Goal: Task Accomplishment & Management: Complete application form

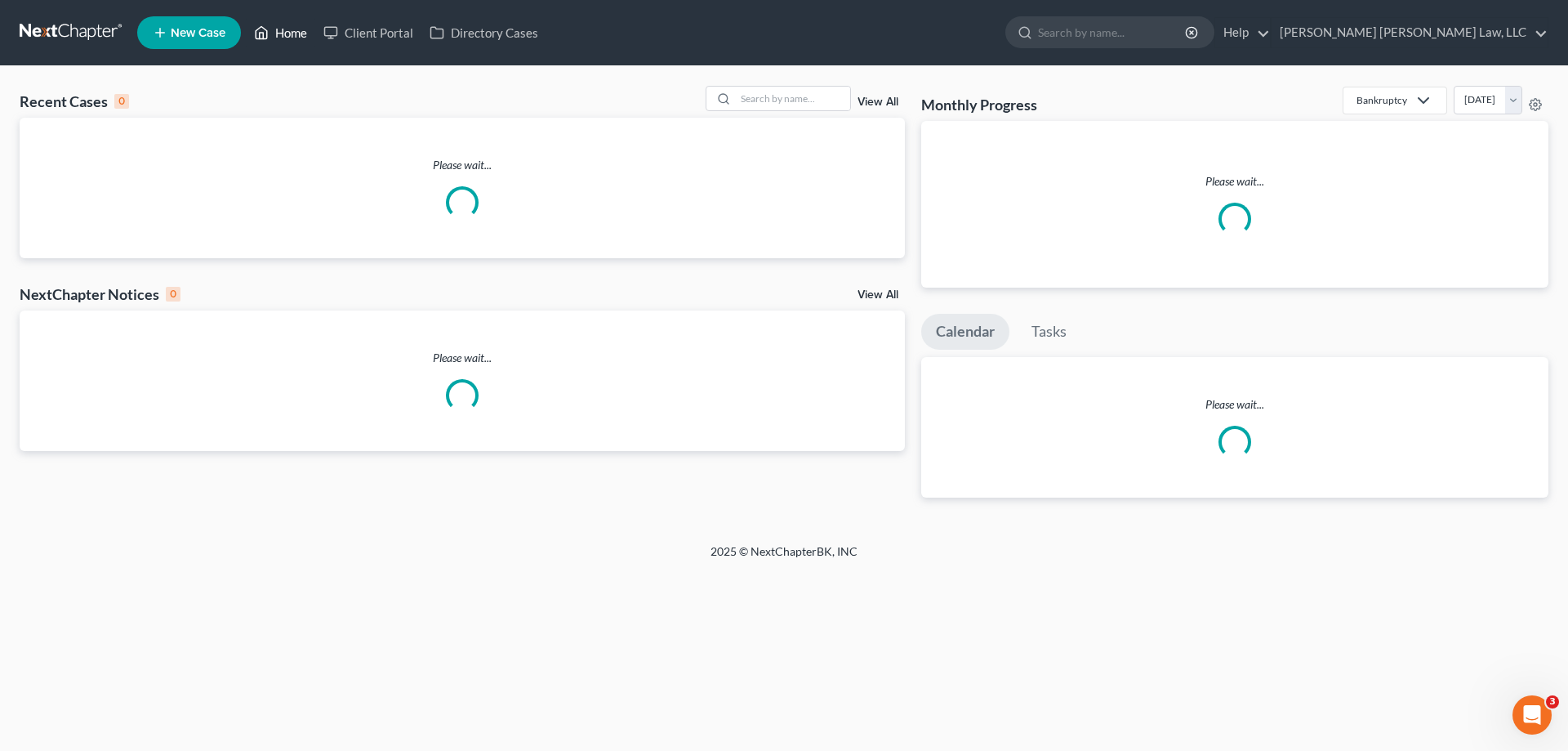
click at [286, 33] on link "Home" at bounding box center [280, 32] width 69 height 29
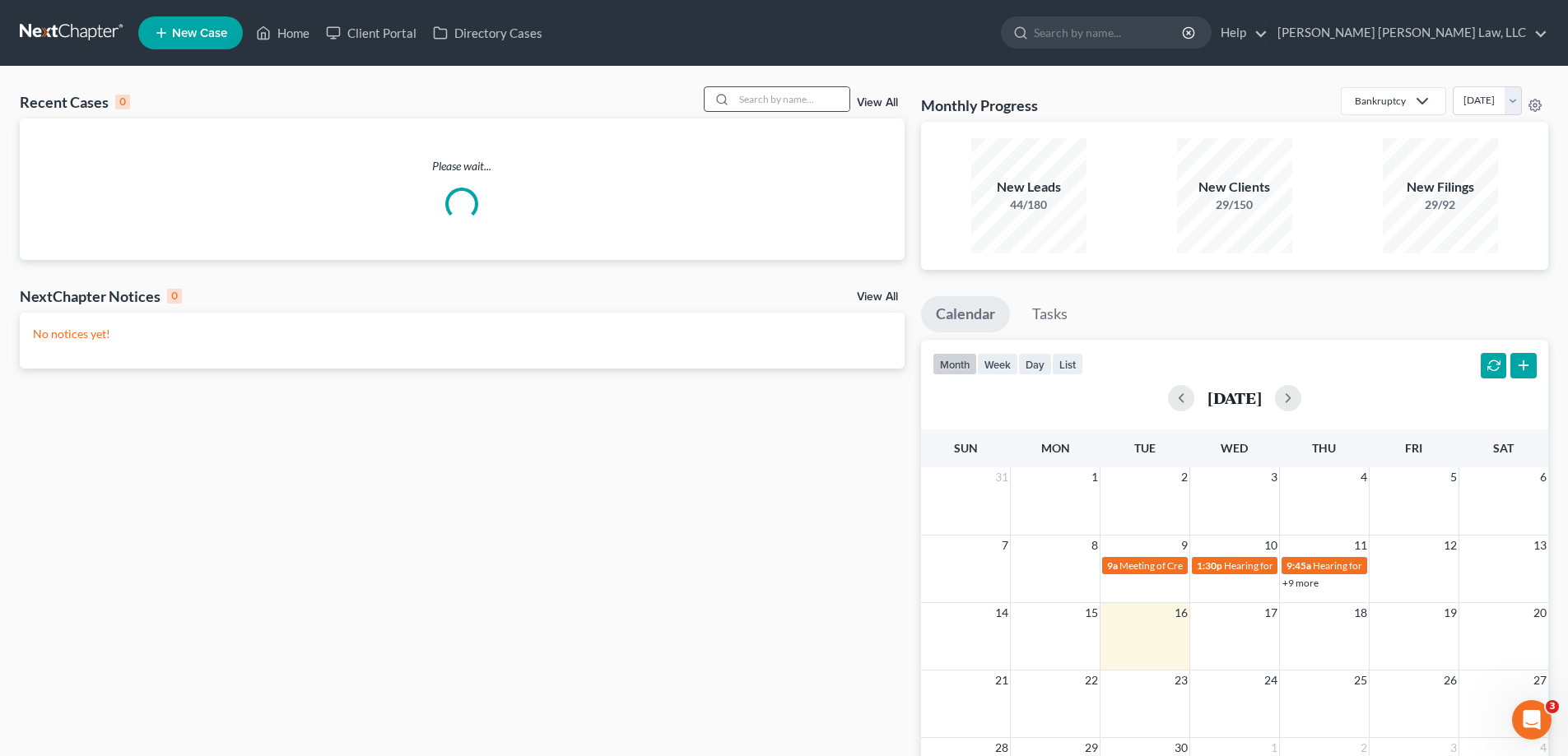
click at [725, 97] on icon at bounding box center [721, 99] width 13 height 13
click at [758, 104] on input "search" at bounding box center [791, 99] width 115 height 24
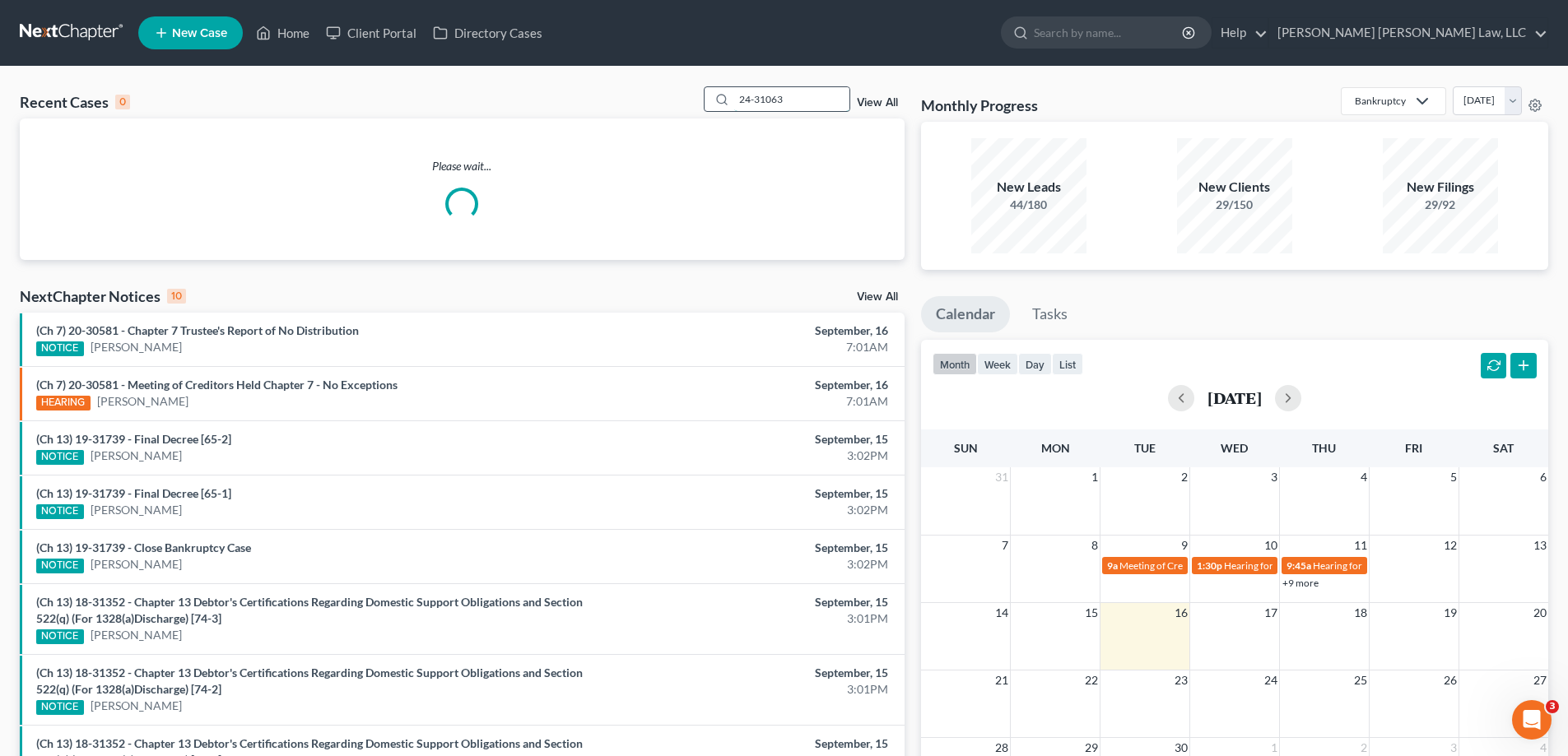
type input "24-31063"
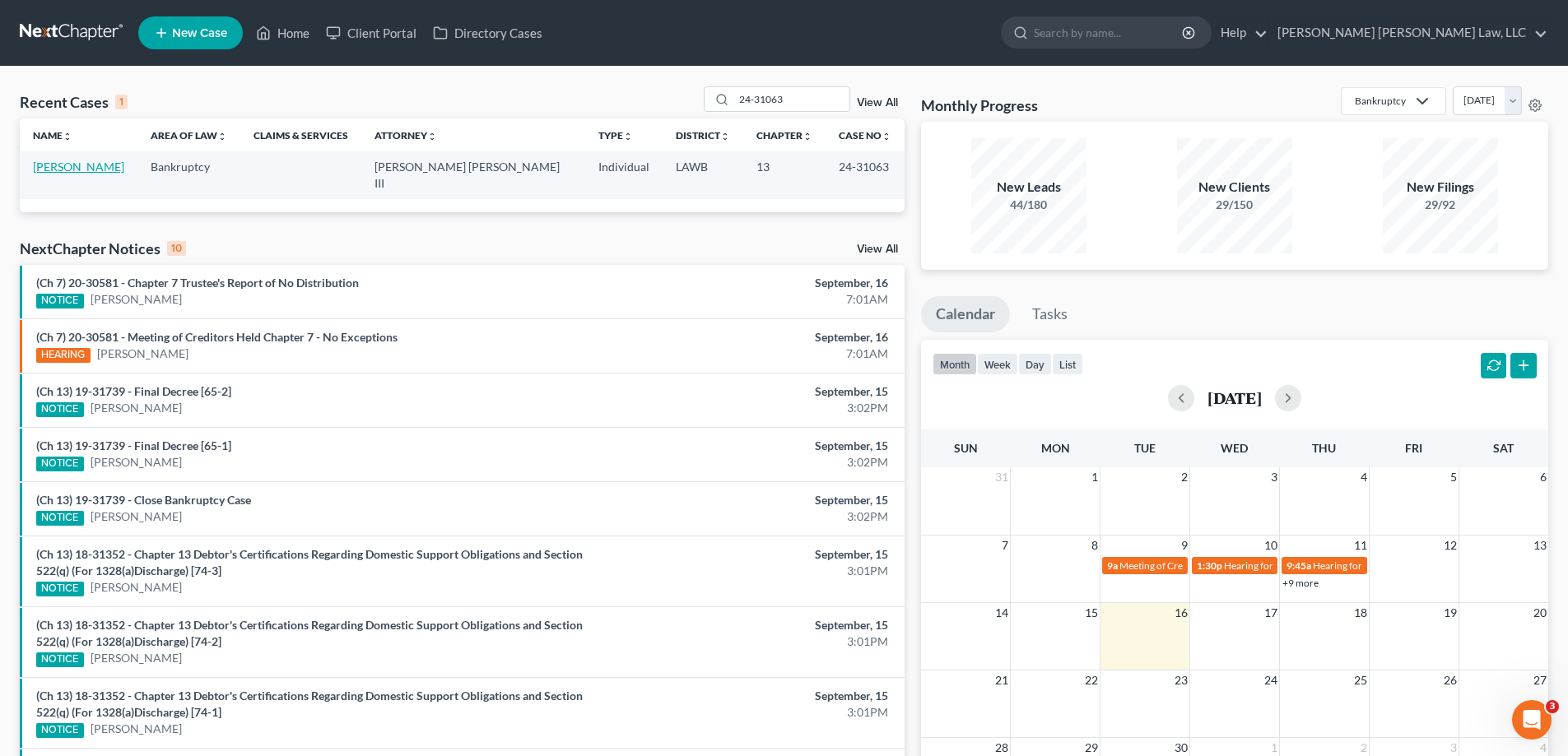
click at [95, 171] on link "[PERSON_NAME]" at bounding box center [79, 167] width 91 height 14
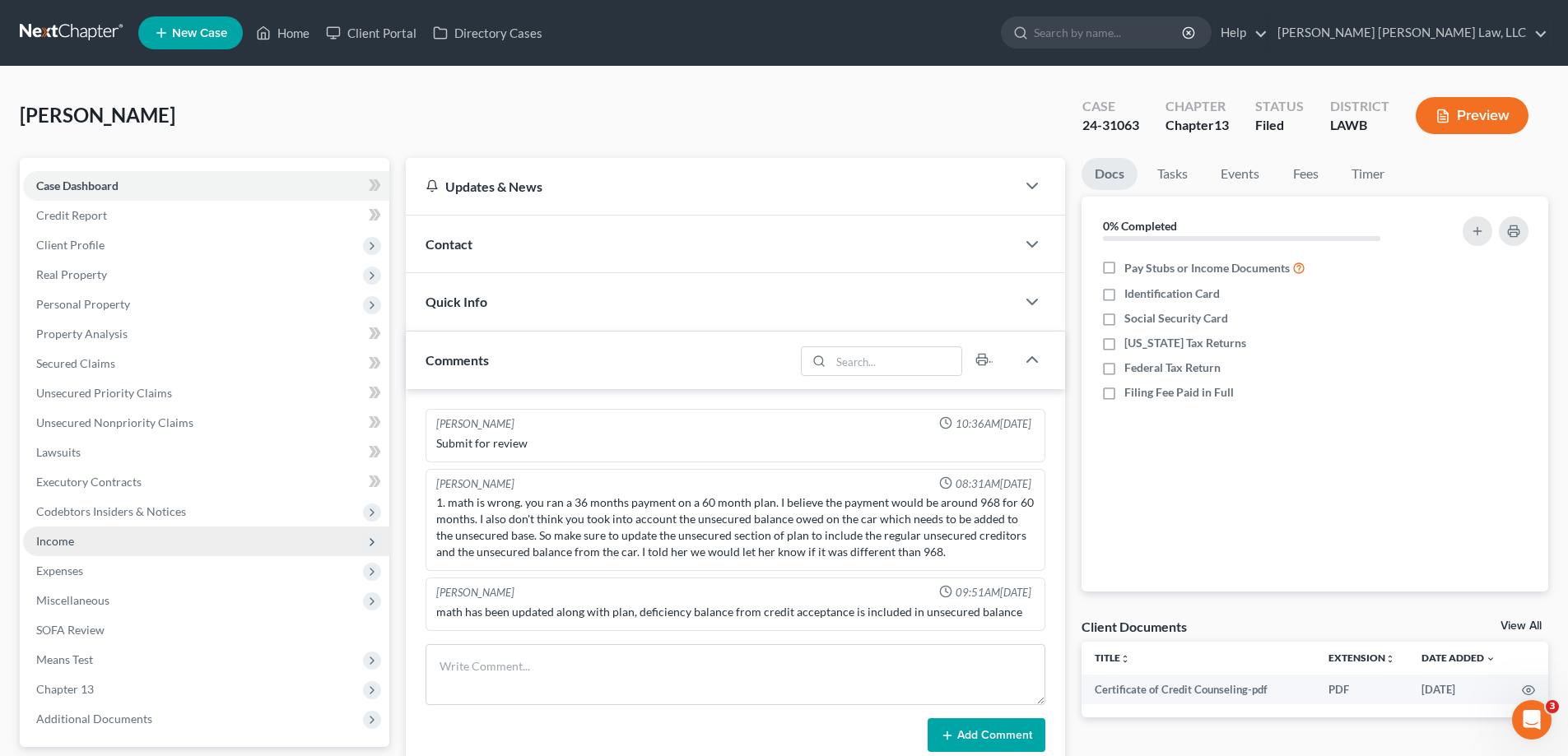
drag, startPoint x: 66, startPoint y: 535, endPoint x: 180, endPoint y: 555, distance: 115.7
click at [66, 535] on span "Income" at bounding box center [55, 541] width 38 height 14
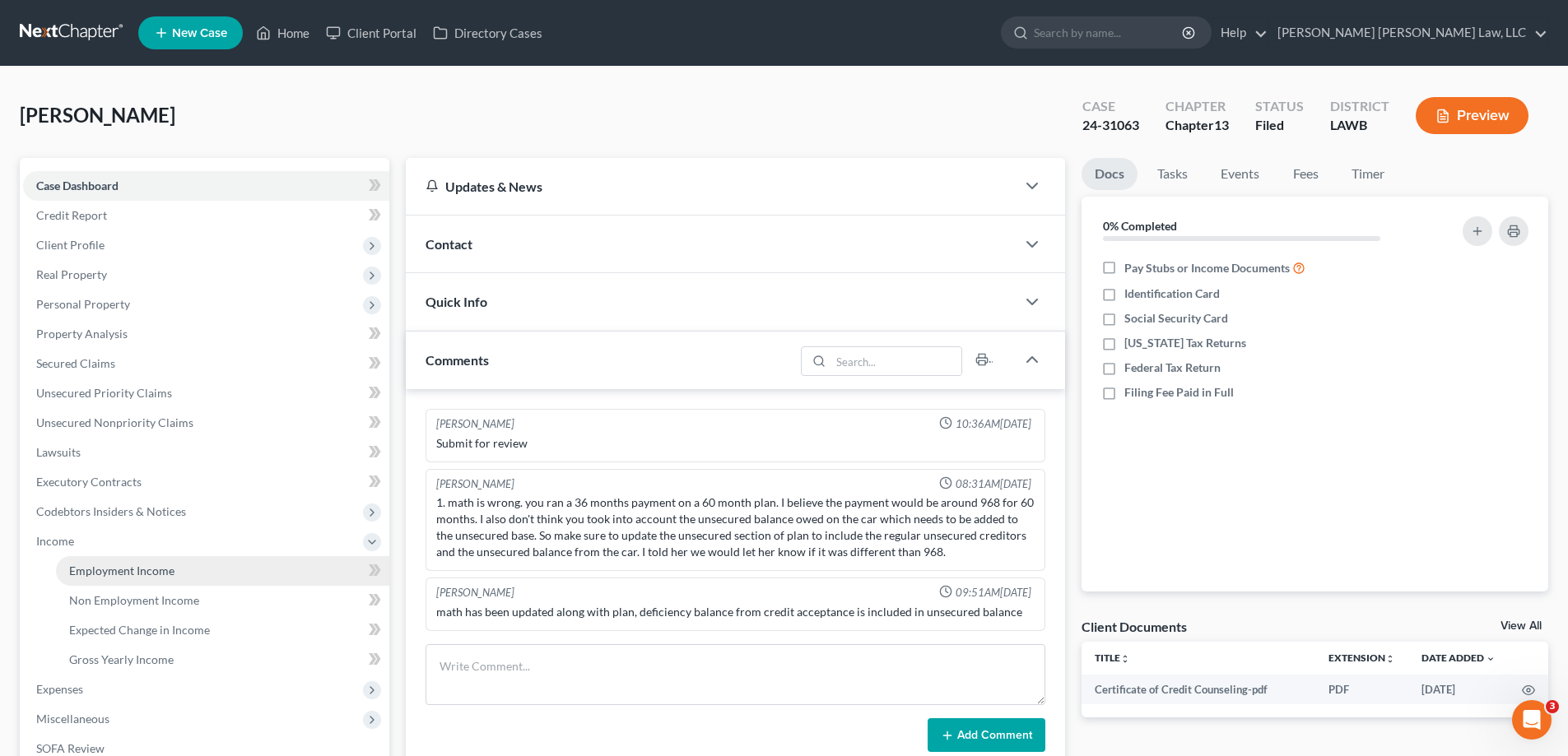
click at [130, 561] on link "Employment Income" at bounding box center [222, 570] width 333 height 29
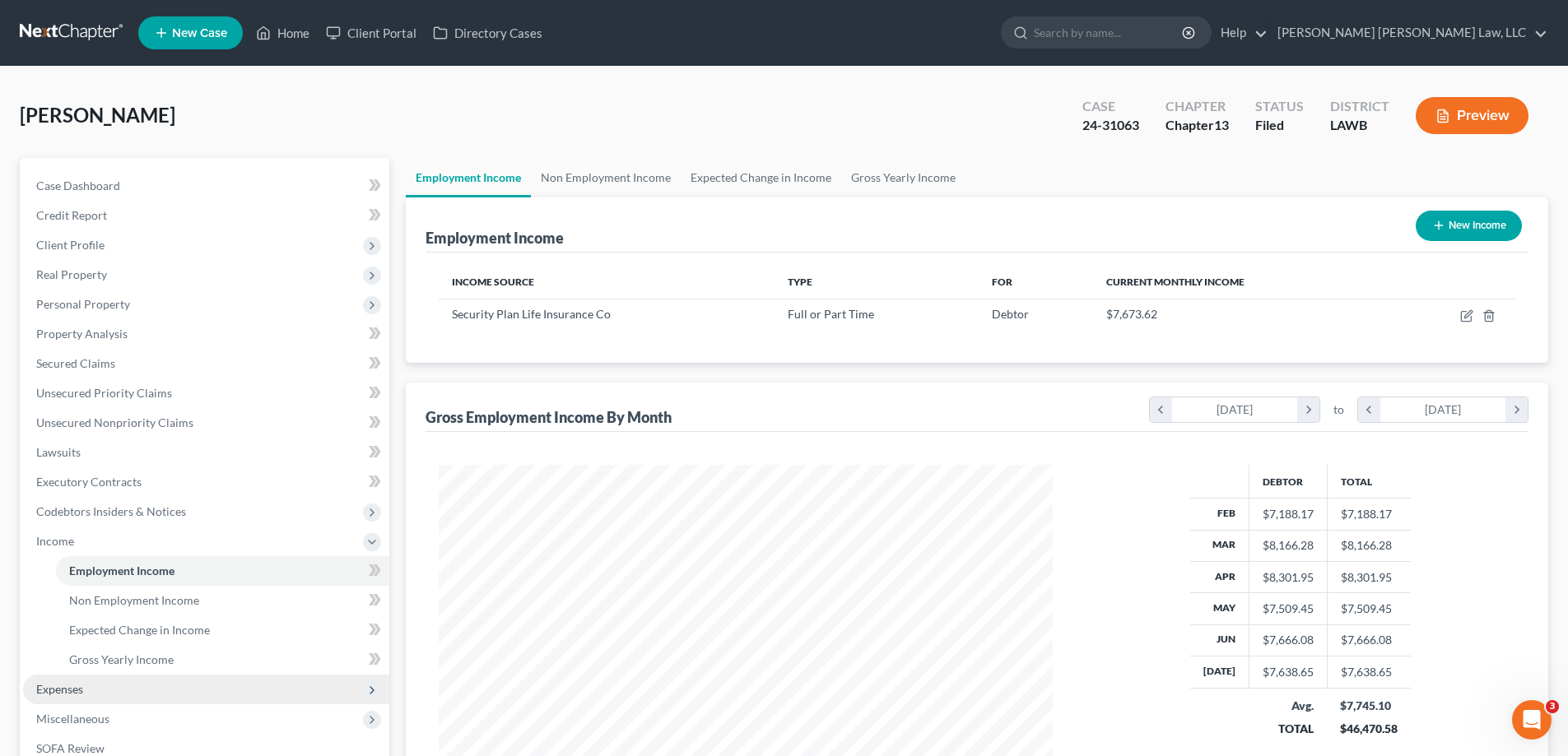
click at [137, 686] on span "Expenses" at bounding box center [205, 689] width 366 height 29
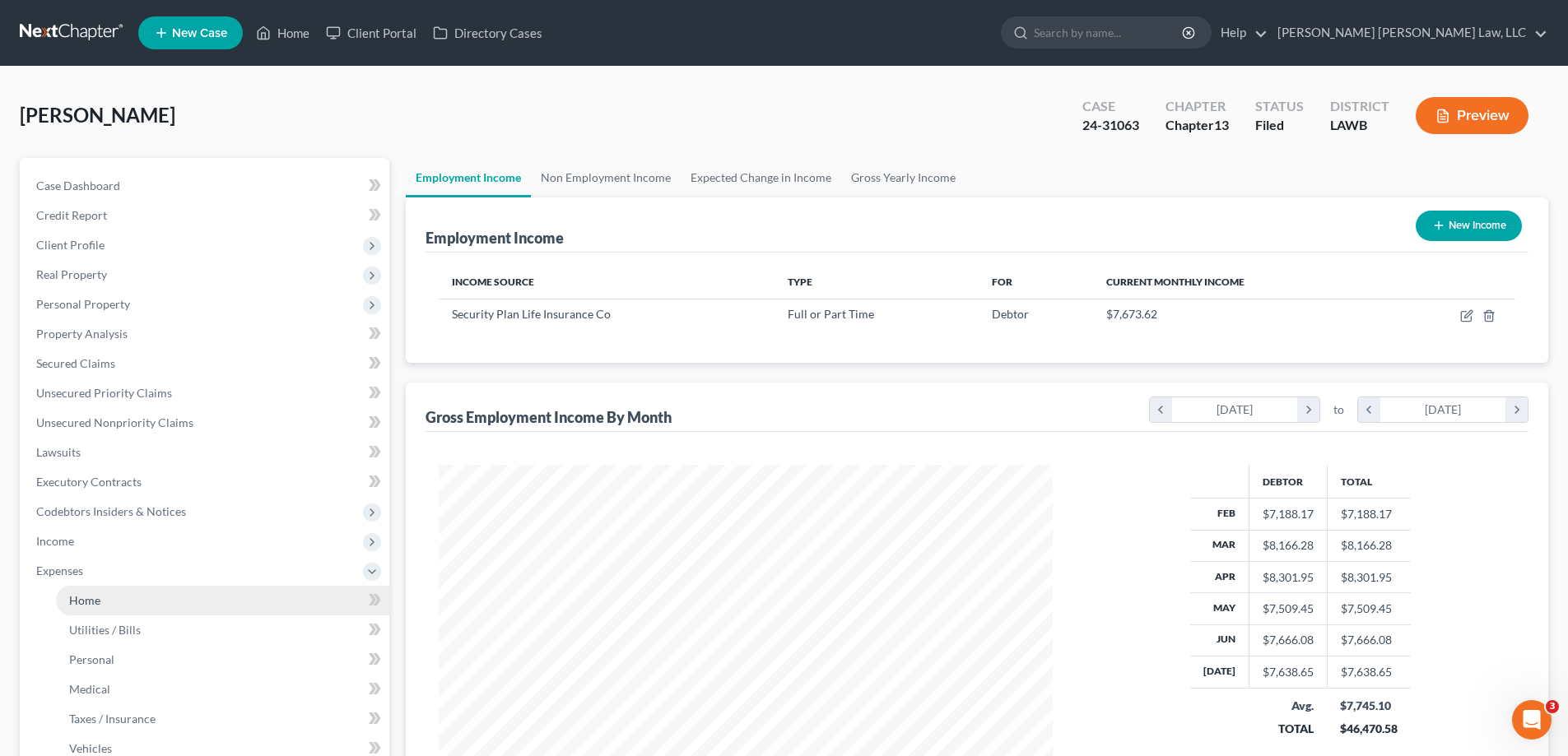
click at [117, 606] on link "Home" at bounding box center [222, 600] width 333 height 29
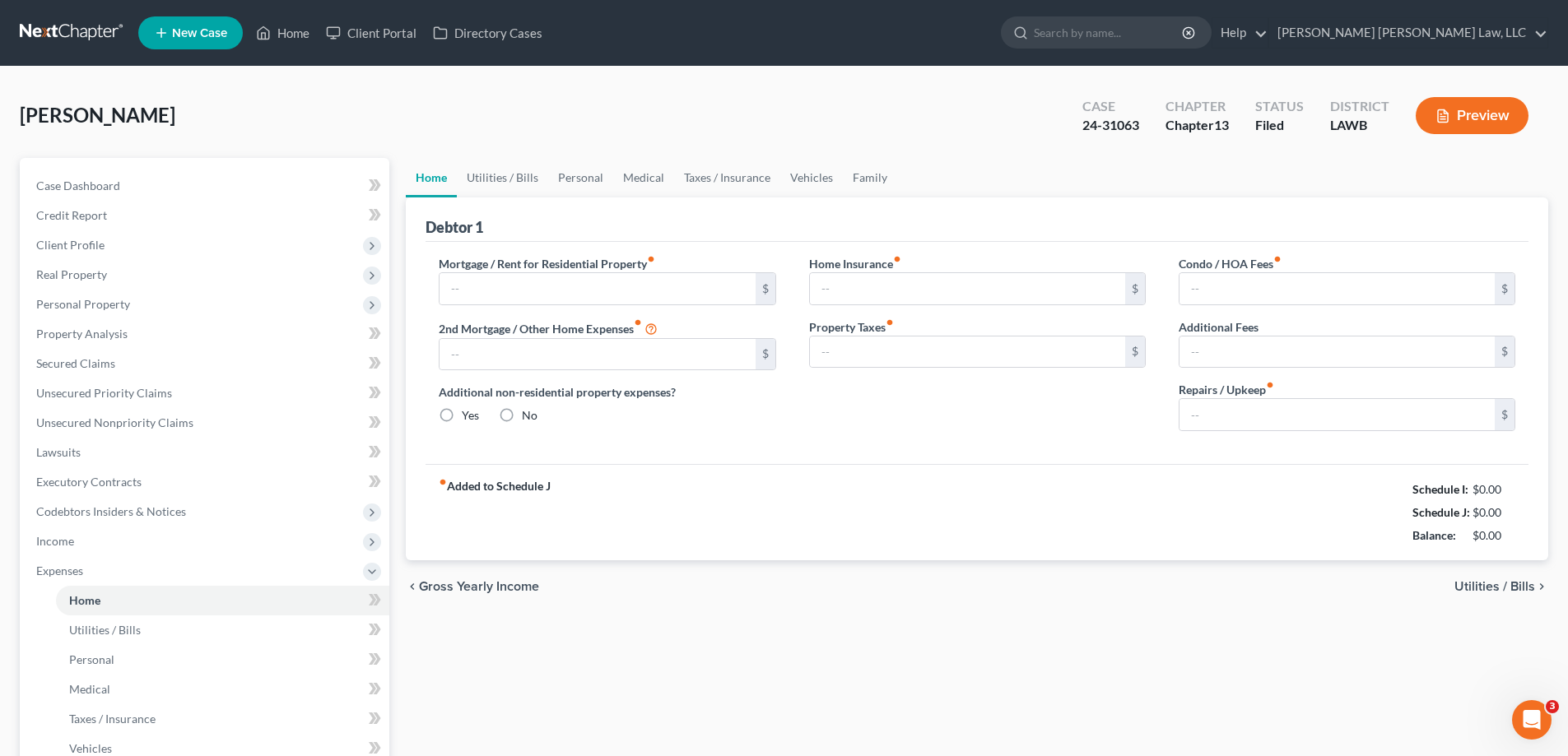
type input "600.00"
type input "0.00"
radio input "true"
type input "0.00"
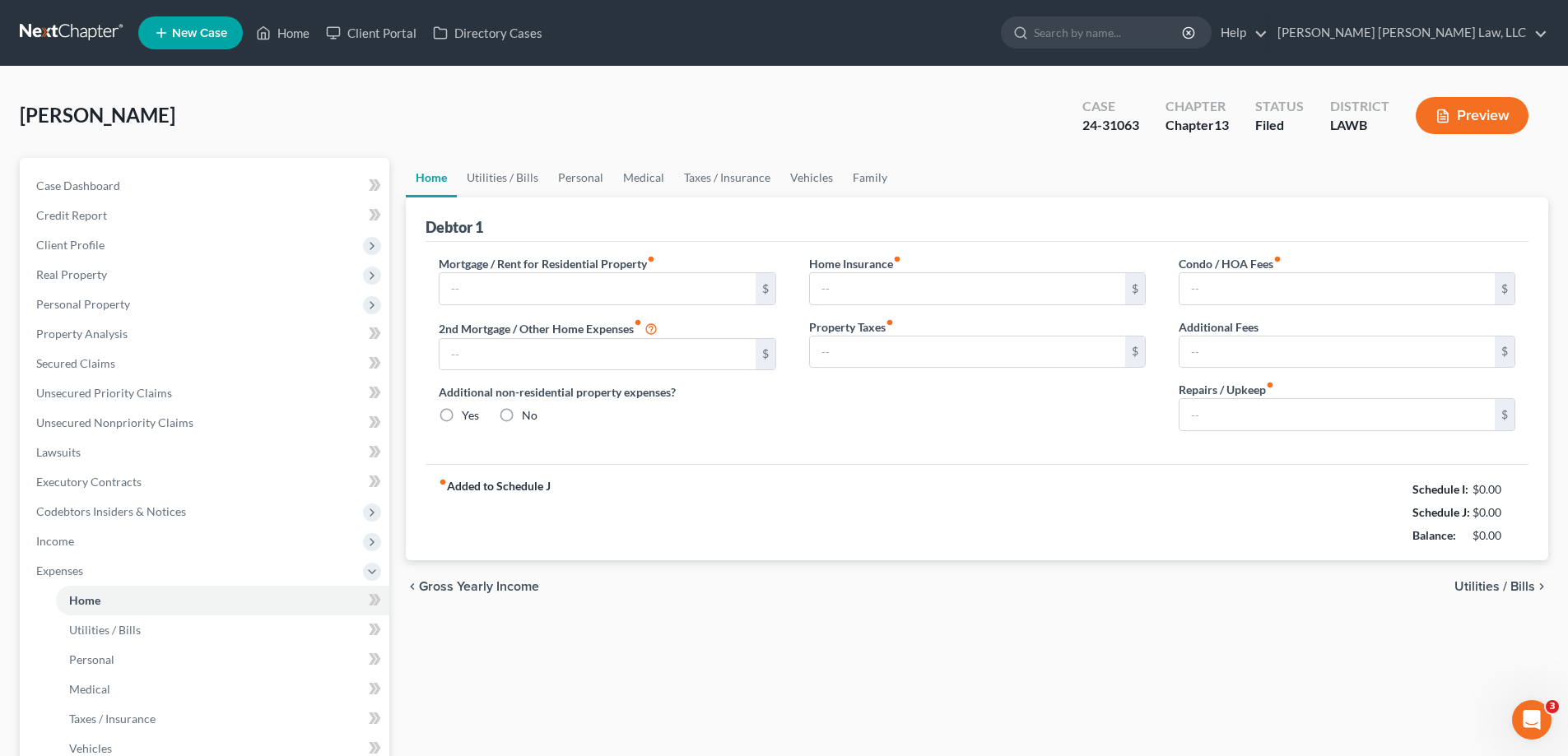
type input "0.00"
click at [519, 180] on link "Utilities / Bills" at bounding box center [502, 178] width 91 height 39
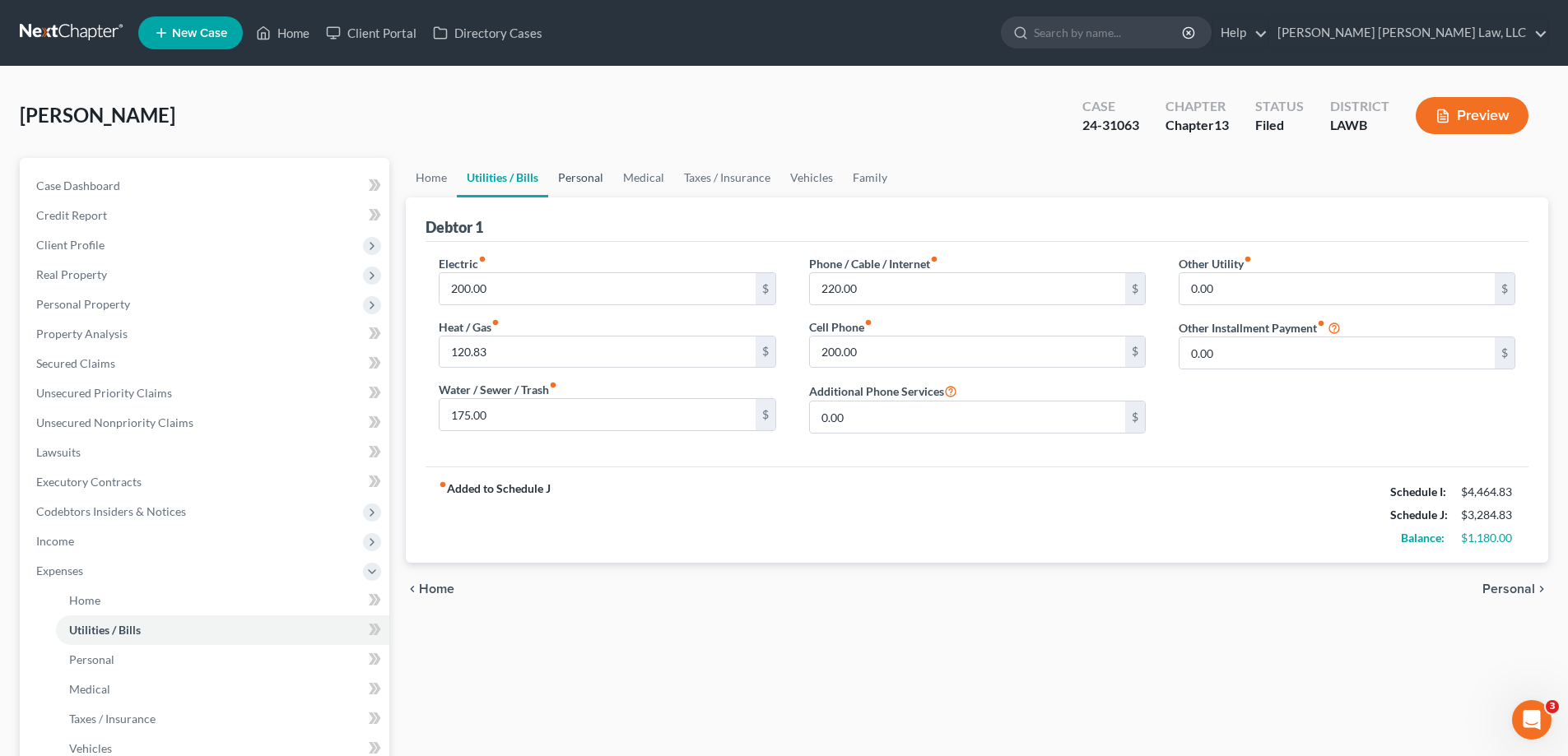
click at [582, 177] on link "Personal" at bounding box center [581, 178] width 65 height 39
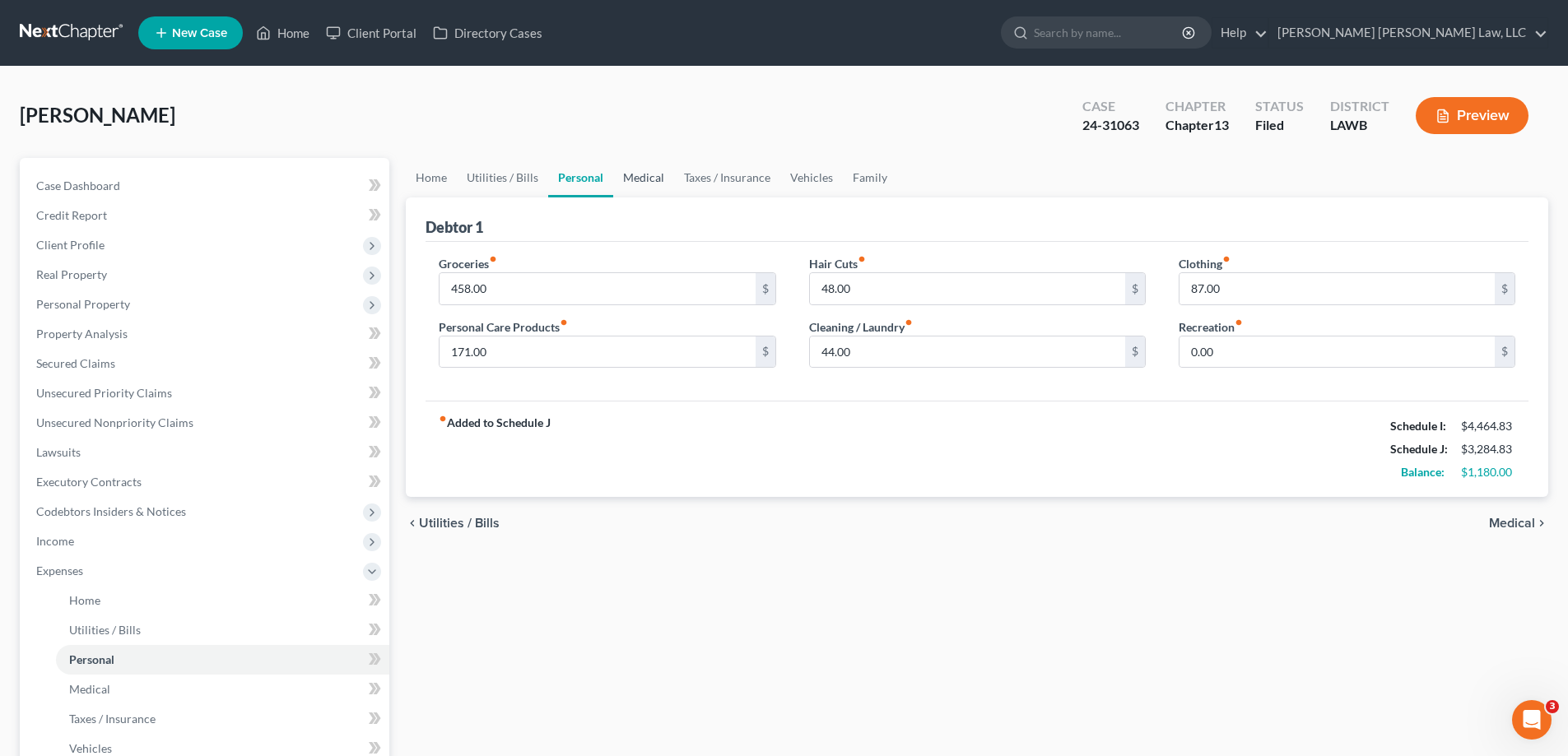
click at [639, 177] on link "Medical" at bounding box center [644, 178] width 61 height 39
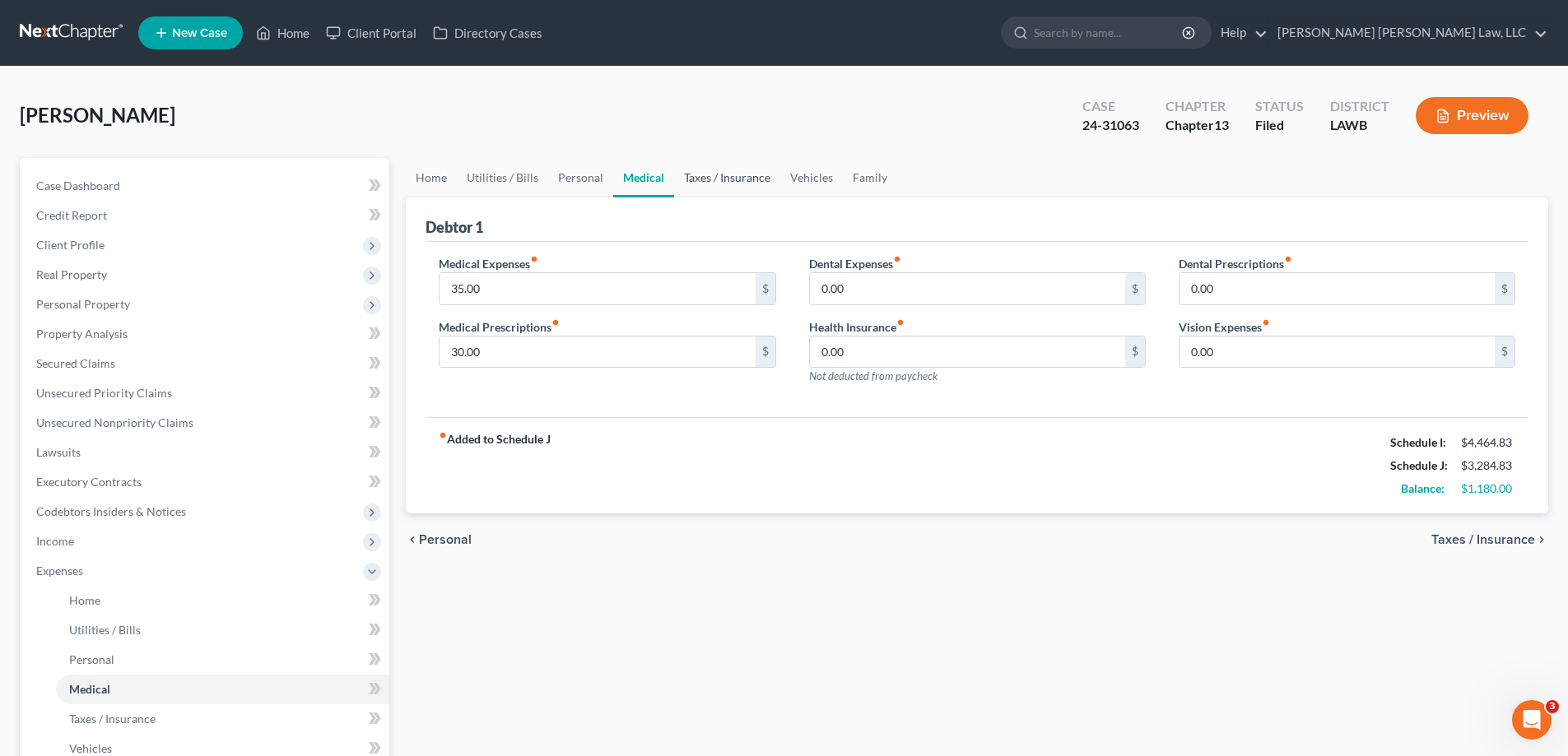
click at [719, 180] on link "Taxes / Insurance" at bounding box center [727, 178] width 106 height 39
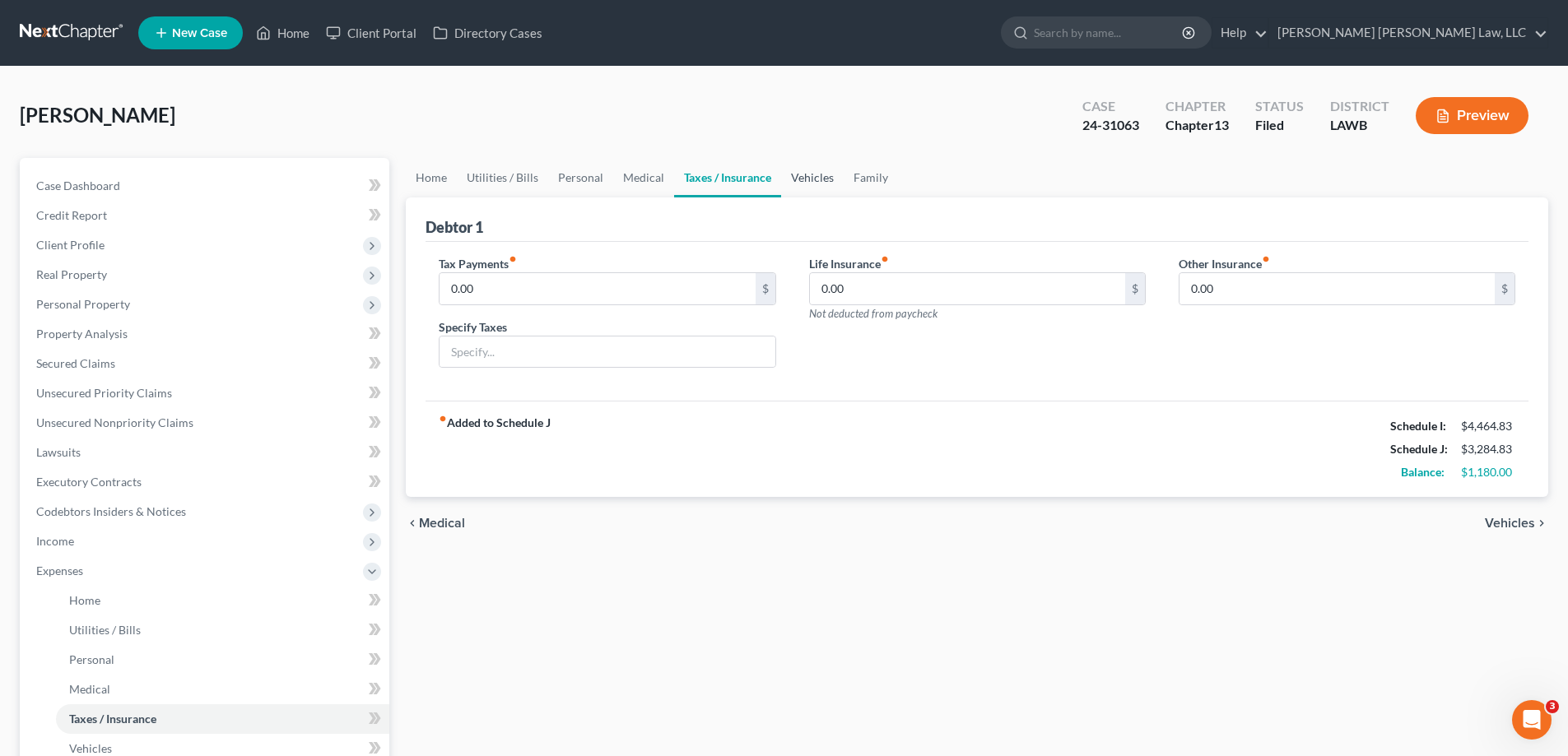
click at [796, 180] on link "Vehicles" at bounding box center [812, 178] width 63 height 39
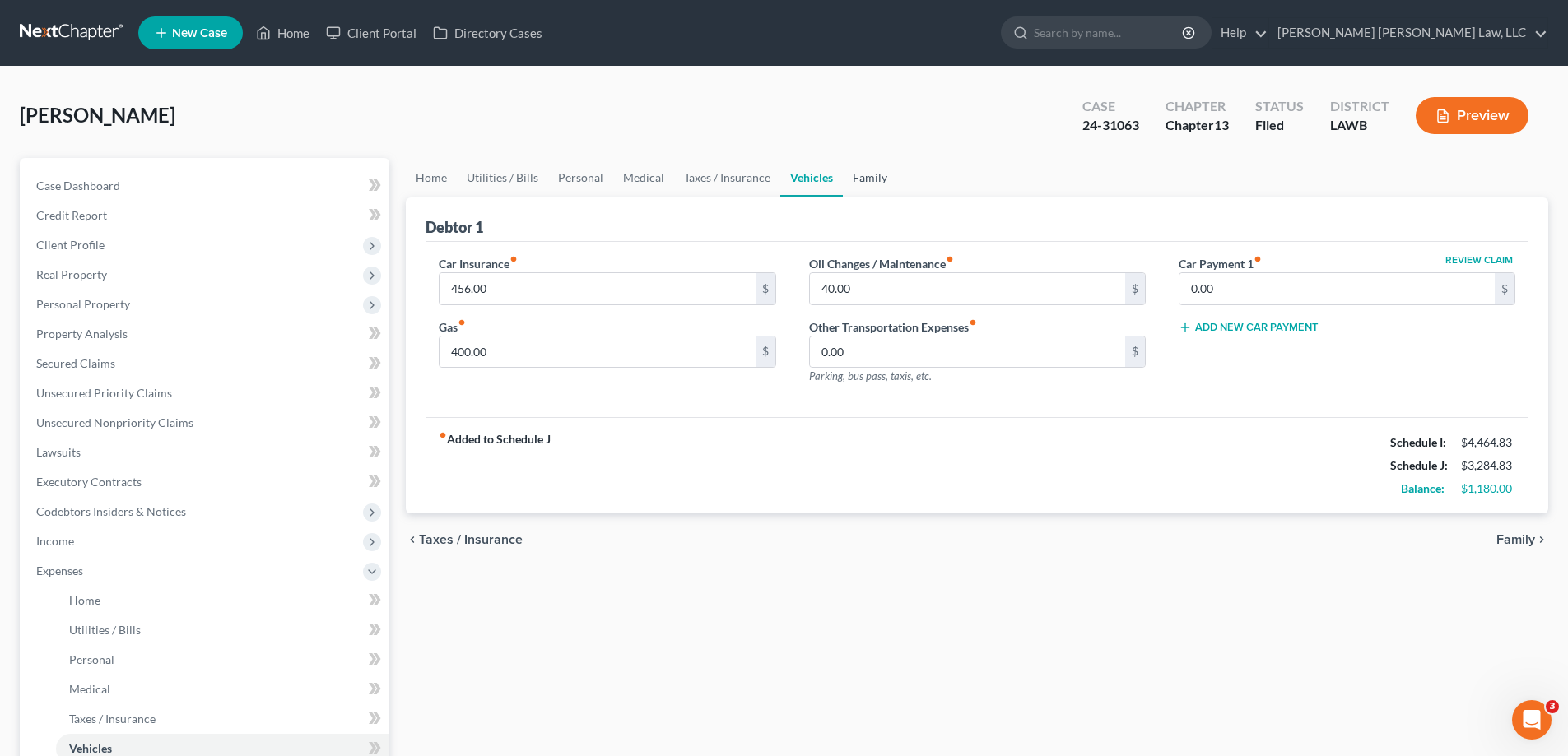
click at [866, 175] on link "Family" at bounding box center [869, 178] width 54 height 39
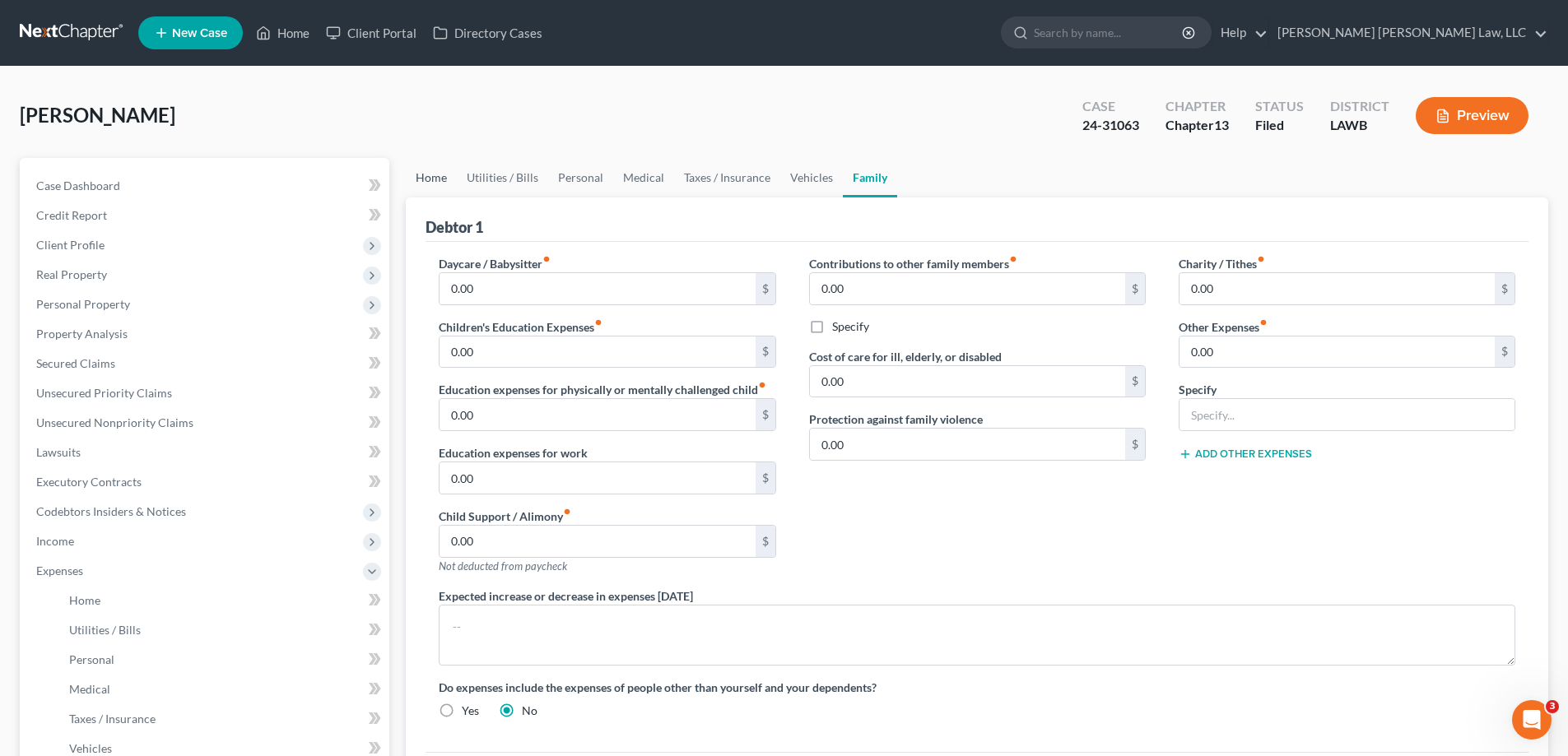
click at [444, 180] on link "Home" at bounding box center [431, 178] width 51 height 39
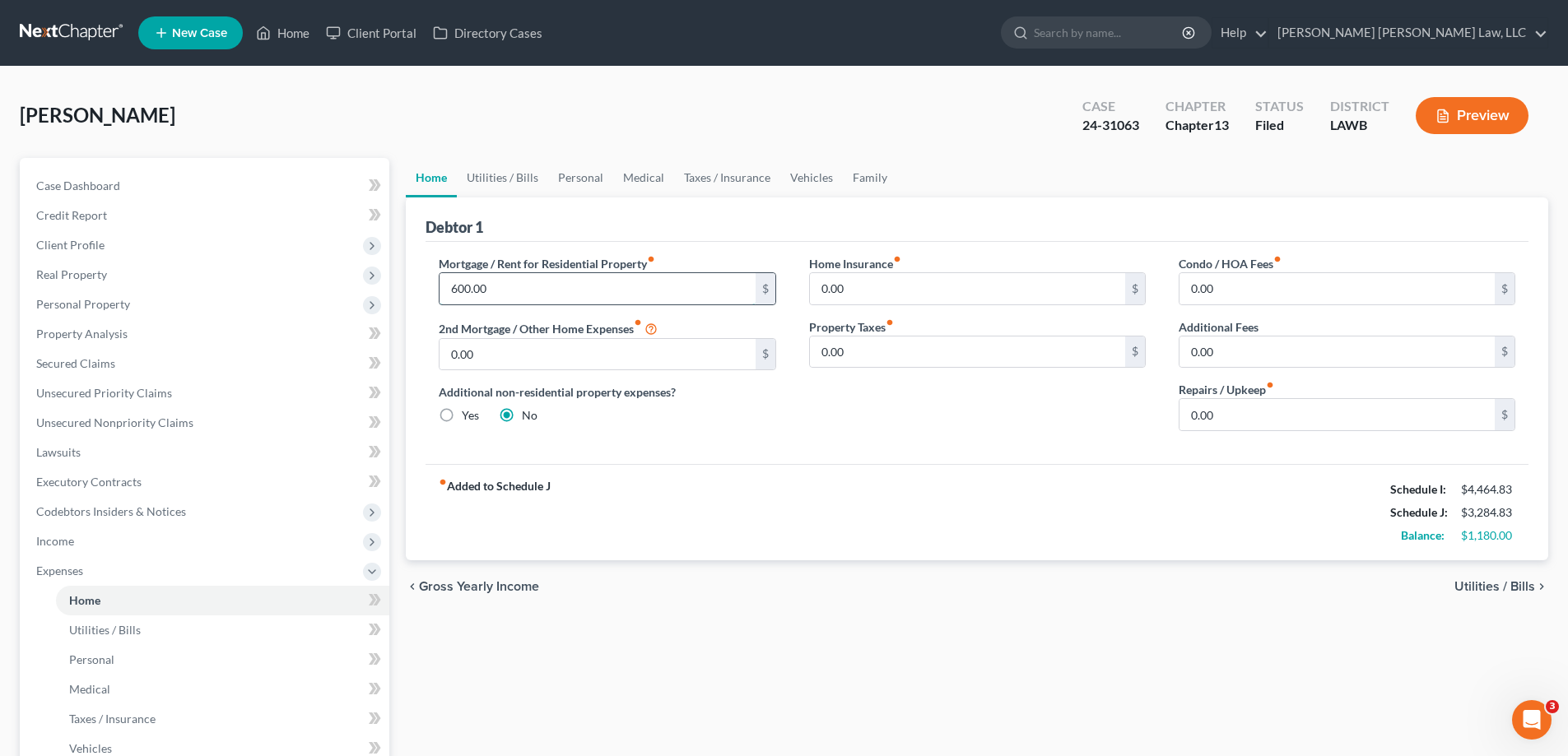
click at [605, 297] on input "600.00" at bounding box center [596, 289] width 315 height 31
click at [798, 440] on div "Home Insurance fiber_manual_record 0.00 $ Property Taxes fiber_manual_record 0.…" at bounding box center [978, 350] width 369 height 189
click at [549, 301] on input "600.00" at bounding box center [596, 289] width 315 height 31
click at [528, 301] on input "800" at bounding box center [596, 289] width 315 height 31
drag, startPoint x: 518, startPoint y: 294, endPoint x: 414, endPoint y: 289, distance: 104.1
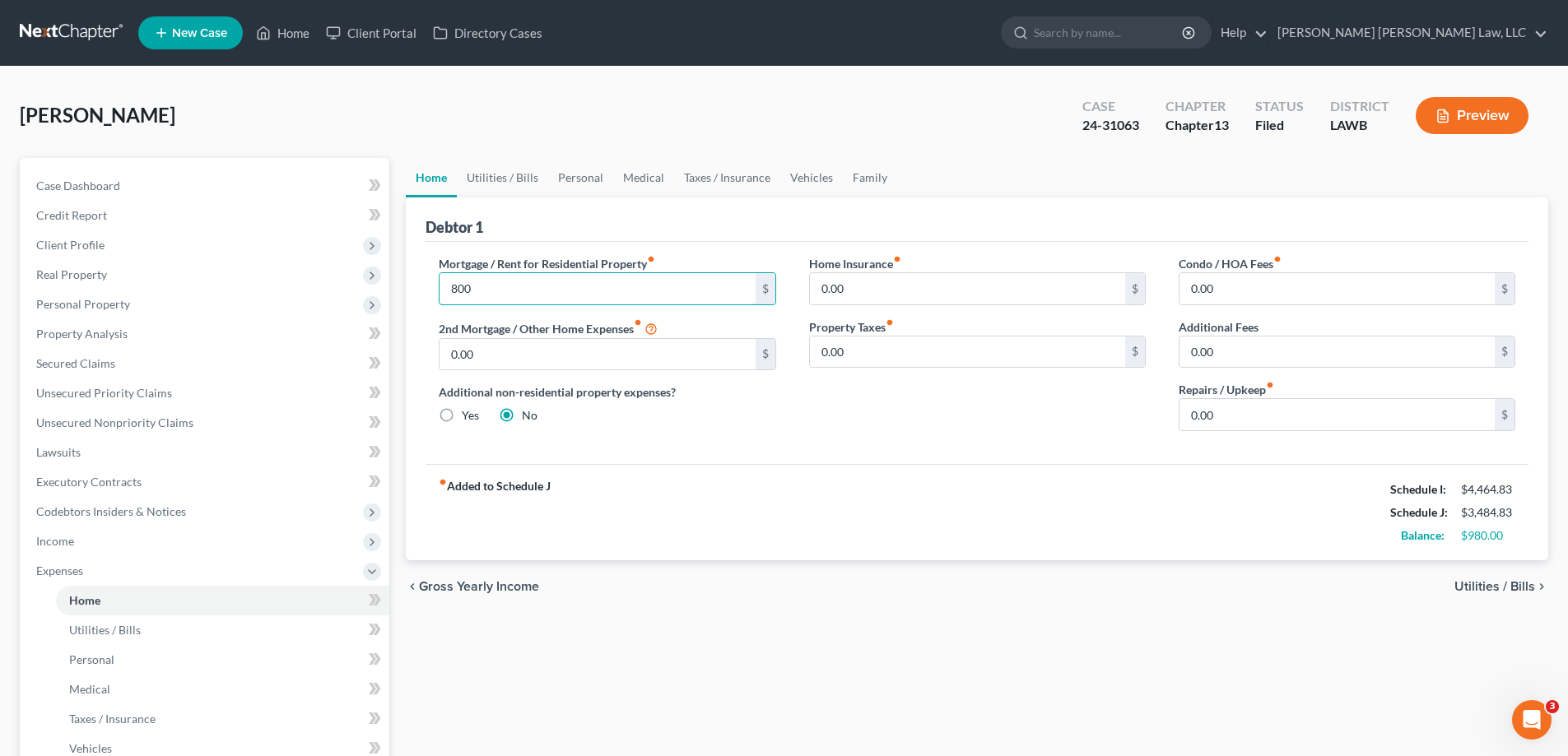
click at [502, 292] on input "800" at bounding box center [596, 289] width 315 height 31
type input "850"
click at [525, 171] on link "Utilities / Bills" at bounding box center [502, 178] width 91 height 39
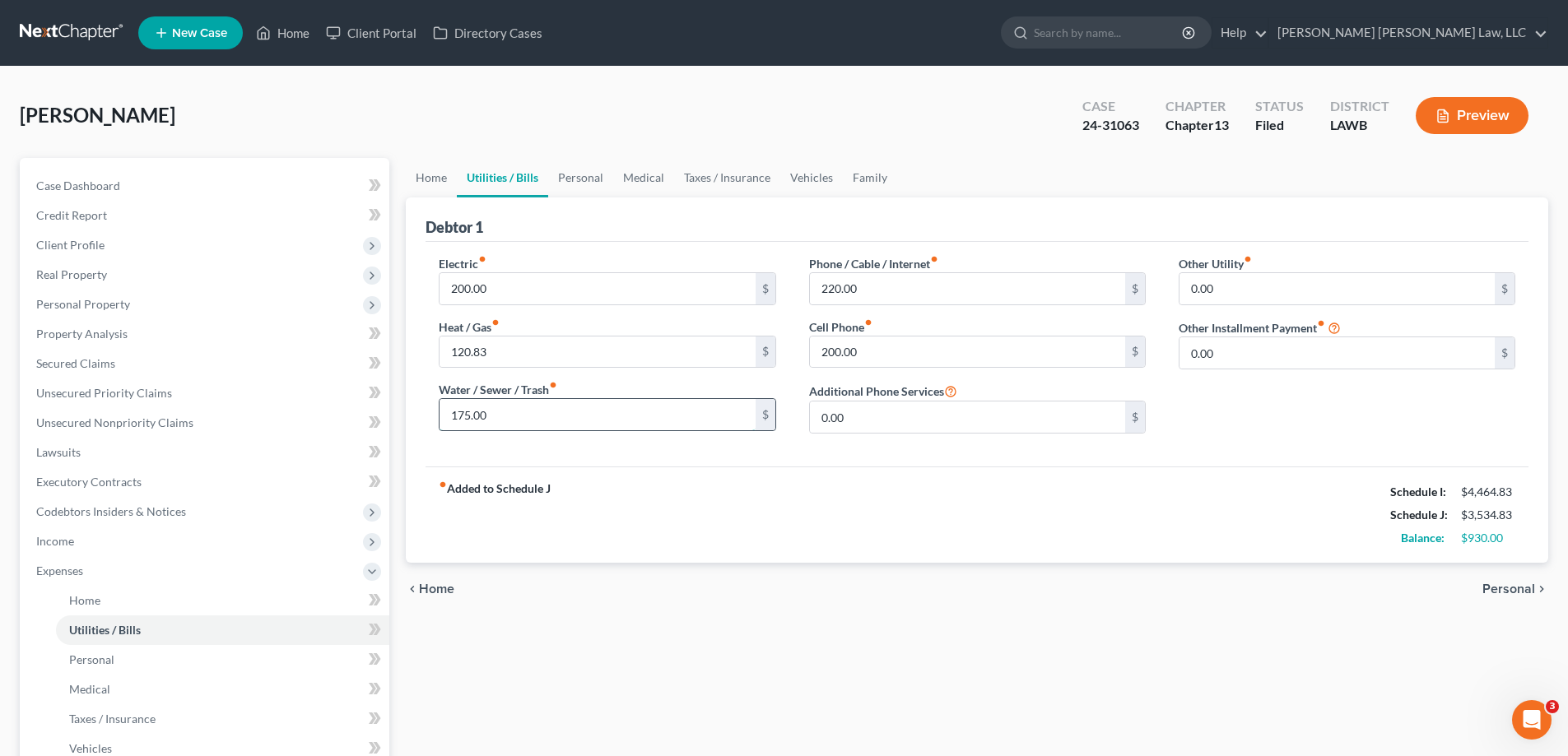
click at [492, 423] on input "175.00" at bounding box center [596, 414] width 315 height 31
type input "0"
click at [556, 287] on input "200.00" at bounding box center [596, 289] width 315 height 31
click at [568, 333] on div "Heat / Gas fiber_manual_record 120.83 $" at bounding box center [607, 343] width 337 height 50
click at [574, 342] on input "120.83" at bounding box center [596, 352] width 315 height 31
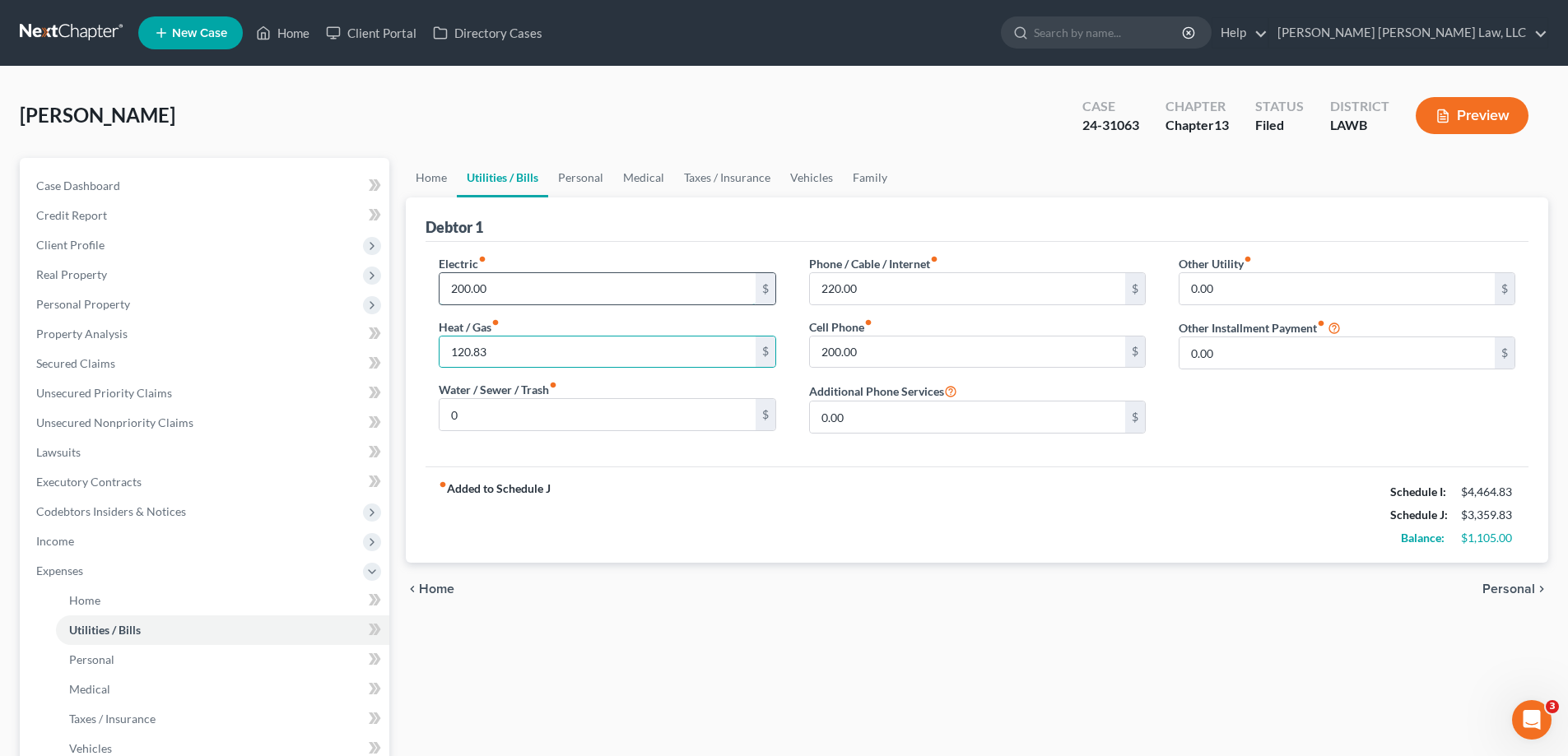
click at [538, 297] on input "200.00" at bounding box center [596, 289] width 315 height 31
type input "230"
click at [536, 352] on input "120.83" at bounding box center [596, 352] width 315 height 31
click at [543, 433] on div "Electric fiber_manual_record 230 $ Heat / Gas fiber_manual_record $ Water / Sew…" at bounding box center [607, 351] width 369 height 191
click at [543, 420] on input "0" at bounding box center [596, 414] width 315 height 31
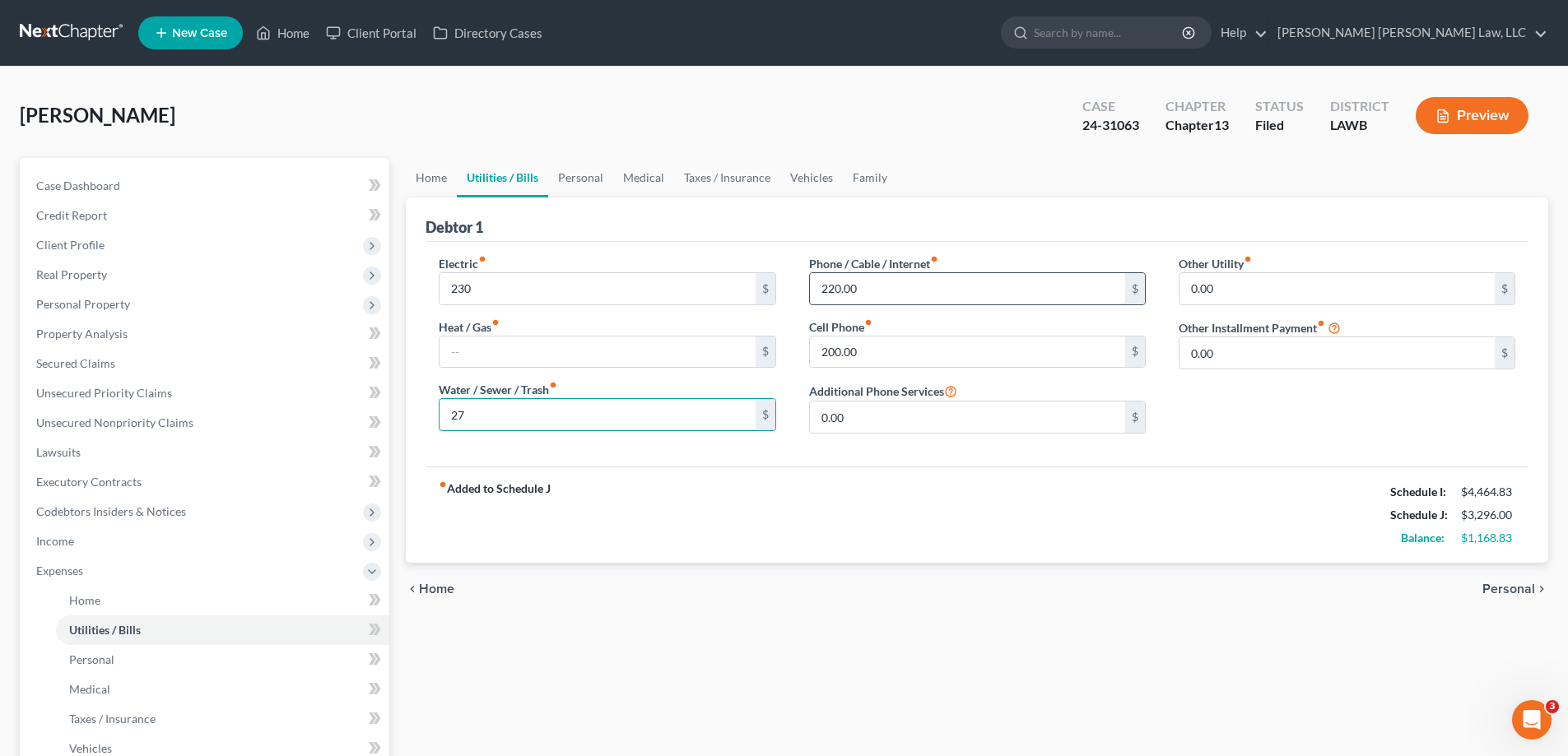
type input "27"
click at [860, 282] on input "220.00" at bounding box center [967, 289] width 315 height 31
type input "120"
click at [896, 345] on input "200.00" at bounding box center [967, 352] width 315 height 31
type input "146"
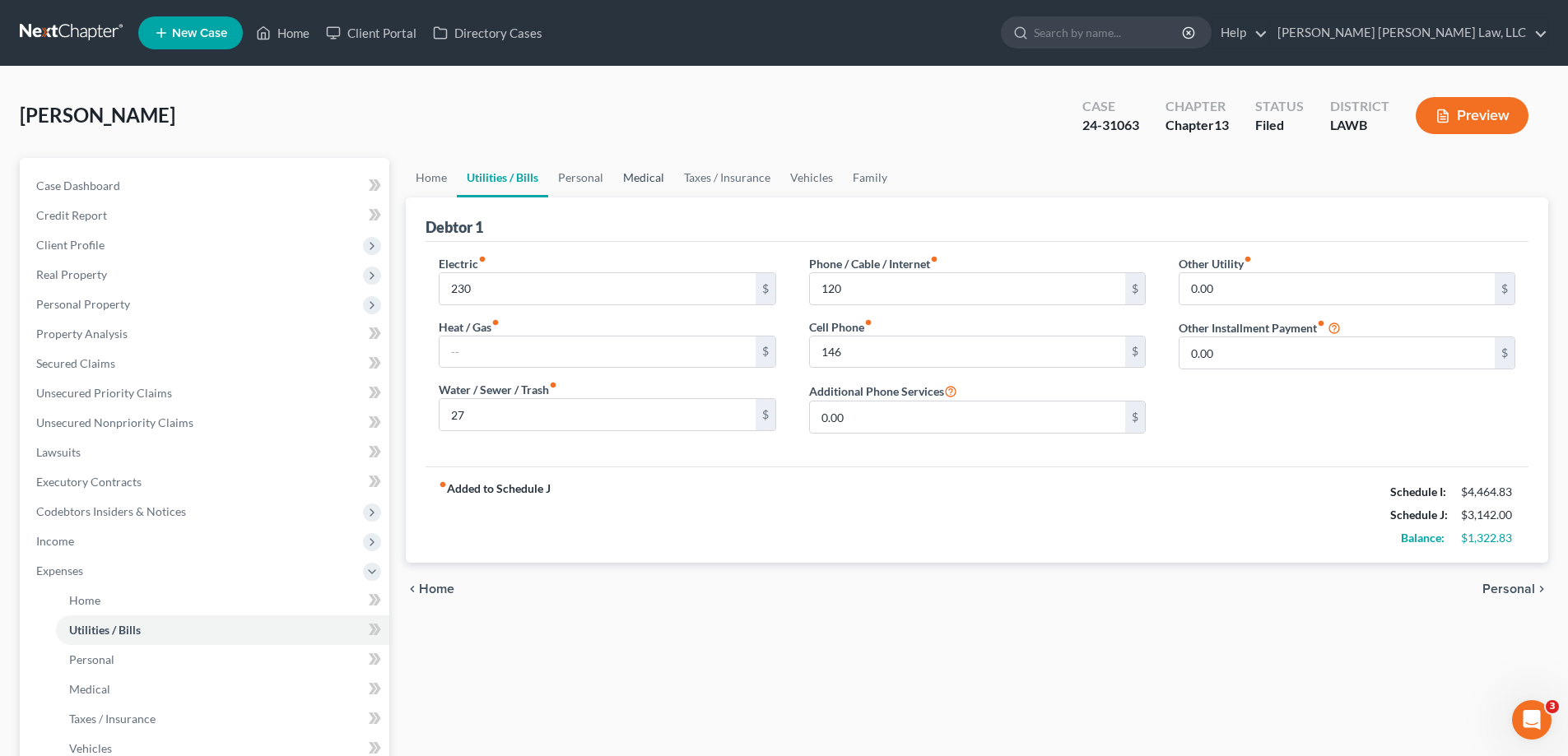
click at [613, 186] on link "Medical" at bounding box center [644, 178] width 61 height 39
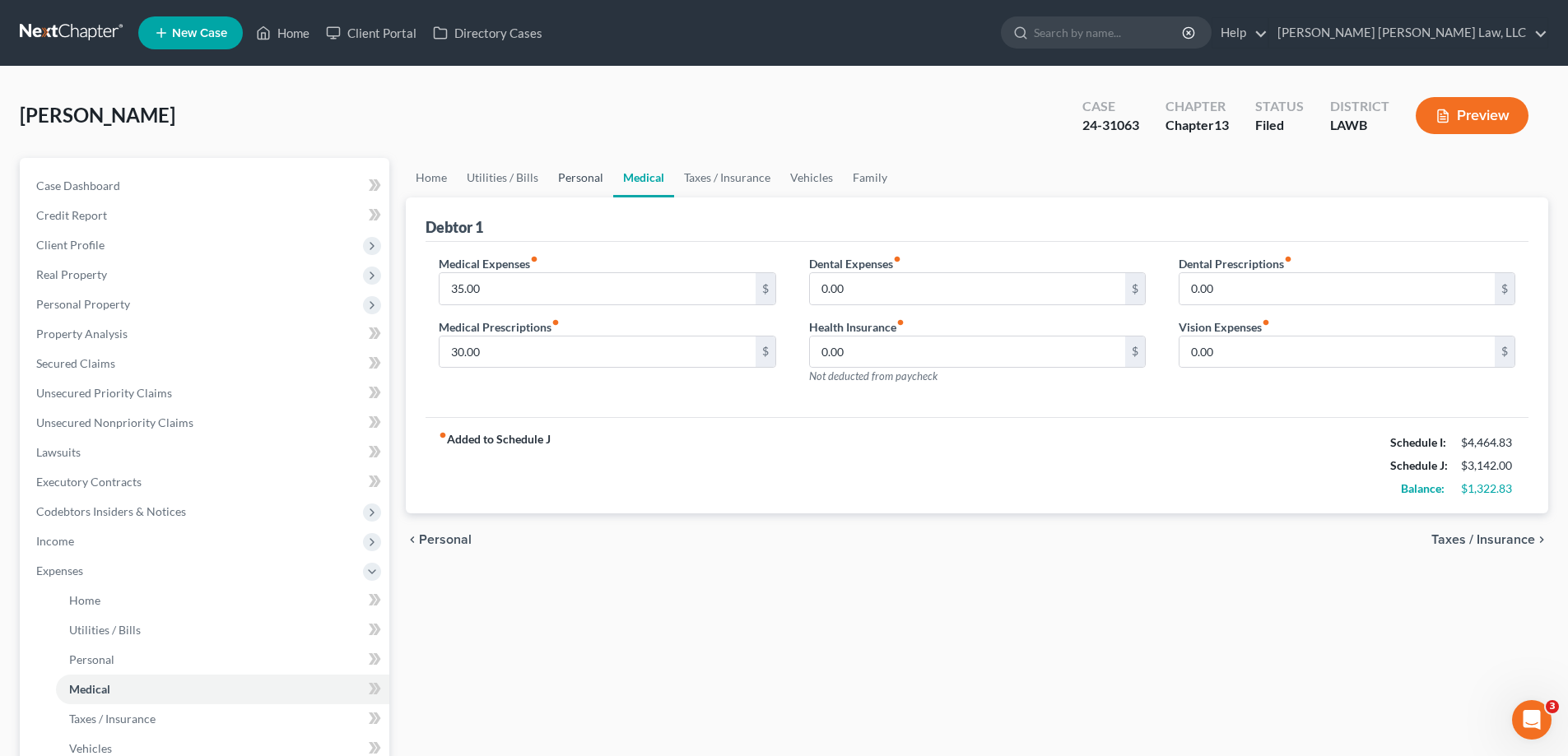
click at [592, 179] on link "Personal" at bounding box center [581, 178] width 65 height 39
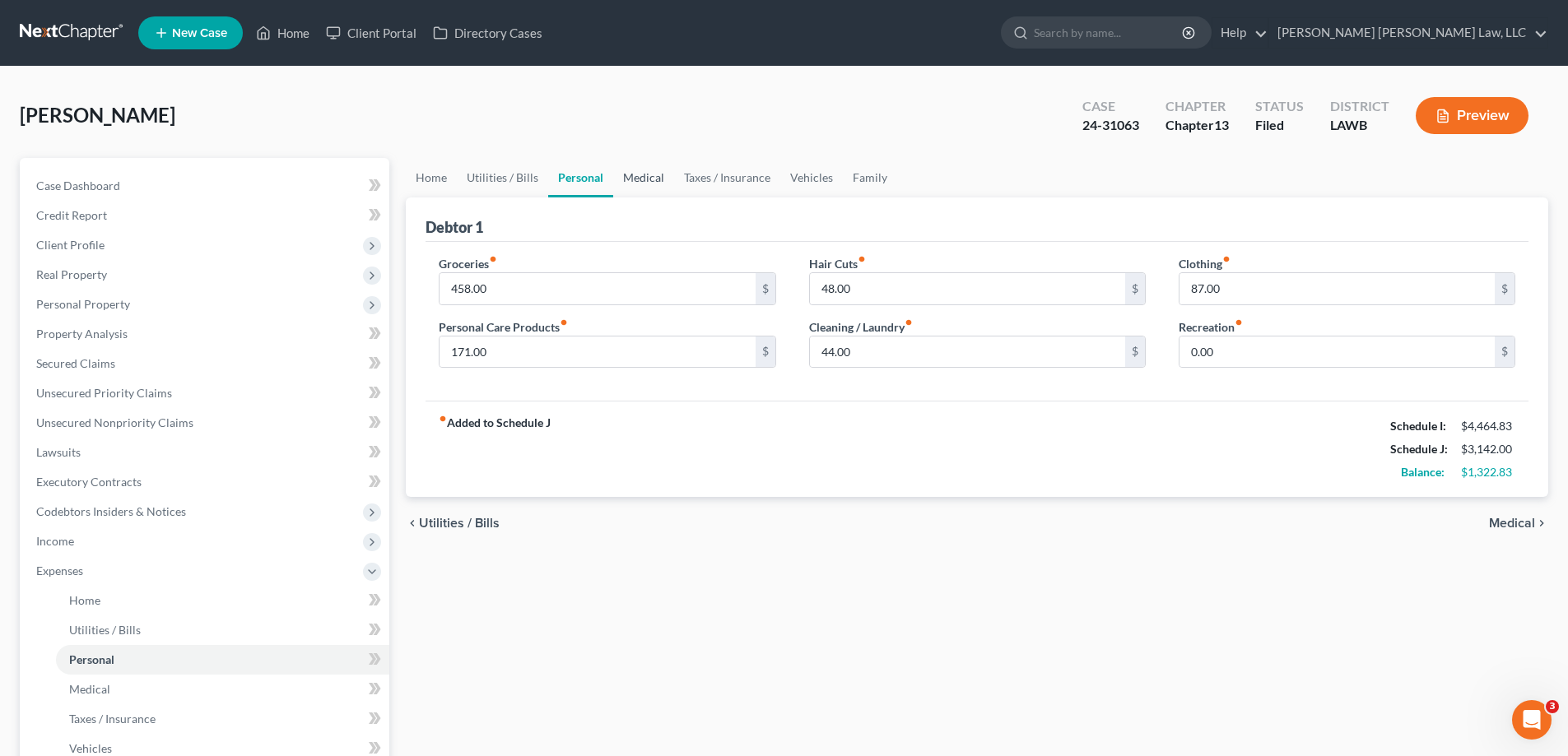
click at [658, 181] on link "Medical" at bounding box center [644, 178] width 61 height 39
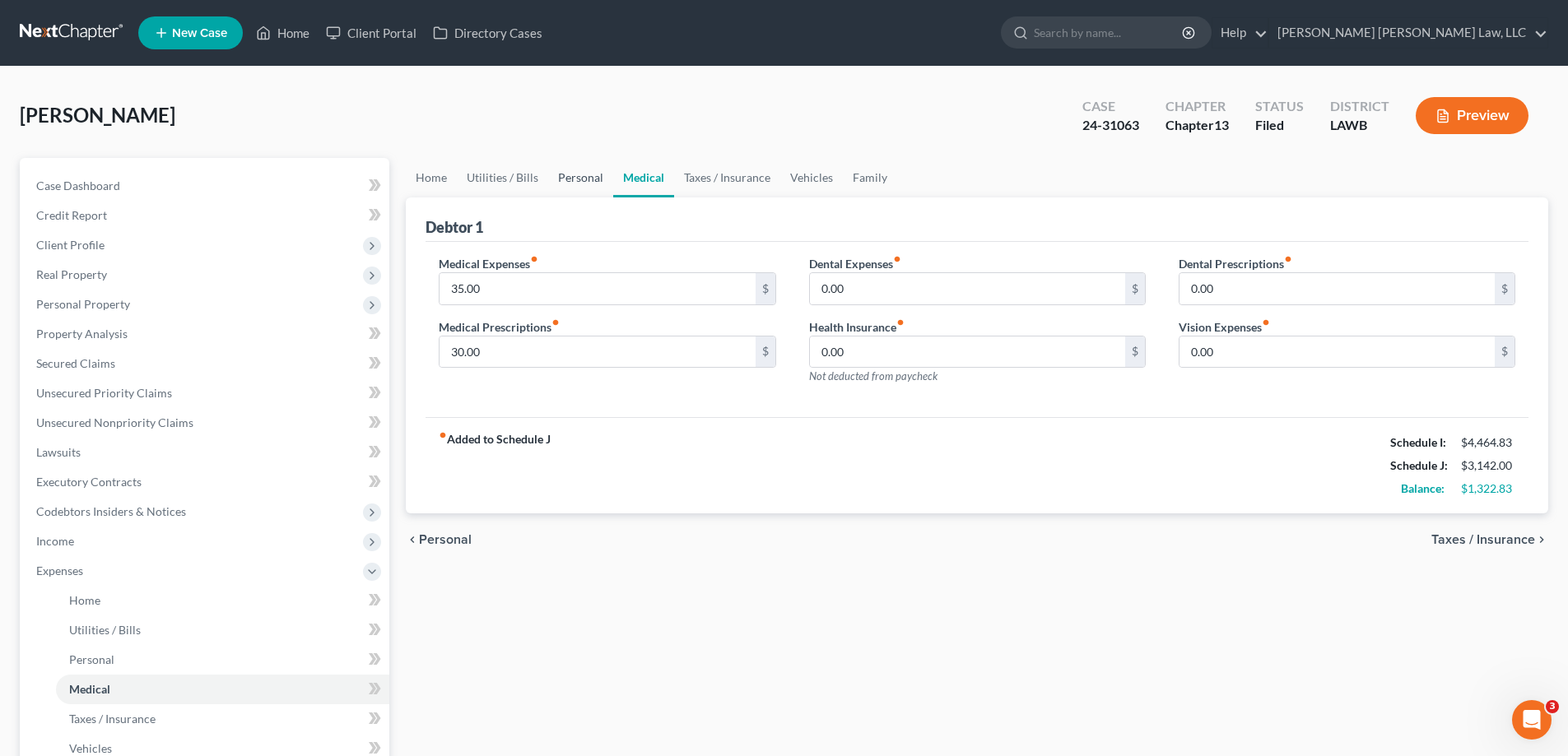
click at [581, 178] on link "Personal" at bounding box center [581, 178] width 65 height 39
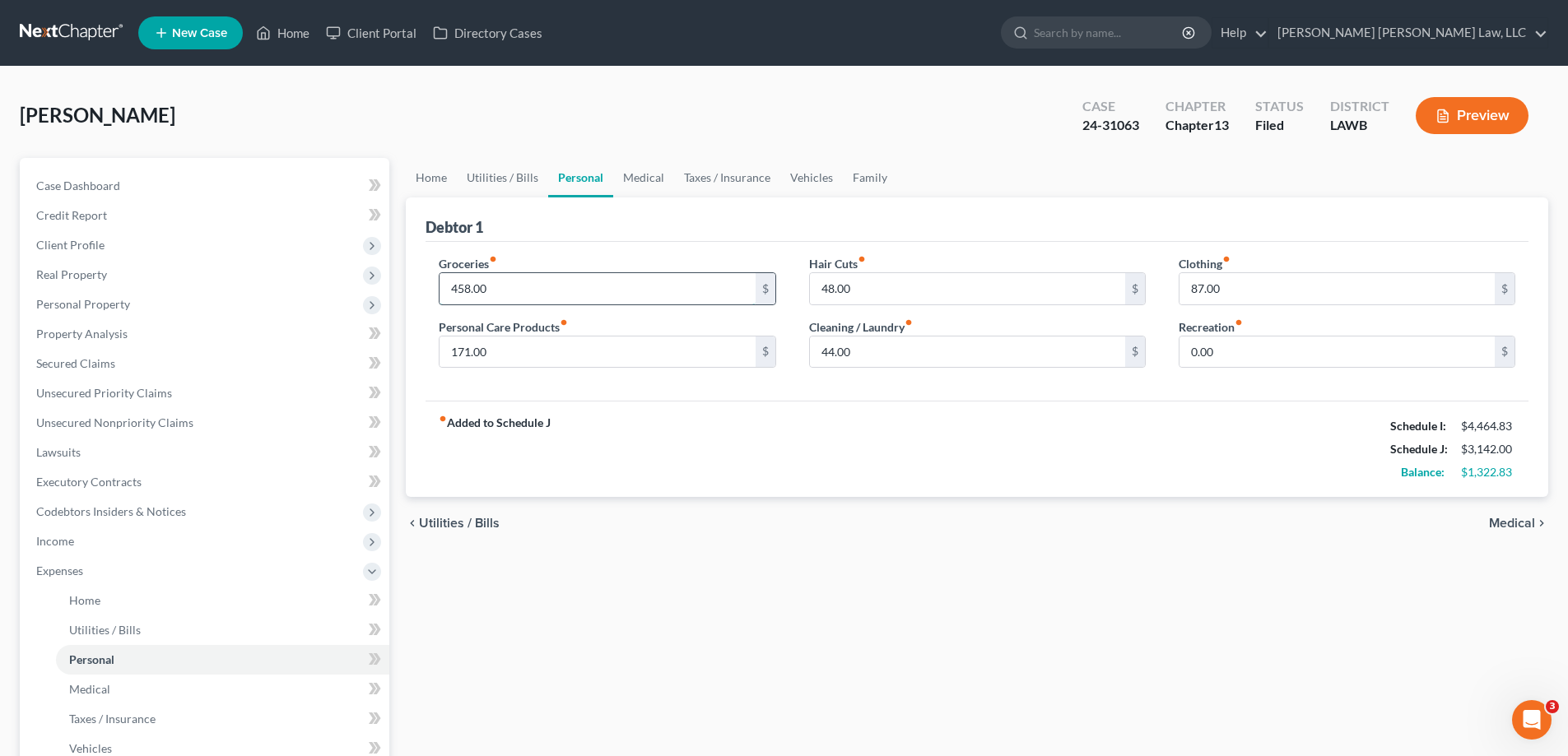
click at [617, 283] on input "458.00" at bounding box center [596, 289] width 315 height 31
click at [688, 201] on div "Debtor 1" at bounding box center [977, 219] width 1103 height 44
click at [617, 184] on link "Medical" at bounding box center [644, 178] width 61 height 39
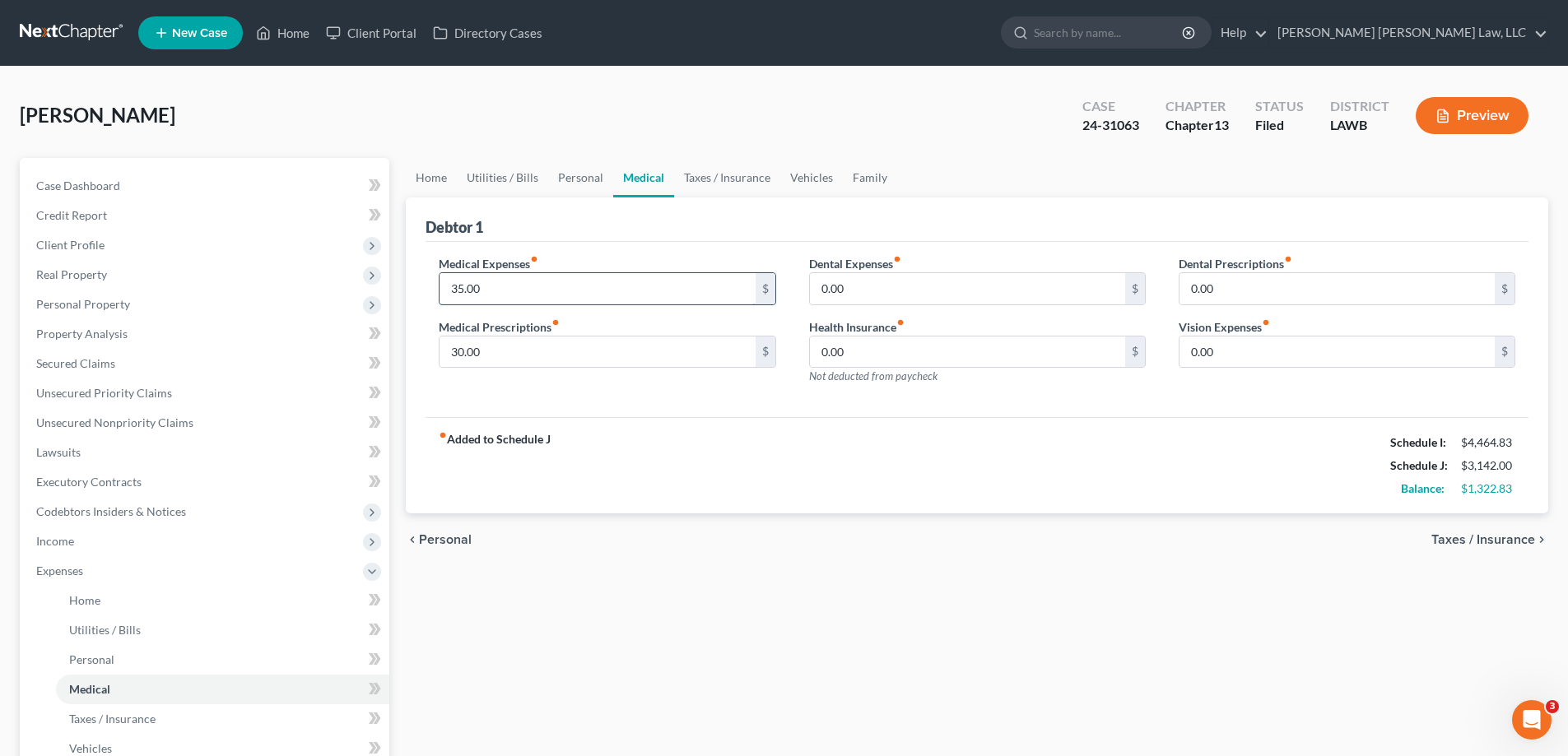
click at [653, 297] on input "35.00" at bounding box center [596, 289] width 315 height 31
click at [500, 347] on input "30.00" at bounding box center [596, 352] width 315 height 31
type input "90"
click at [501, 322] on label "Medical Prescriptions fiber_manual_record" at bounding box center [499, 327] width 121 height 18
click at [531, 287] on input "35.00" at bounding box center [596, 289] width 315 height 31
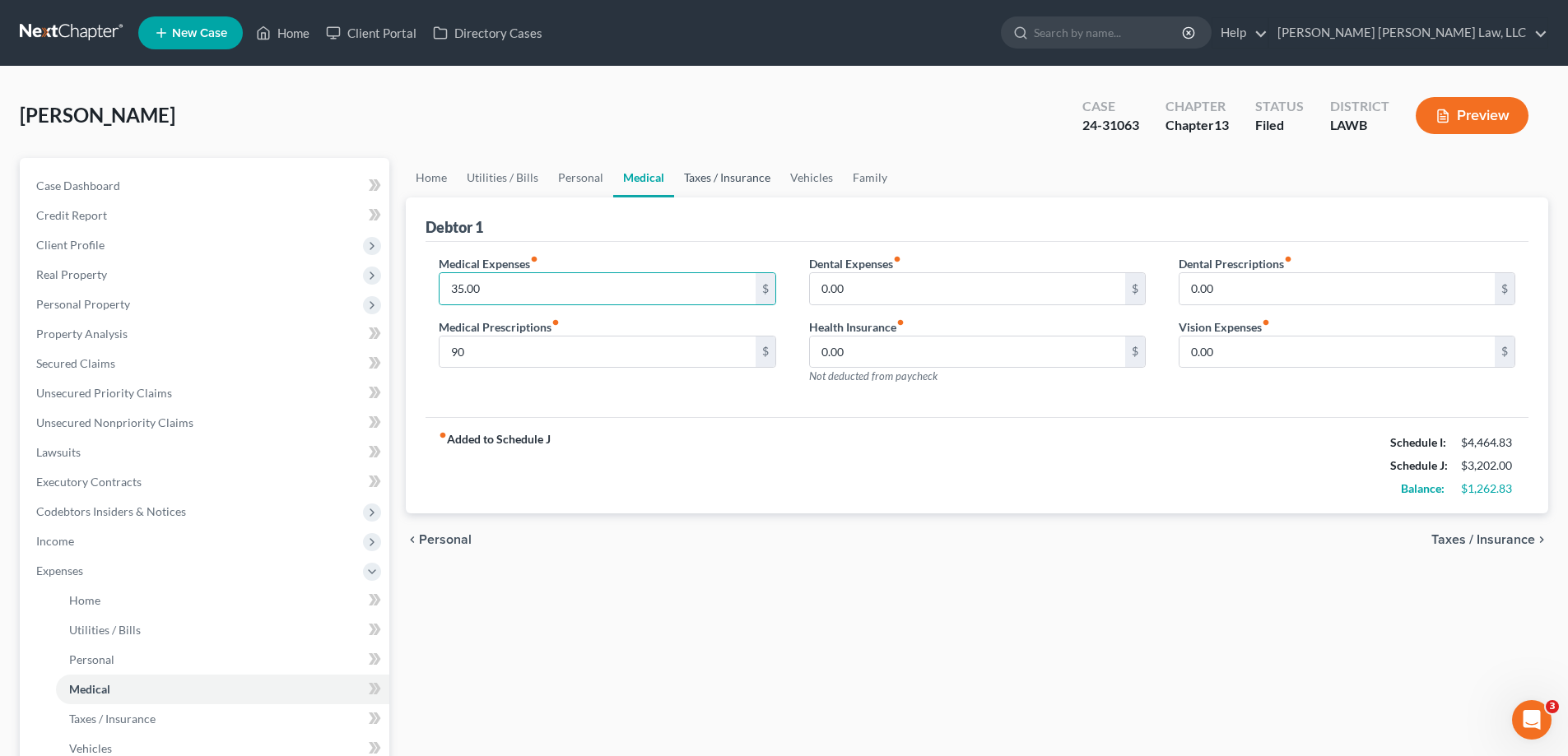
click at [762, 176] on link "Taxes / Insurance" at bounding box center [727, 178] width 106 height 39
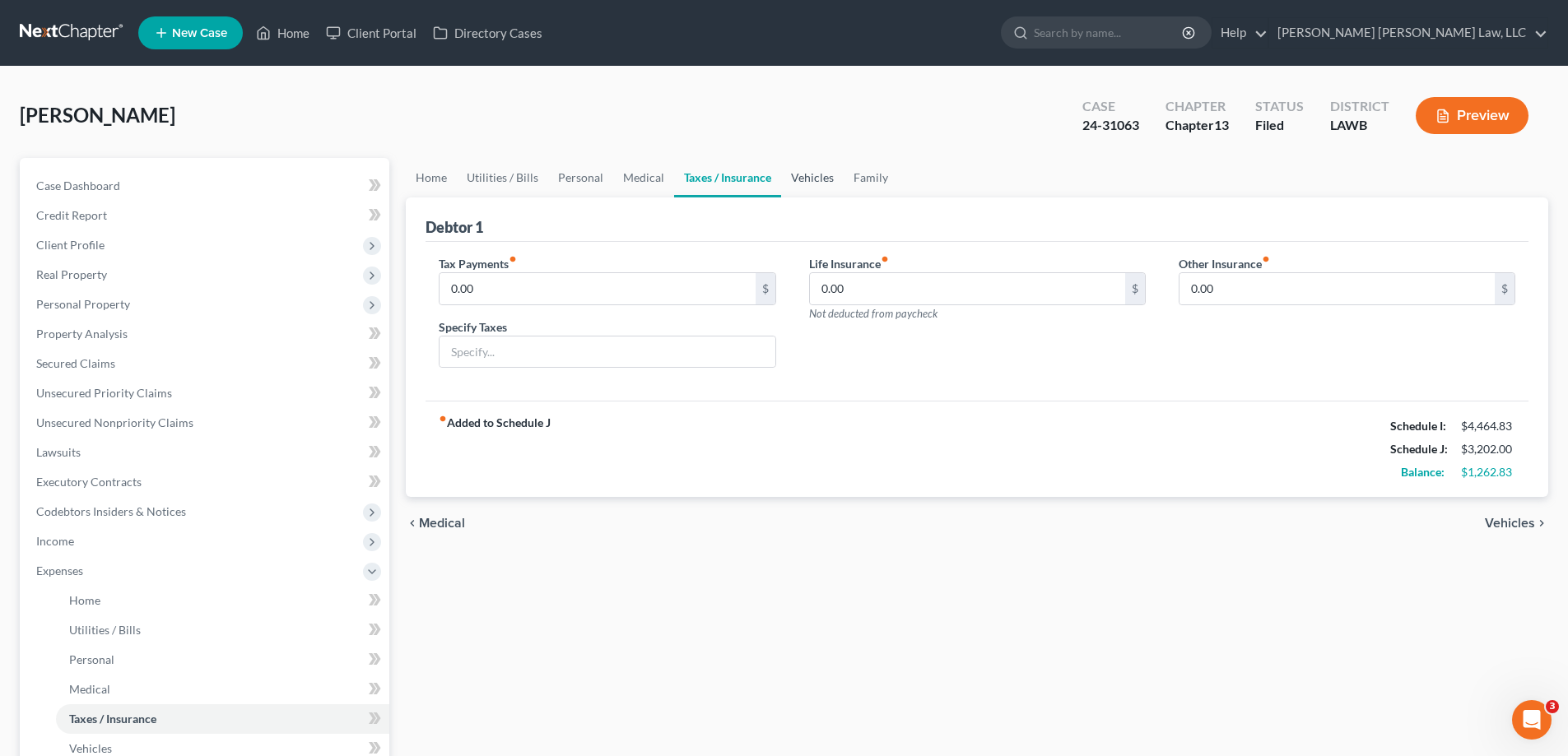
click at [807, 184] on link "Vehicles" at bounding box center [812, 178] width 63 height 39
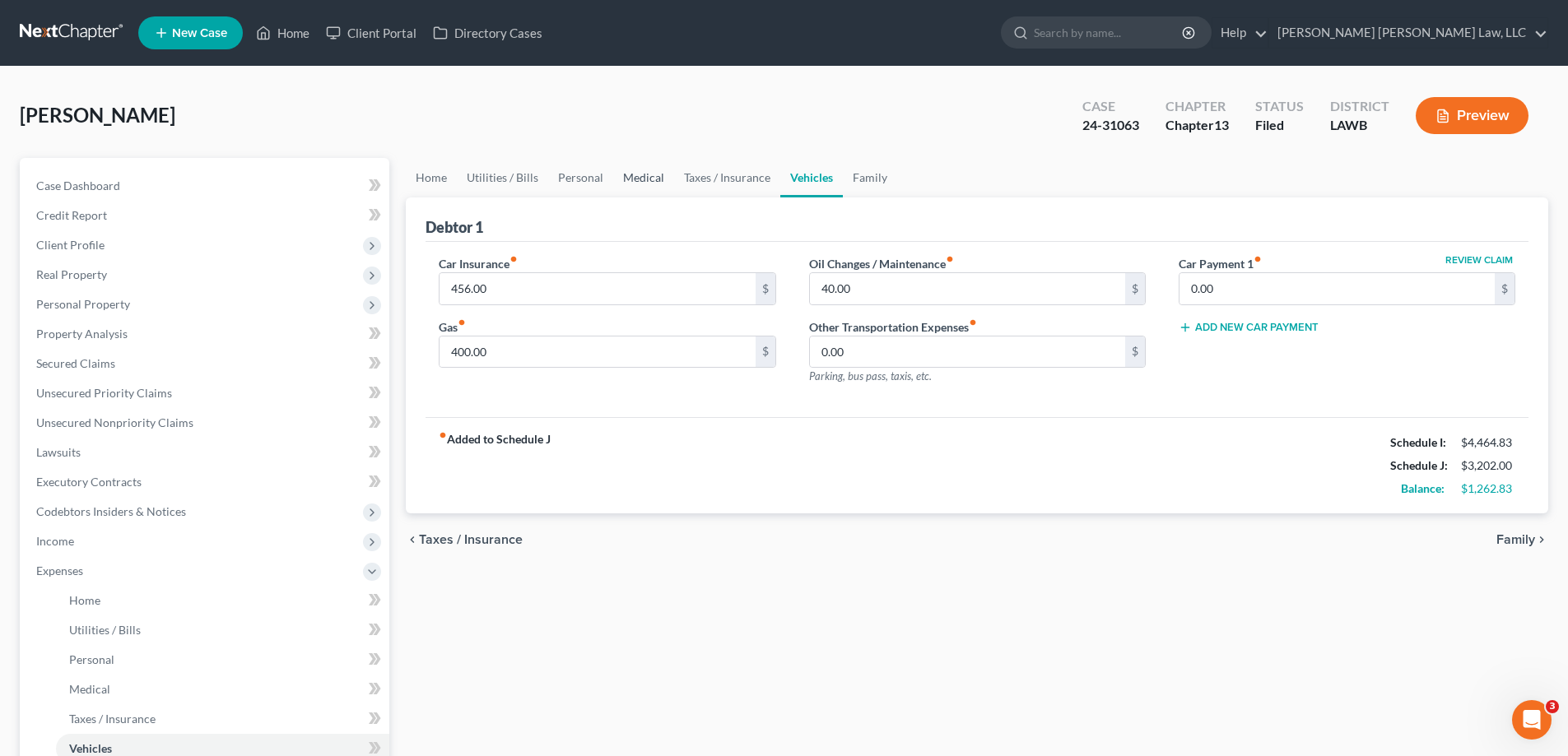
click at [652, 176] on link "Medical" at bounding box center [644, 178] width 61 height 39
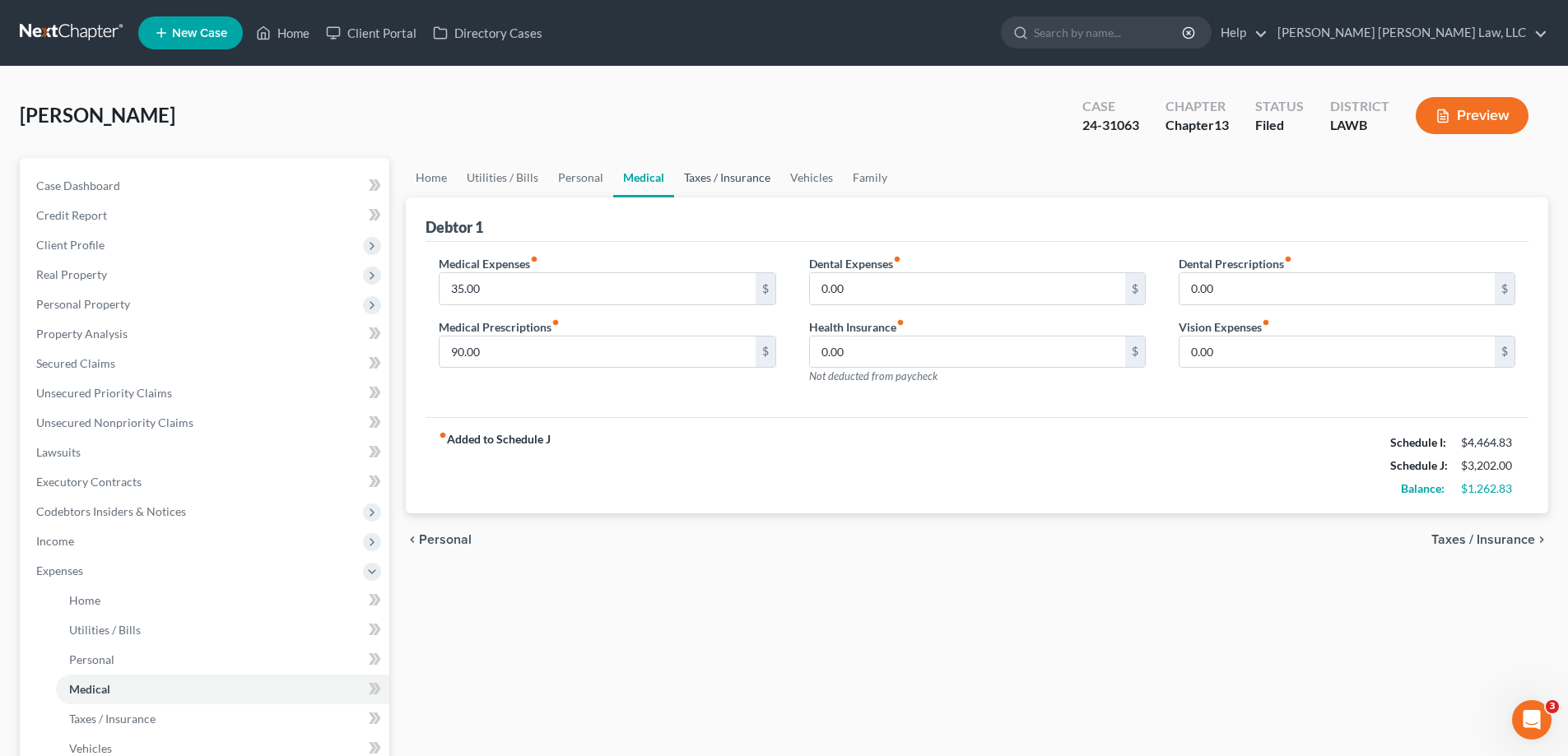
click at [695, 190] on link "Taxes / Insurance" at bounding box center [727, 178] width 106 height 39
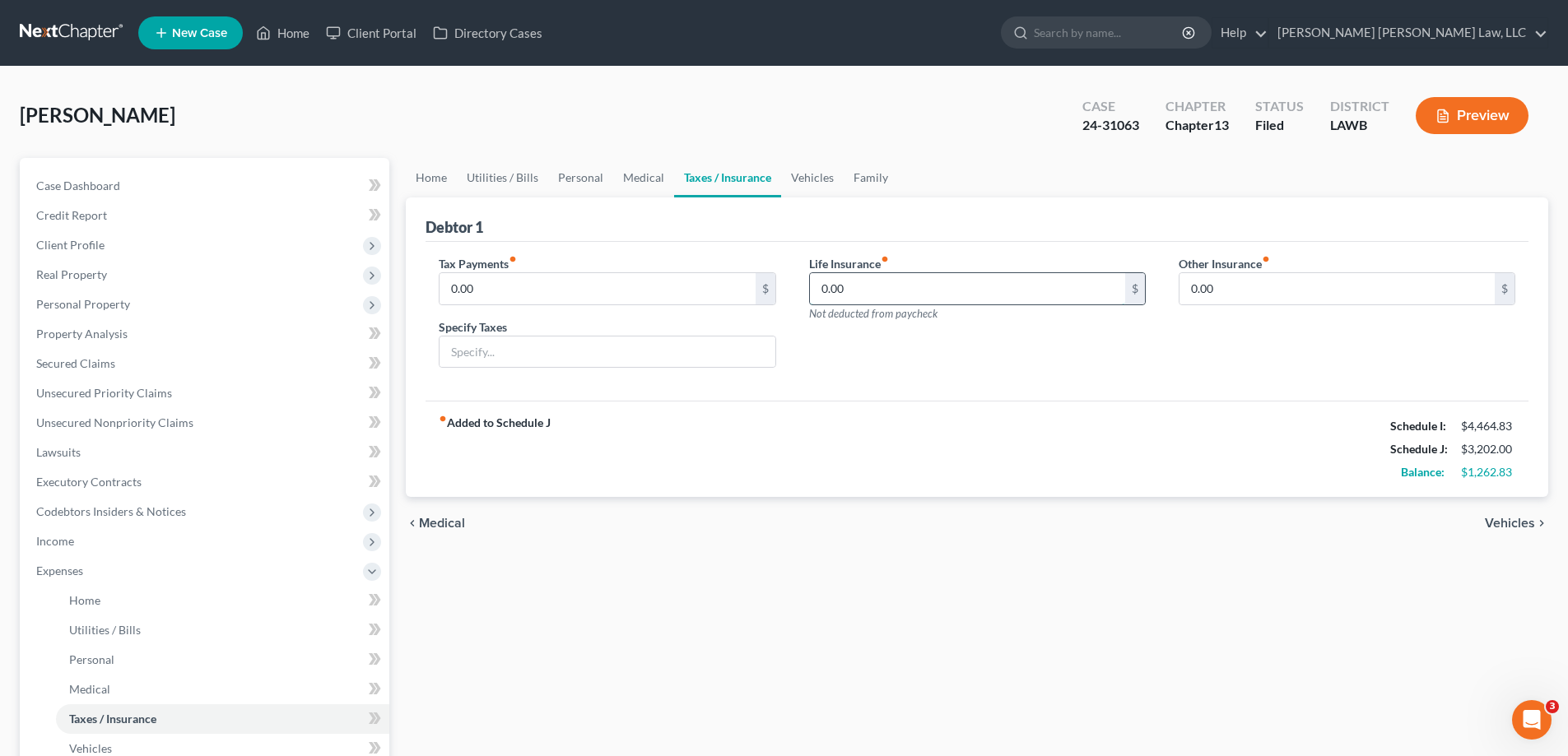
click at [916, 286] on input "0.00" at bounding box center [967, 289] width 315 height 31
type input "100"
click at [793, 187] on link "Vehicles" at bounding box center [812, 178] width 63 height 39
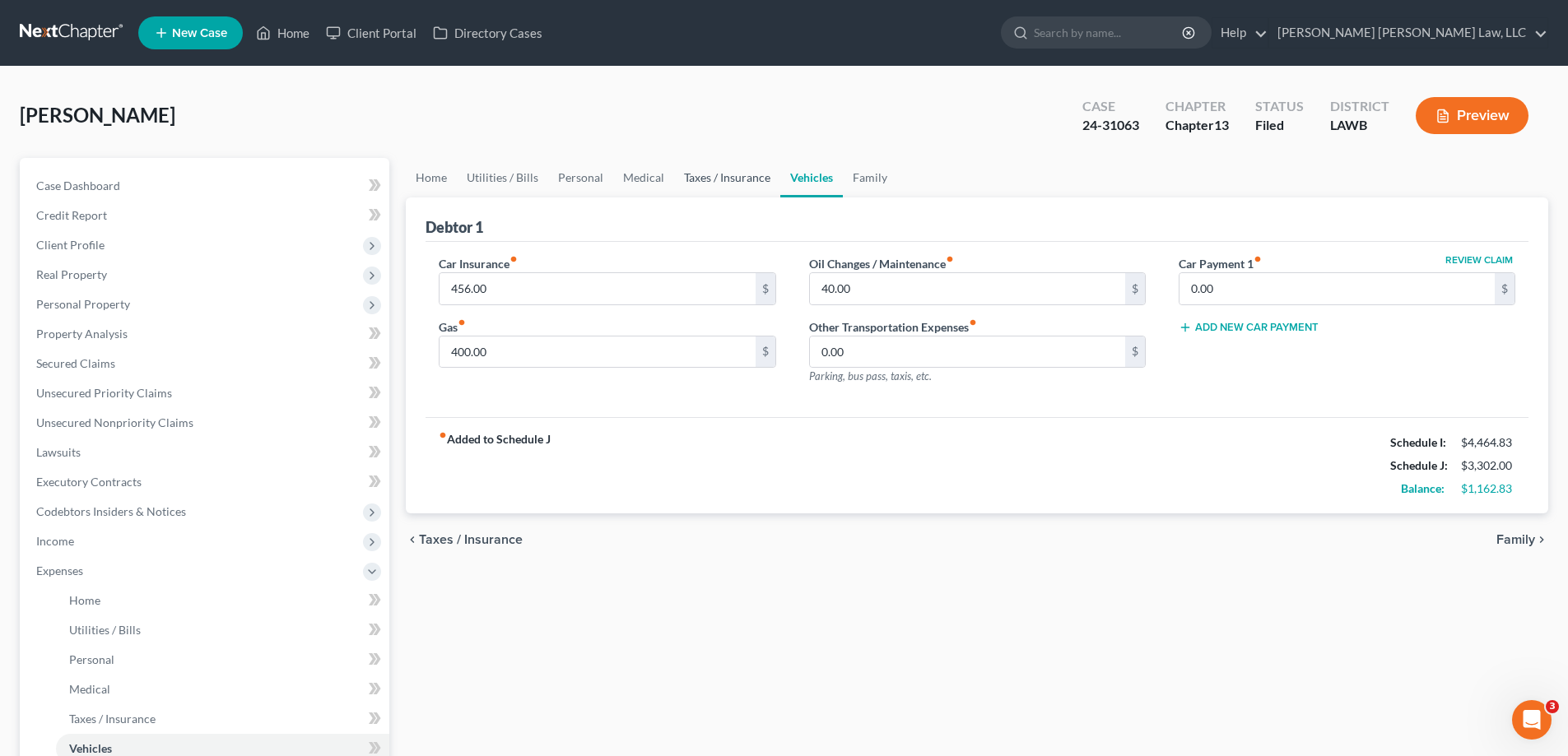
click at [675, 189] on link "Taxes / Insurance" at bounding box center [727, 178] width 106 height 39
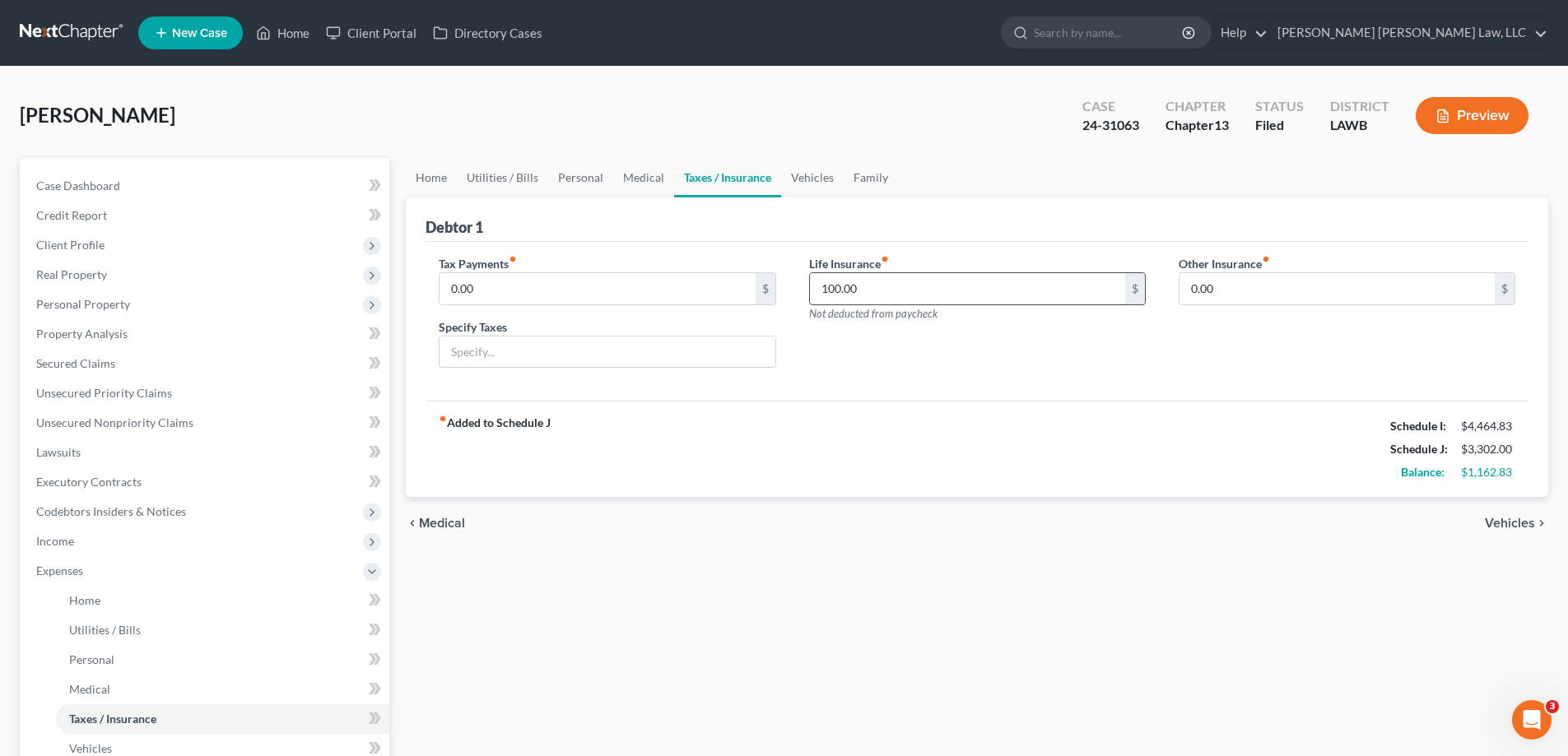
click at [848, 282] on input "100.00" at bounding box center [967, 289] width 315 height 31
type input "126"
click at [829, 182] on link "Vehicles" at bounding box center [812, 178] width 63 height 39
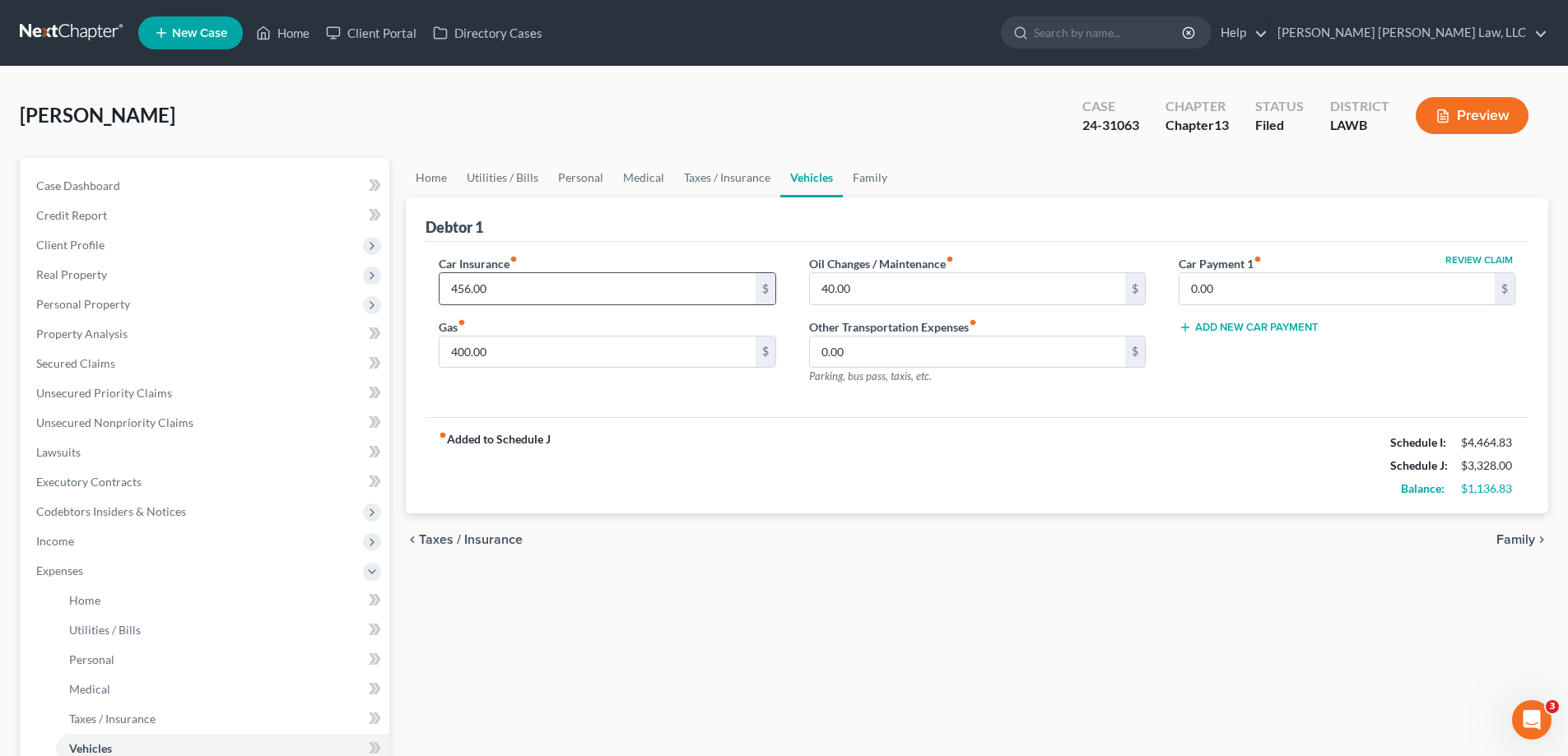
click at [621, 282] on input "456.00" at bounding box center [596, 289] width 315 height 31
type input "486"
click at [649, 340] on input "400.00" at bounding box center [596, 352] width 315 height 31
click at [855, 177] on link "Family" at bounding box center [869, 178] width 54 height 39
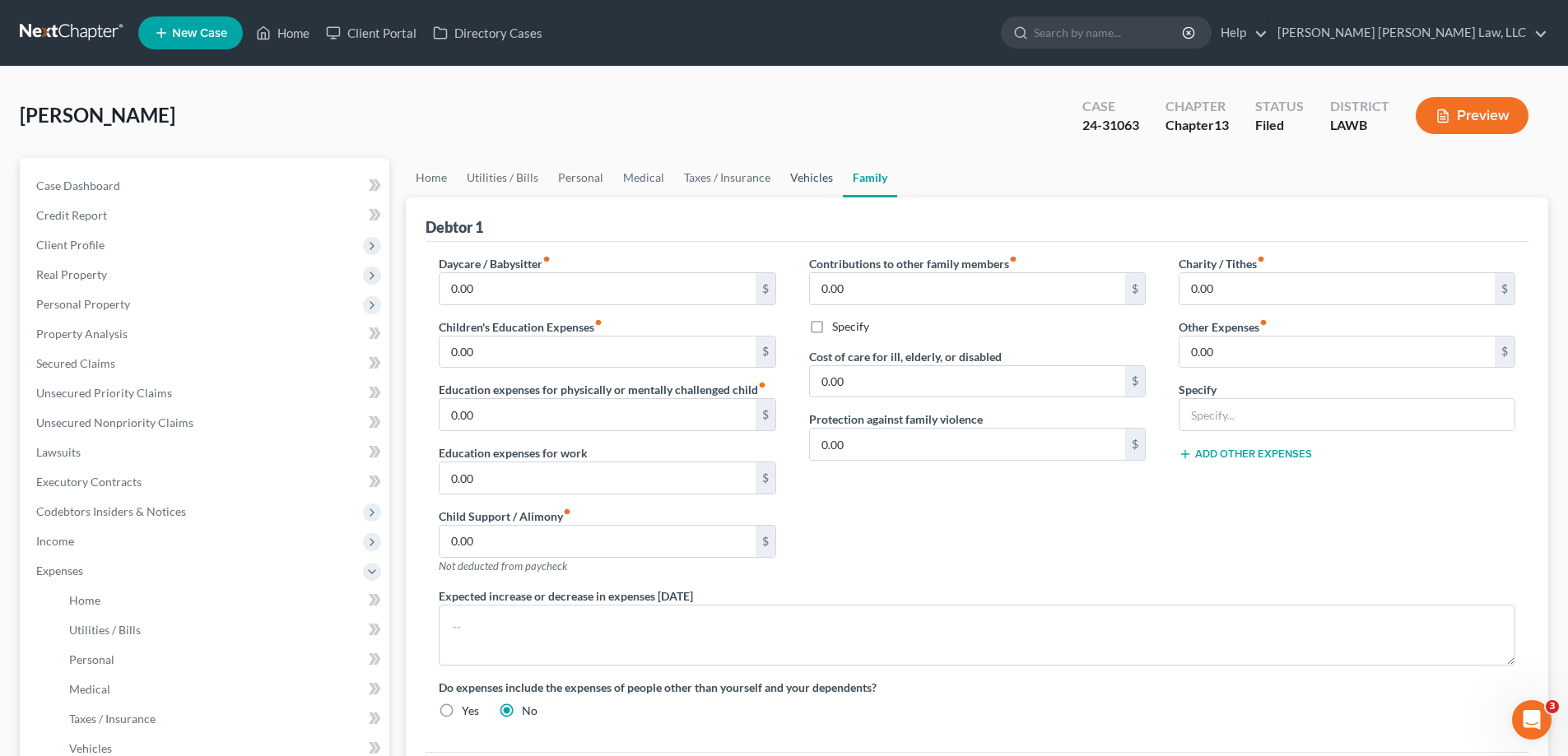
click at [822, 179] on link "Vehicles" at bounding box center [812, 178] width 63 height 39
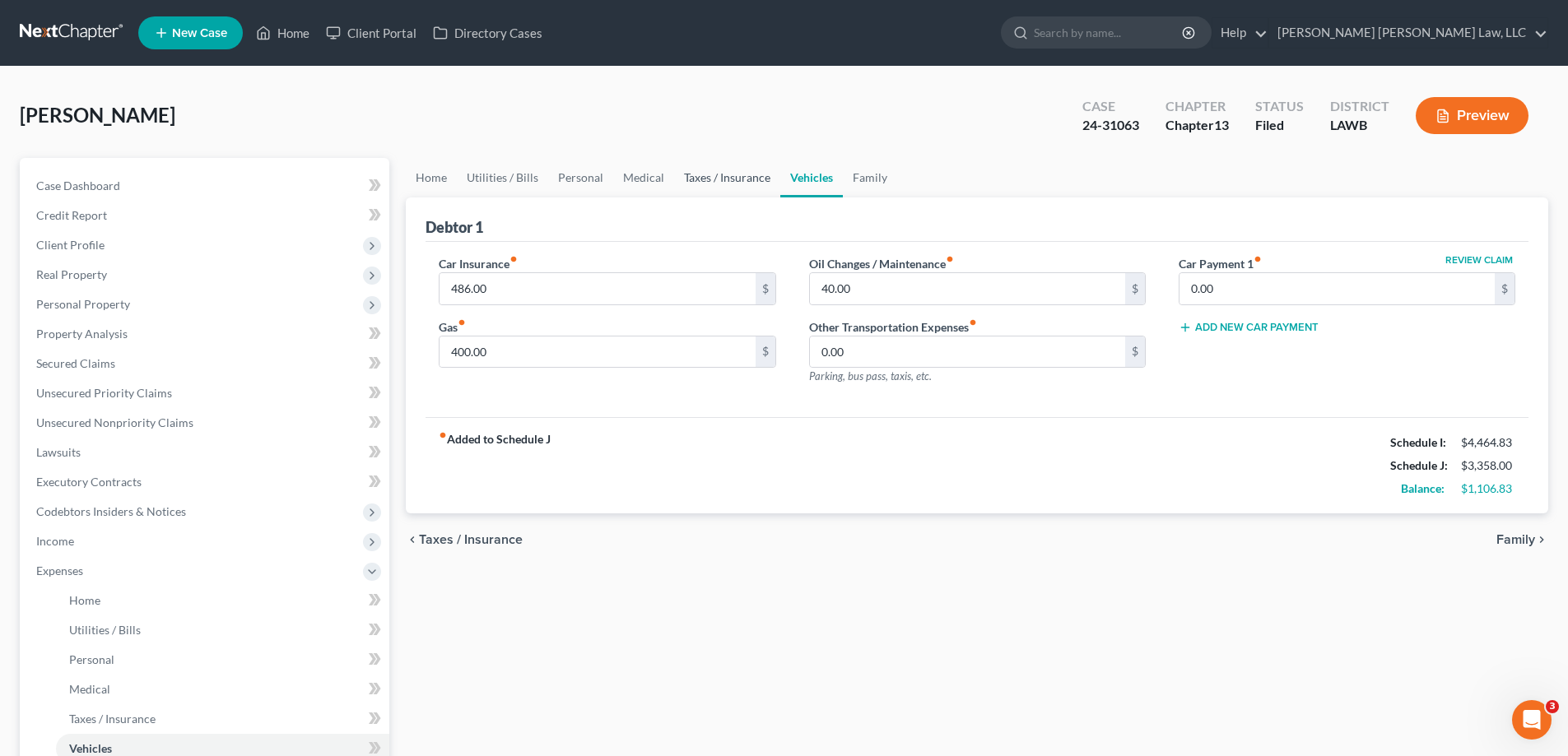
click at [725, 187] on link "Taxes / Insurance" at bounding box center [727, 178] width 106 height 39
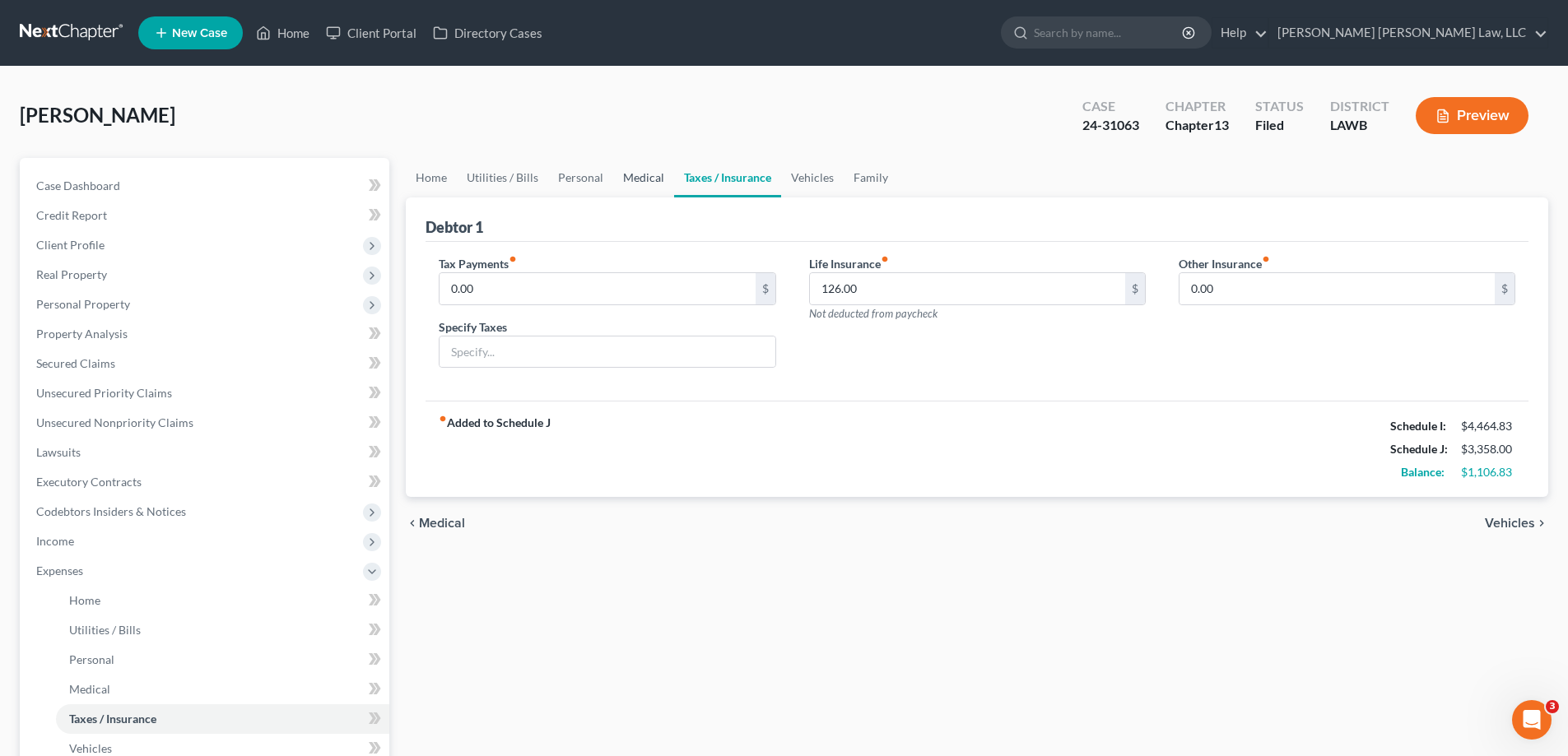
click at [631, 195] on link "Medical" at bounding box center [644, 178] width 61 height 39
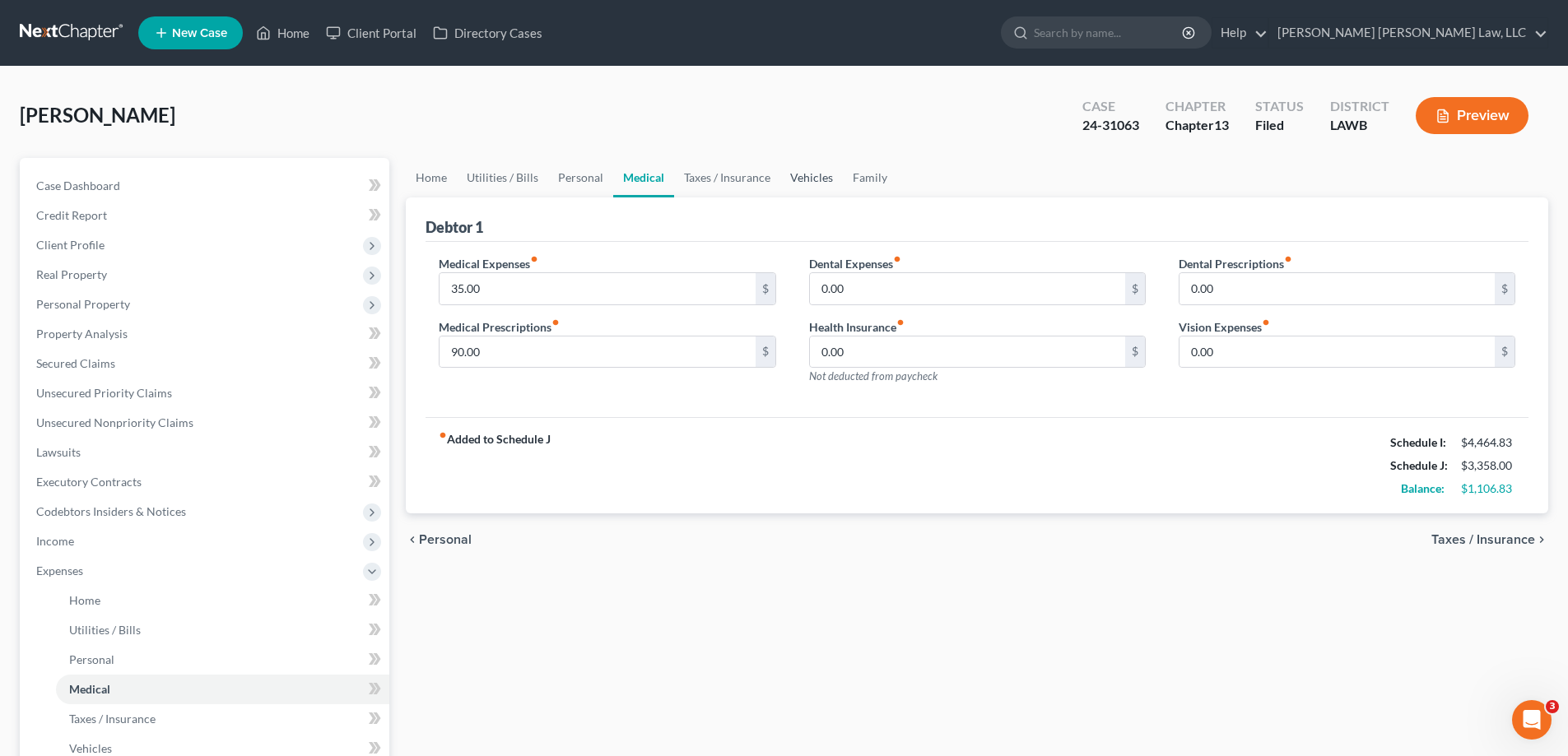
click at [799, 175] on link "Vehicles" at bounding box center [812, 178] width 63 height 39
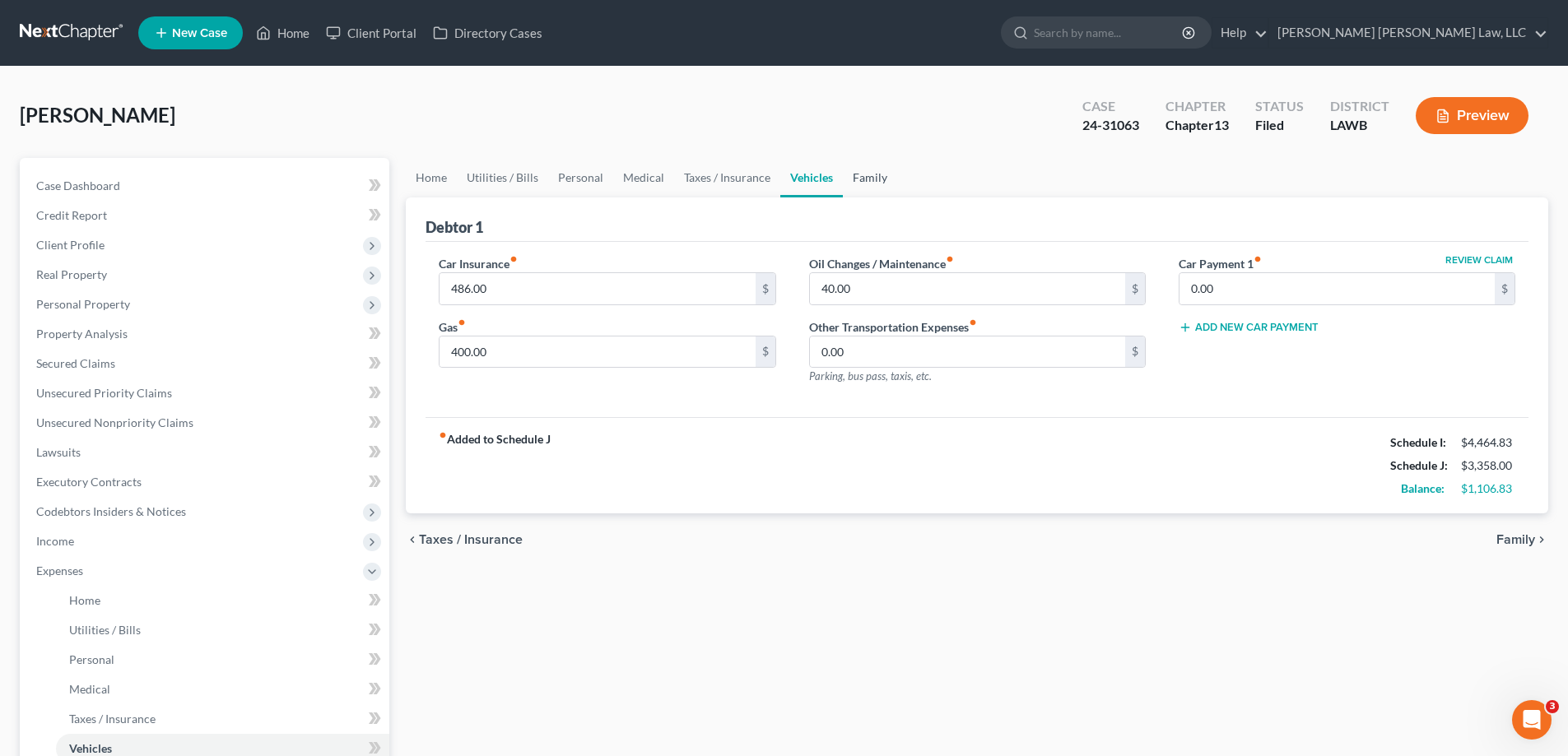
click at [848, 180] on link "Family" at bounding box center [869, 178] width 54 height 39
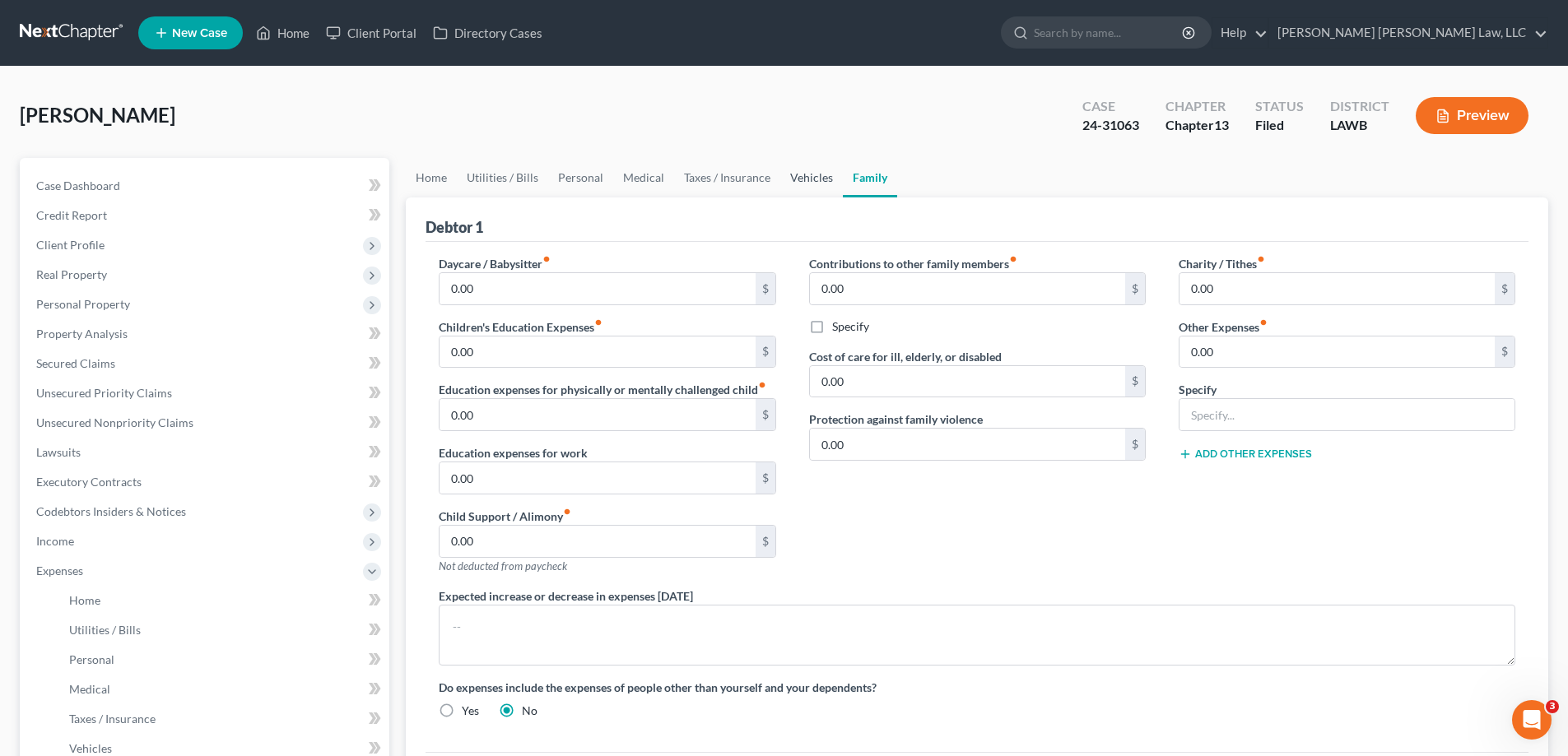
click at [811, 181] on link "Vehicles" at bounding box center [812, 178] width 63 height 39
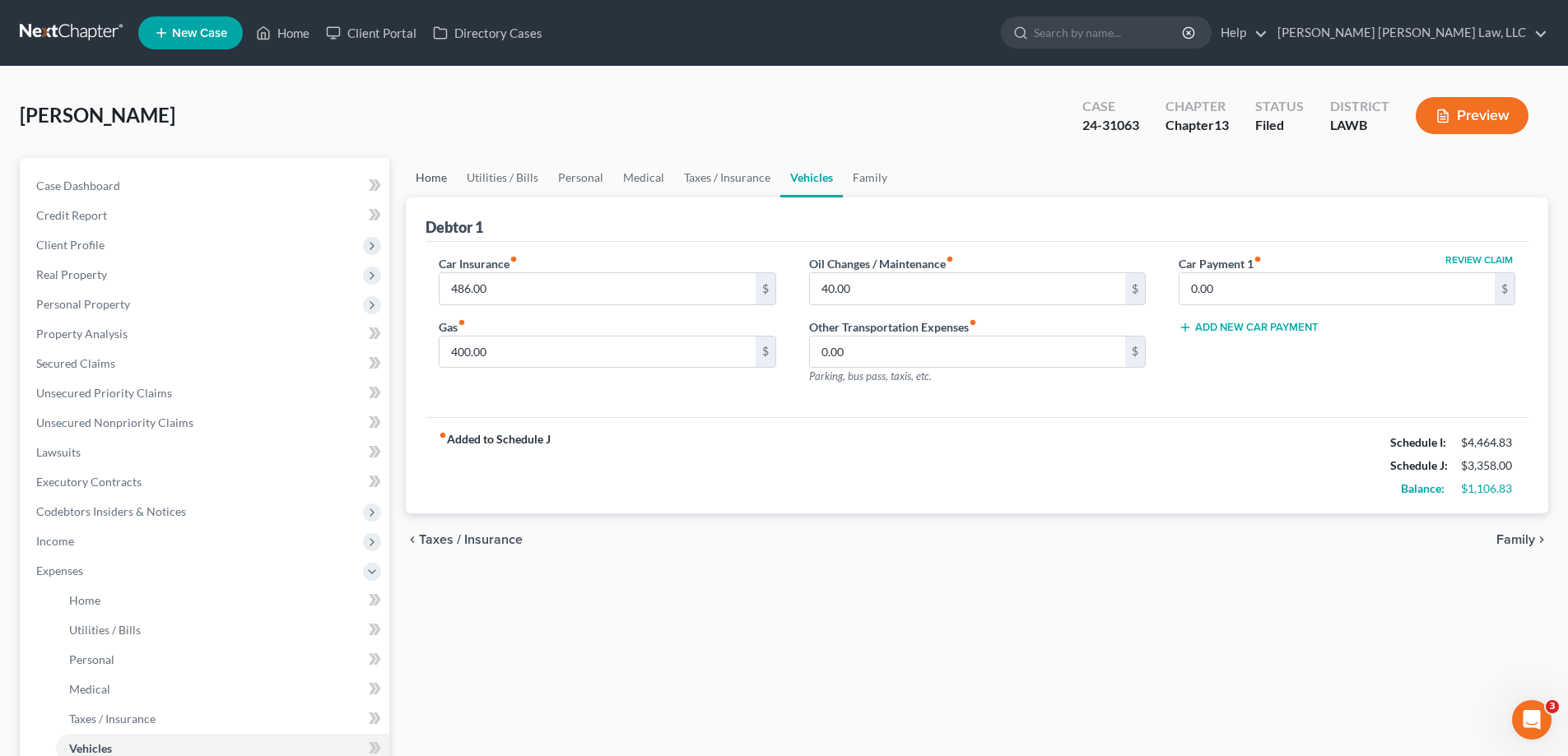
click at [438, 170] on link "Home" at bounding box center [431, 178] width 51 height 39
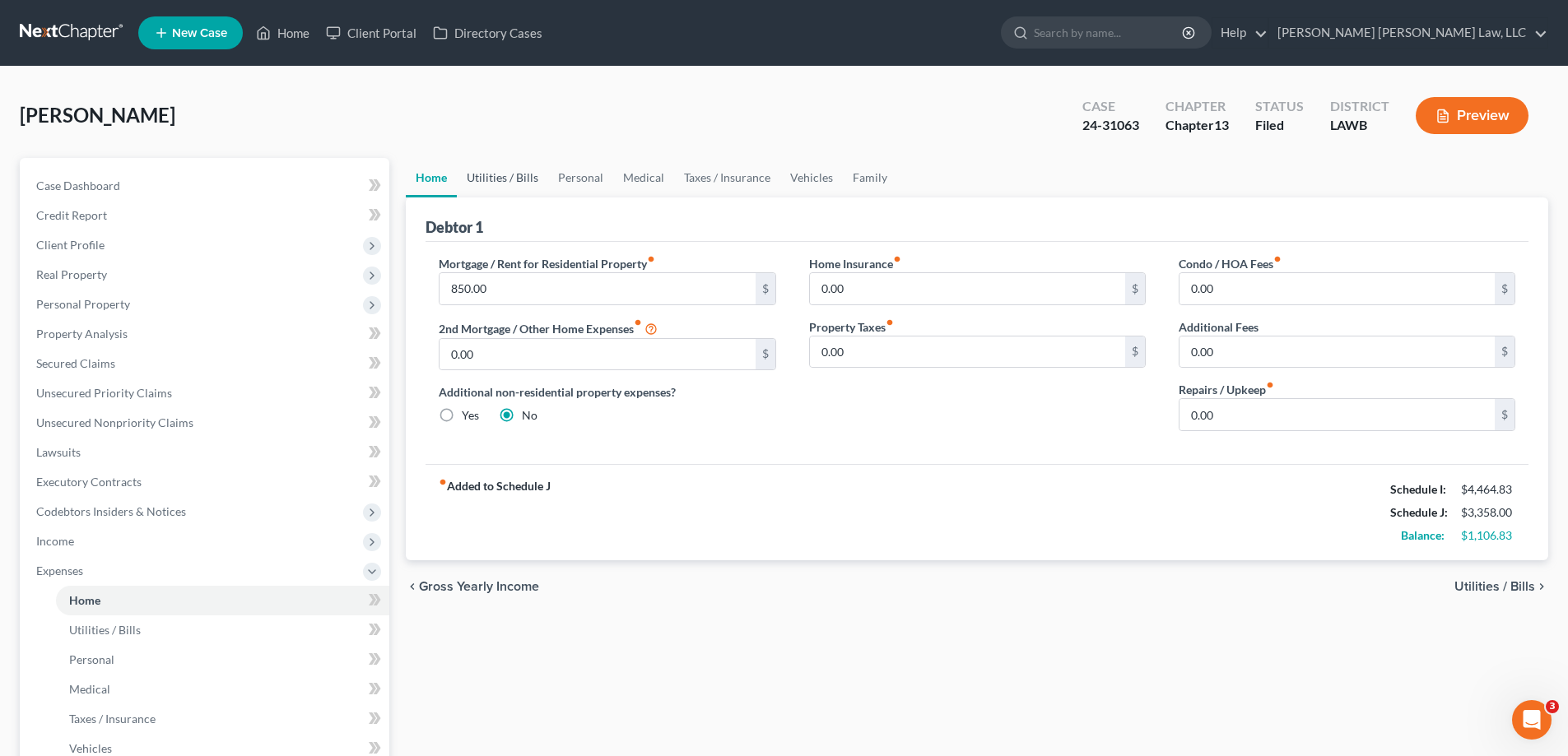
click at [488, 175] on link "Utilities / Bills" at bounding box center [502, 178] width 91 height 39
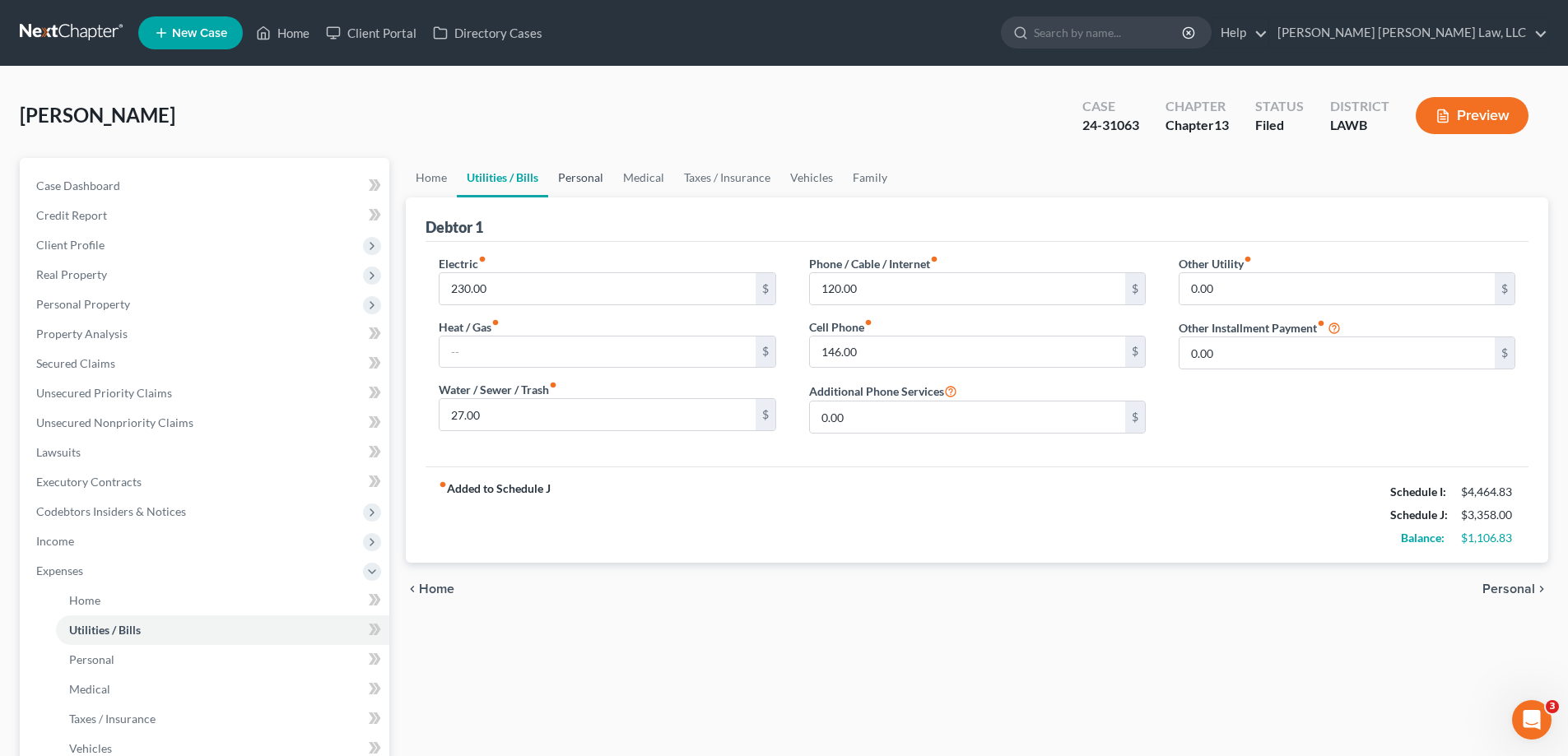
click at [571, 175] on link "Personal" at bounding box center [581, 178] width 65 height 39
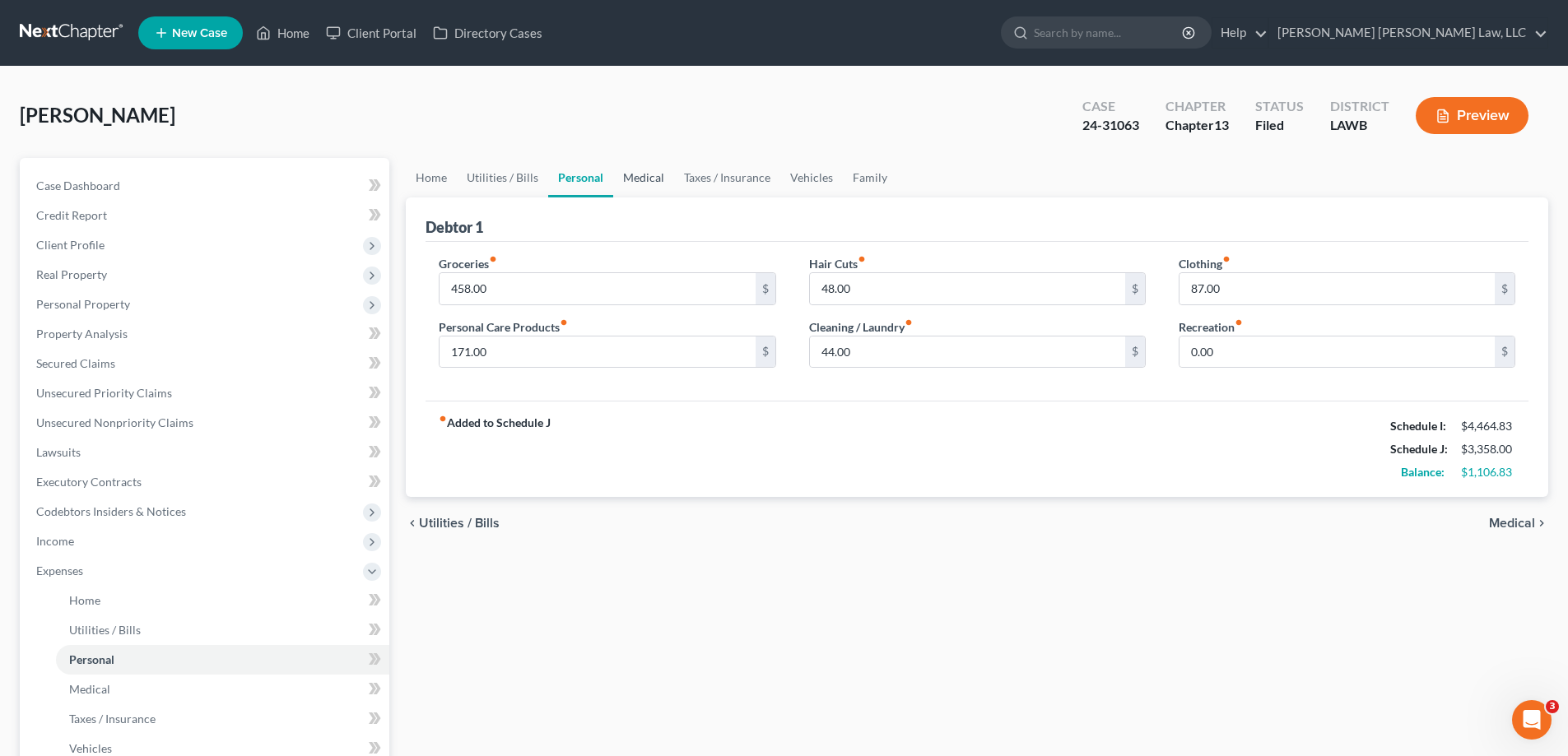
click at [646, 171] on link "Medical" at bounding box center [644, 178] width 61 height 39
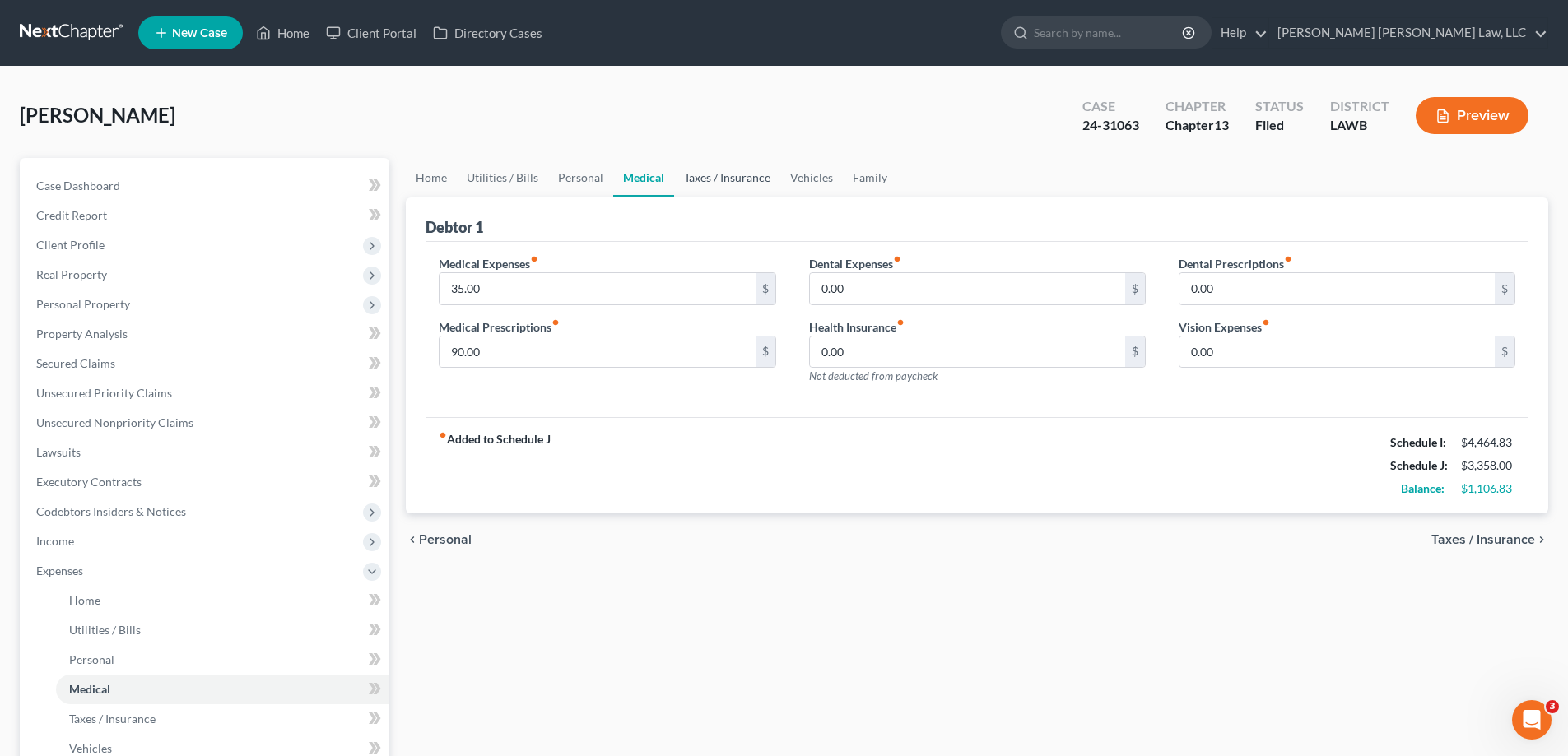
click at [693, 177] on link "Taxes / Insurance" at bounding box center [727, 178] width 106 height 39
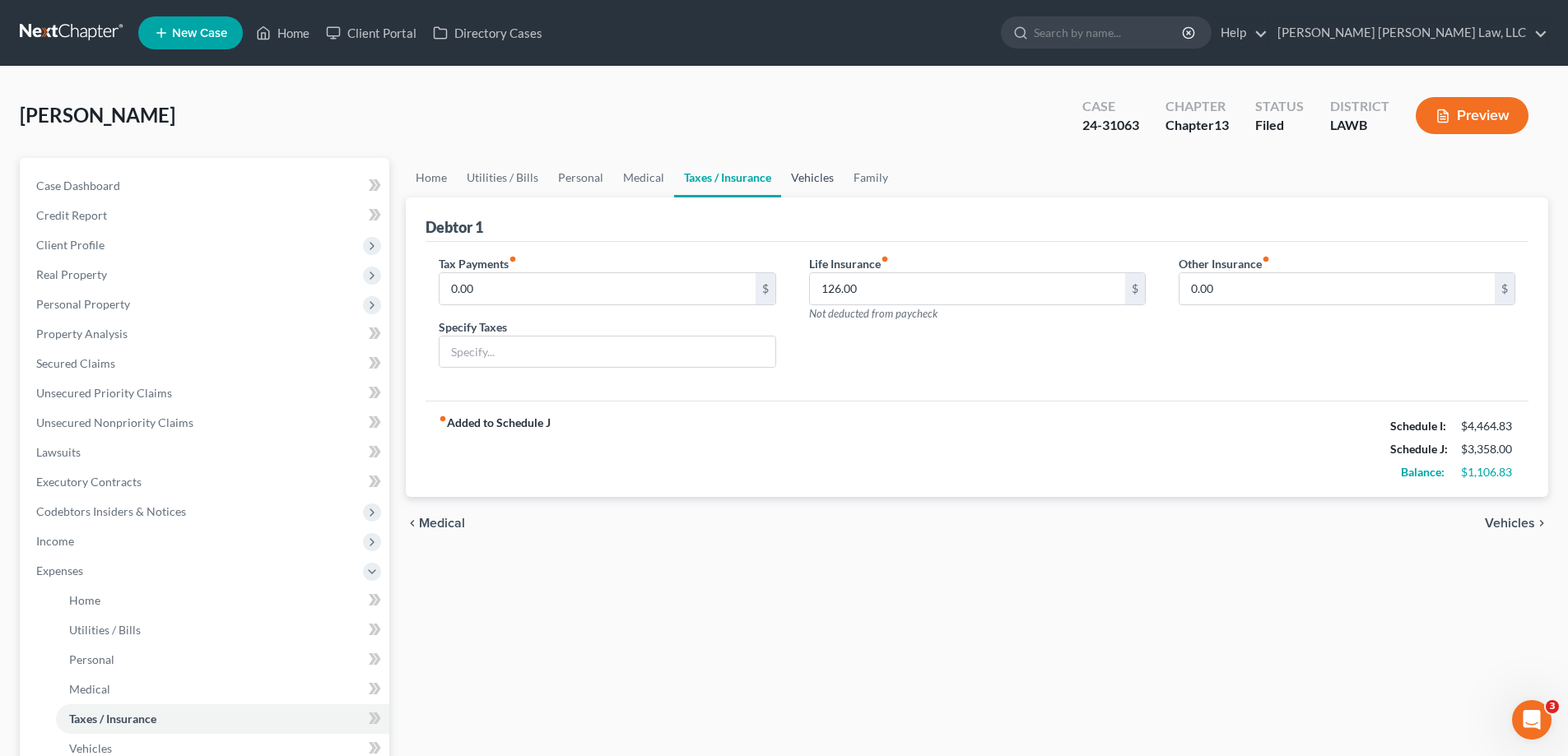
click at [794, 172] on link "Vehicles" at bounding box center [812, 178] width 63 height 39
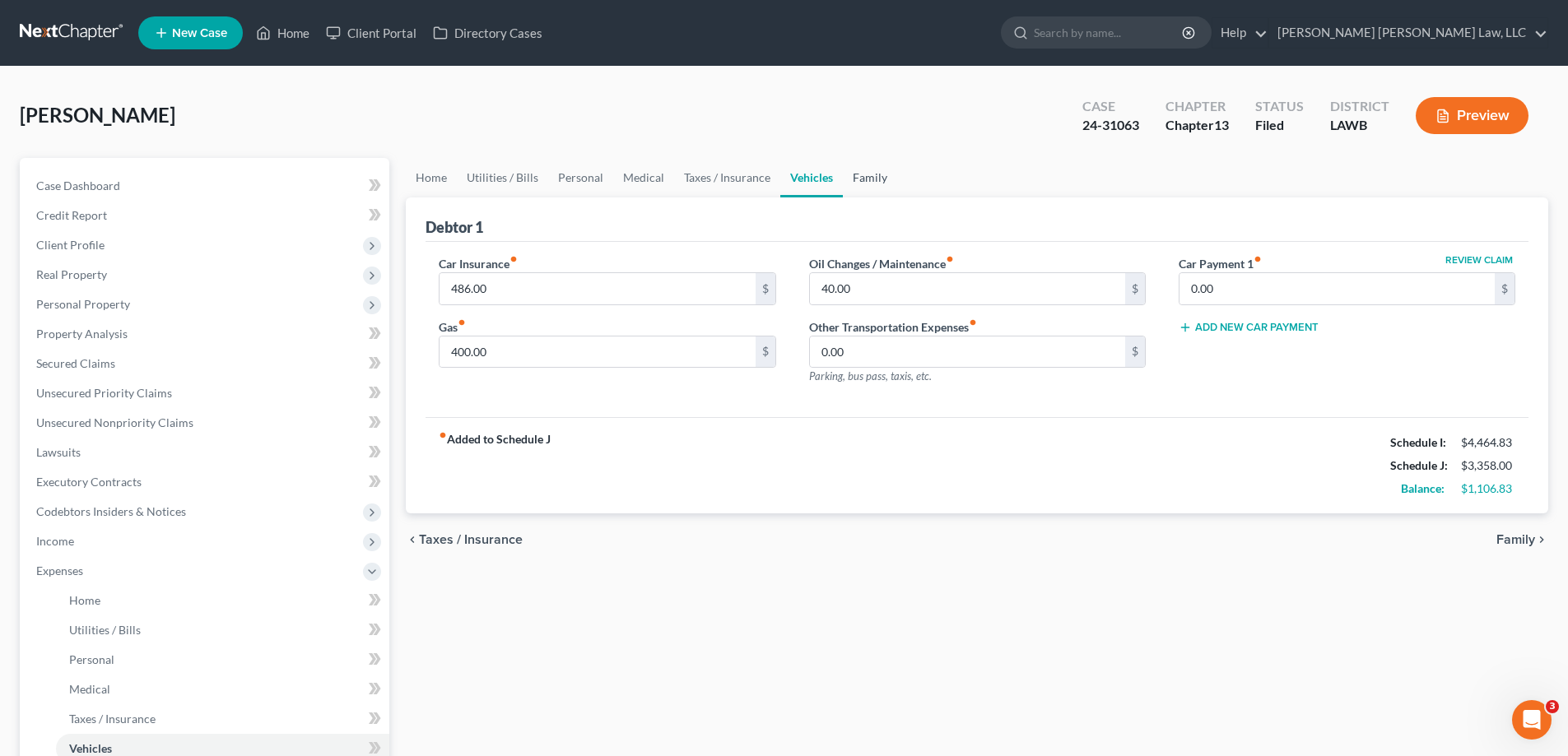
click at [860, 191] on link "Family" at bounding box center [869, 178] width 54 height 39
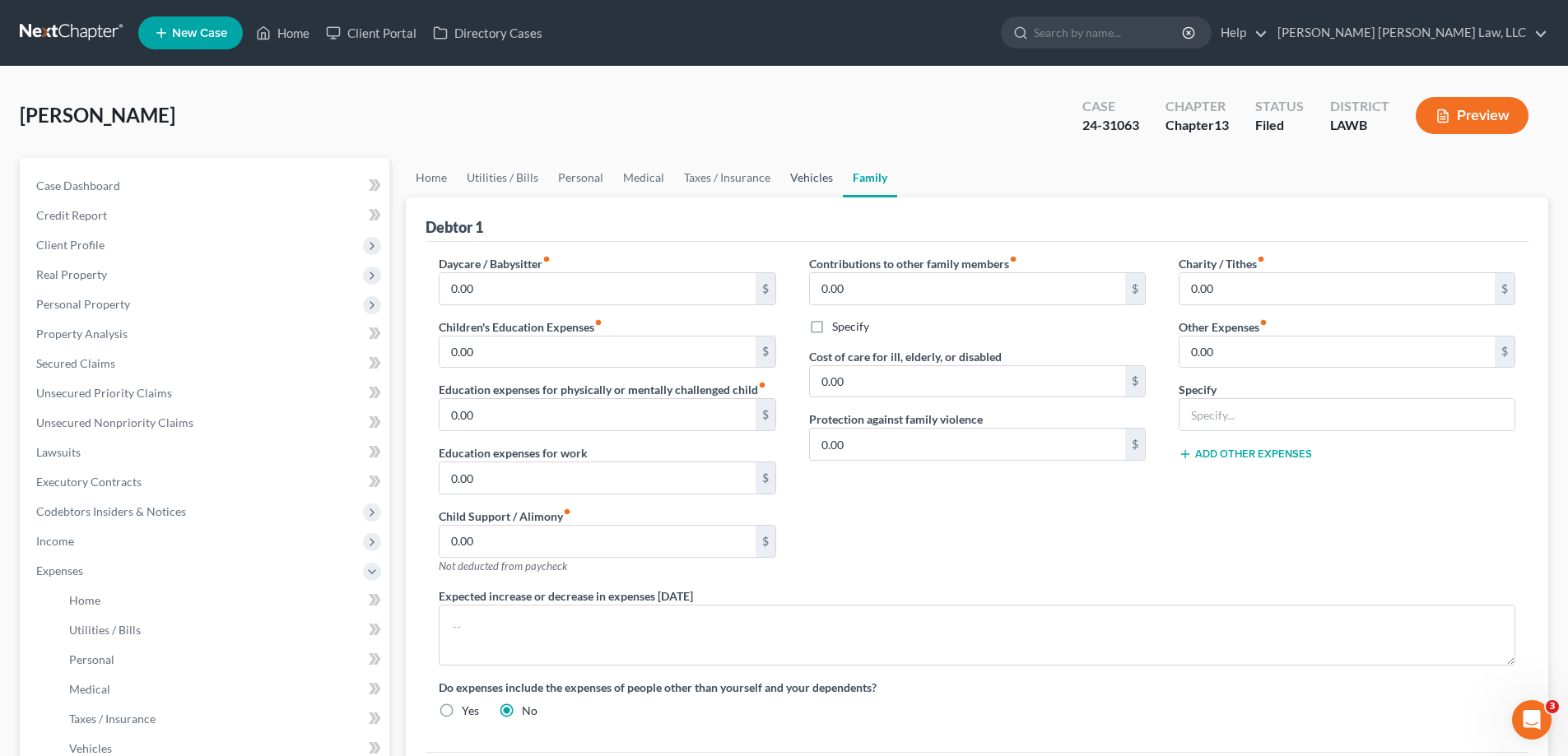
click at [815, 187] on link "Vehicles" at bounding box center [812, 178] width 63 height 39
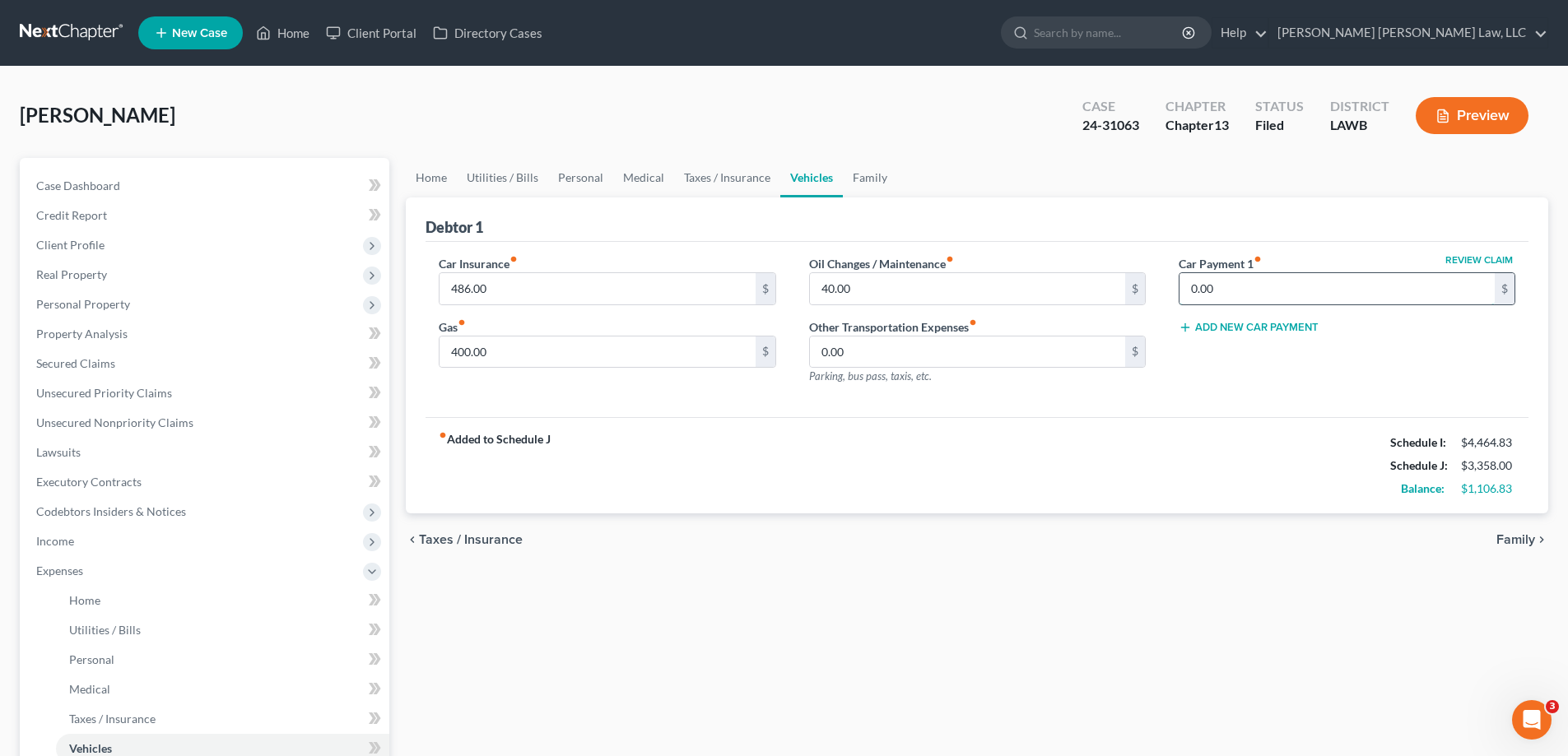
click at [1289, 287] on input "0.00" at bounding box center [1336, 289] width 315 height 31
type input "672"
click at [1232, 465] on div "fiber_manual_record Added to Schedule J Schedule I: $4,464.83 Schedule J: $3,35…" at bounding box center [977, 465] width 1103 height 96
click at [568, 362] on input "400.00" at bounding box center [596, 352] width 315 height 31
type input "200"
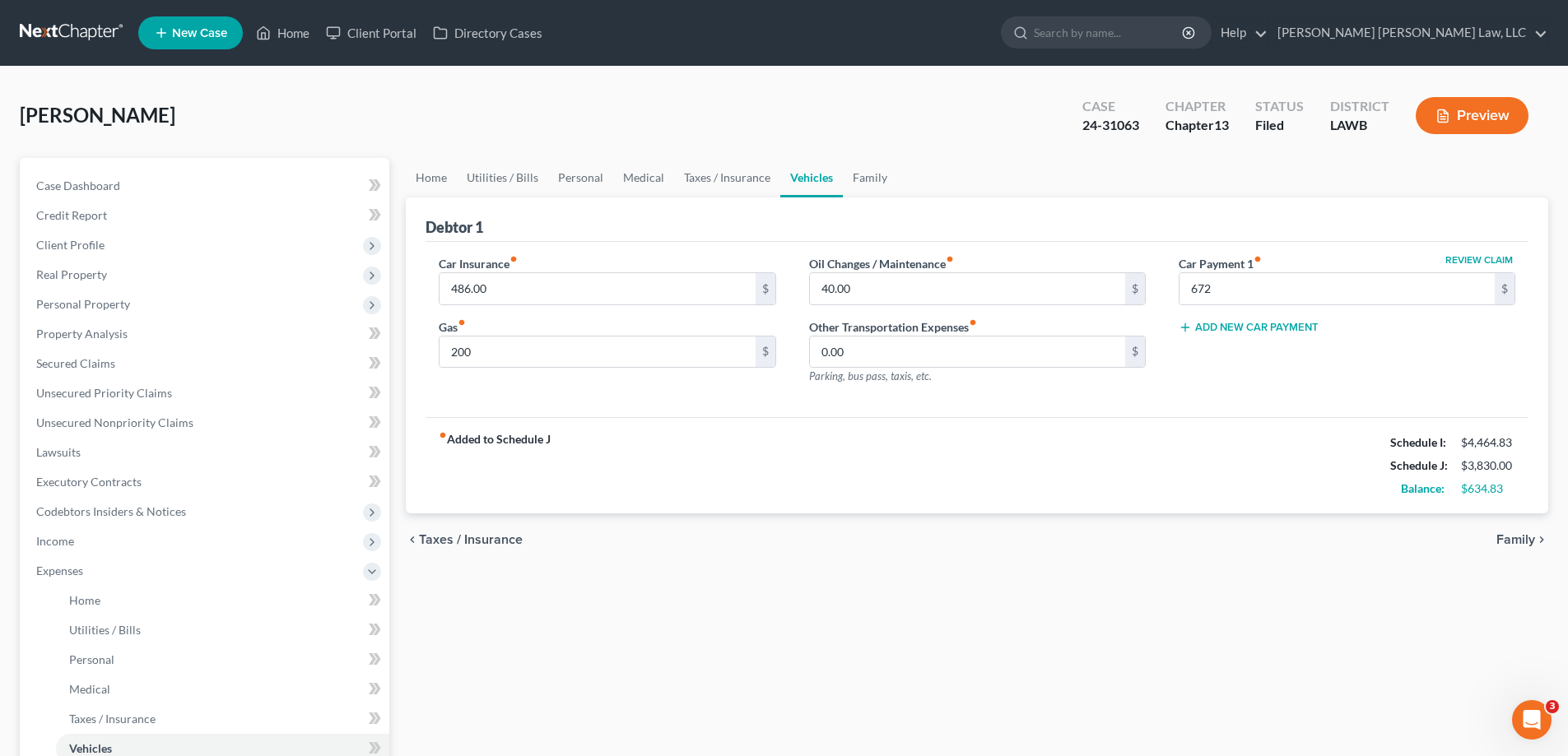
click at [794, 525] on div "chevron_left Taxes / Insurance Family chevron_right" at bounding box center [977, 540] width 1143 height 53
click at [589, 180] on link "Personal" at bounding box center [581, 178] width 65 height 39
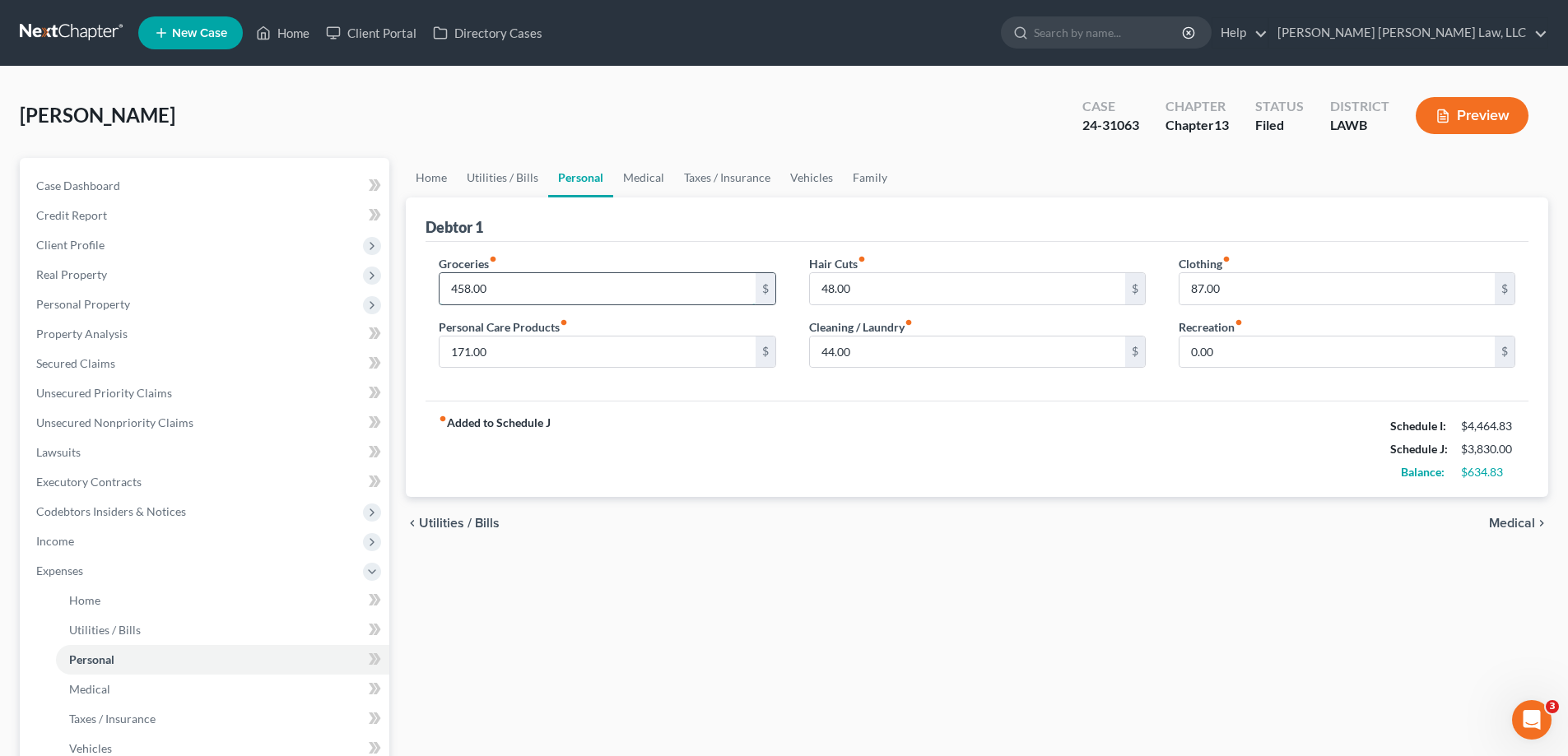
click at [500, 290] on input "458.00" at bounding box center [596, 289] width 315 height 31
click at [511, 350] on input "171.00" at bounding box center [596, 352] width 315 height 31
click at [817, 581] on div "Home Utilities / Bills Personal Medical Taxes / Insurance Vehicles Family Debto…" at bounding box center [978, 603] width 1159 height 891
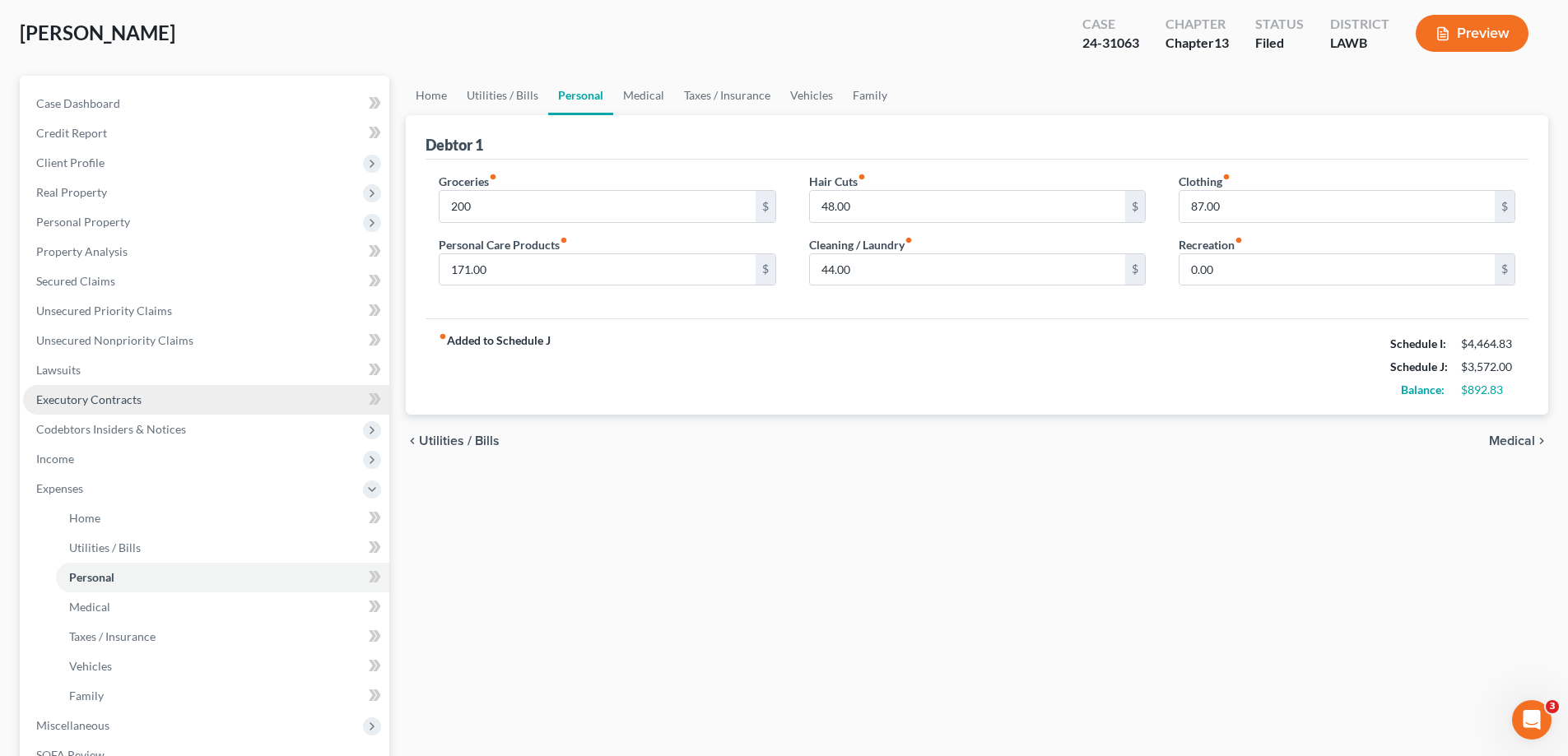
click at [84, 408] on link "Executory Contracts" at bounding box center [205, 400] width 366 height 29
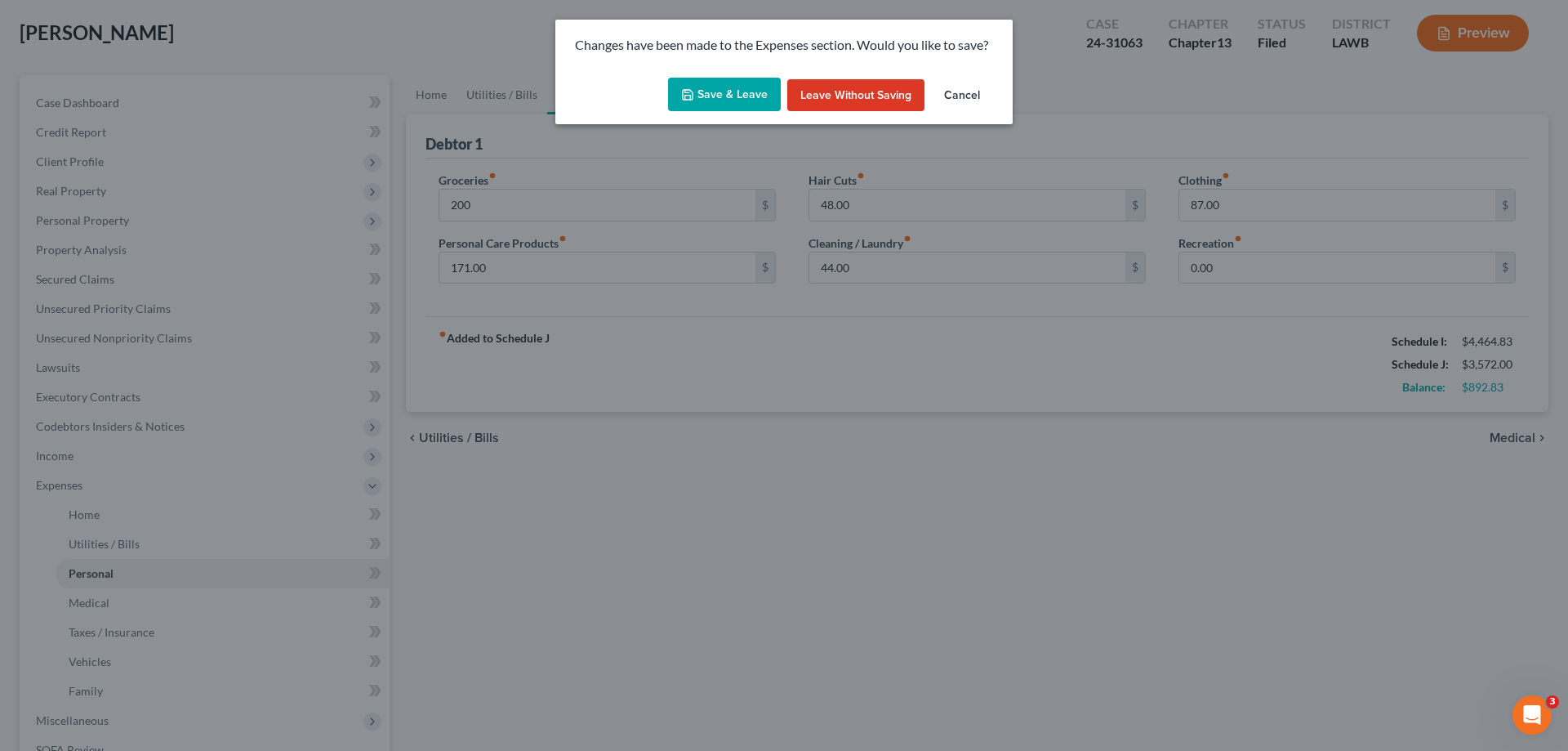
click at [762, 99] on button "Save & Leave" at bounding box center [725, 95] width 113 height 34
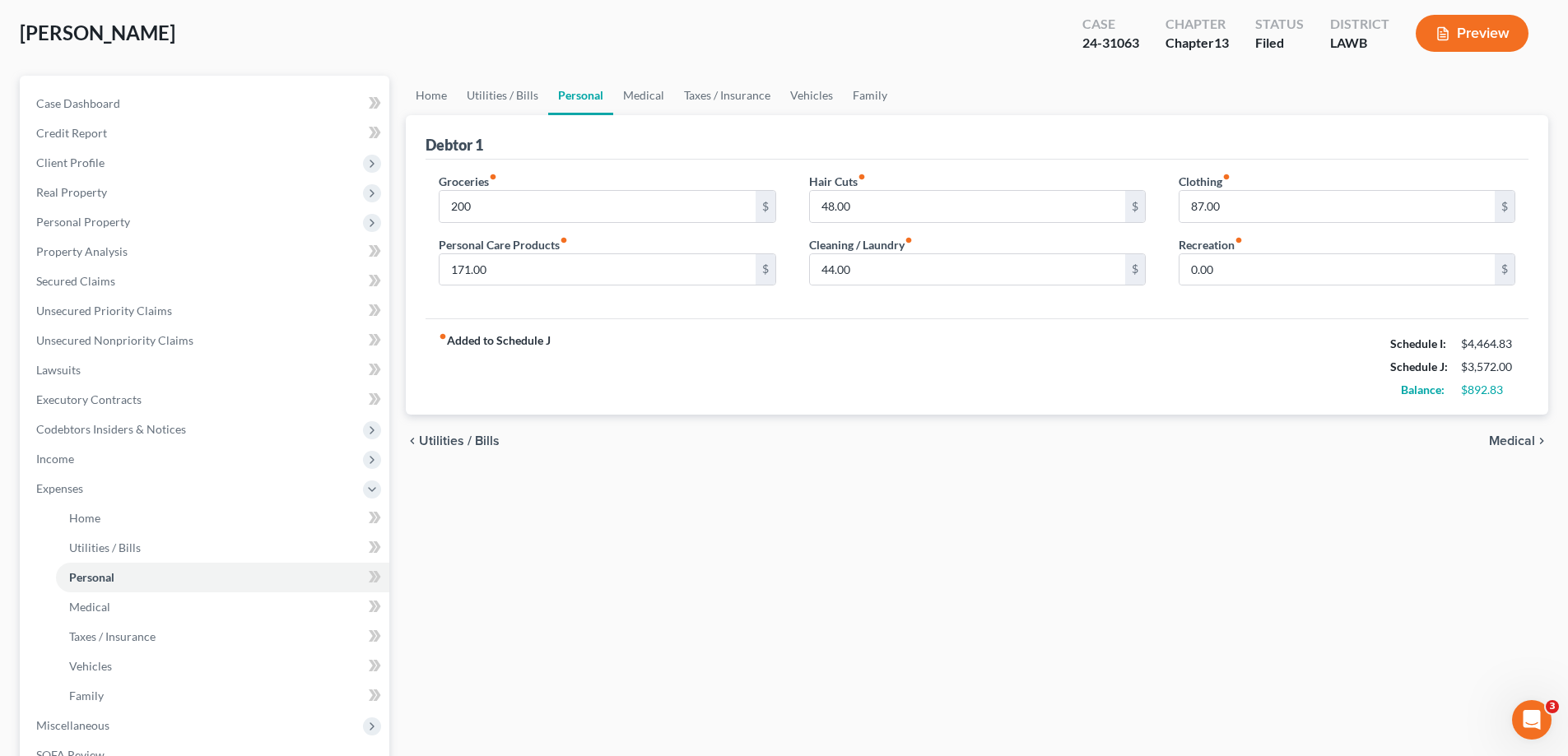
type input "200.00"
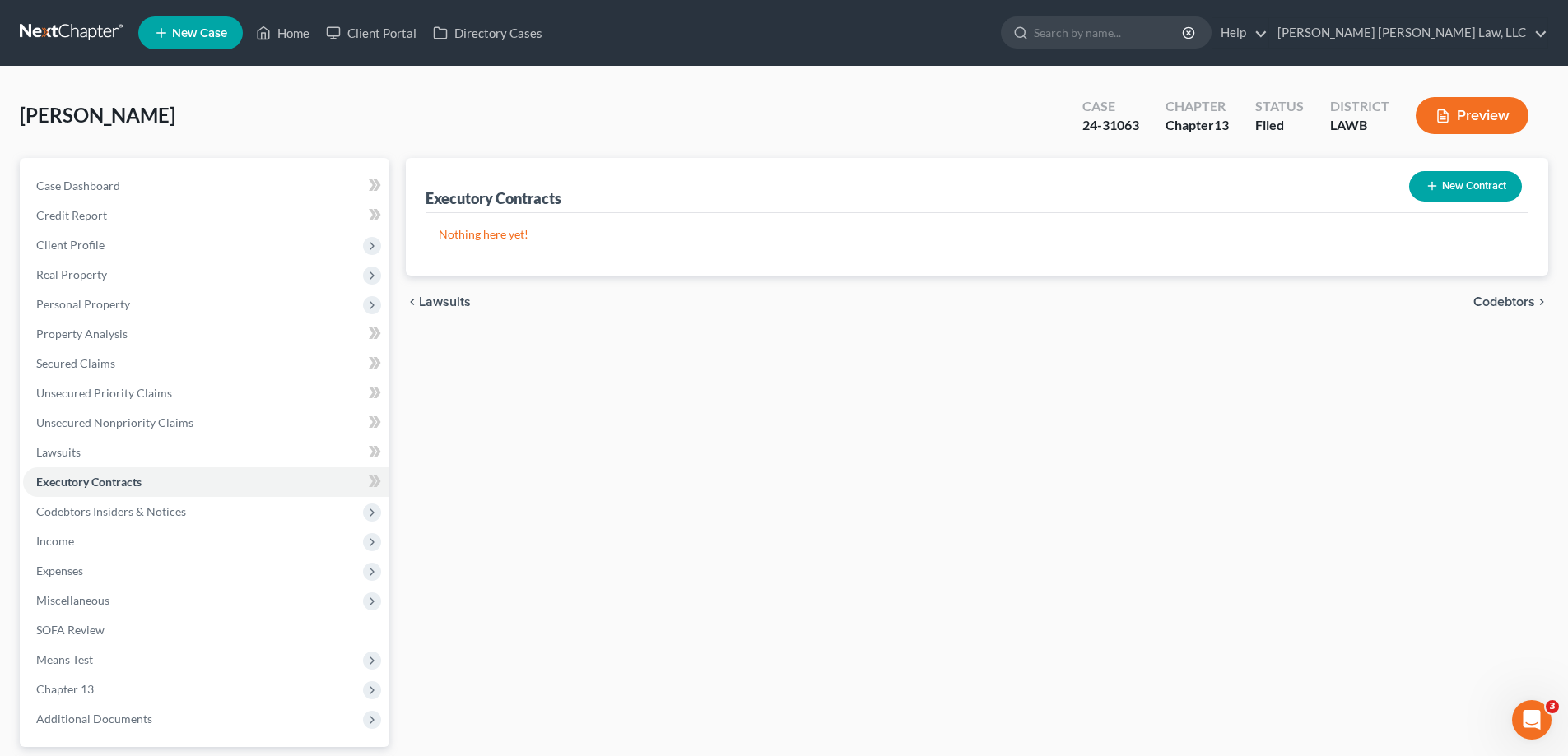
click at [1458, 195] on button "New Contract" at bounding box center [1465, 186] width 113 height 30
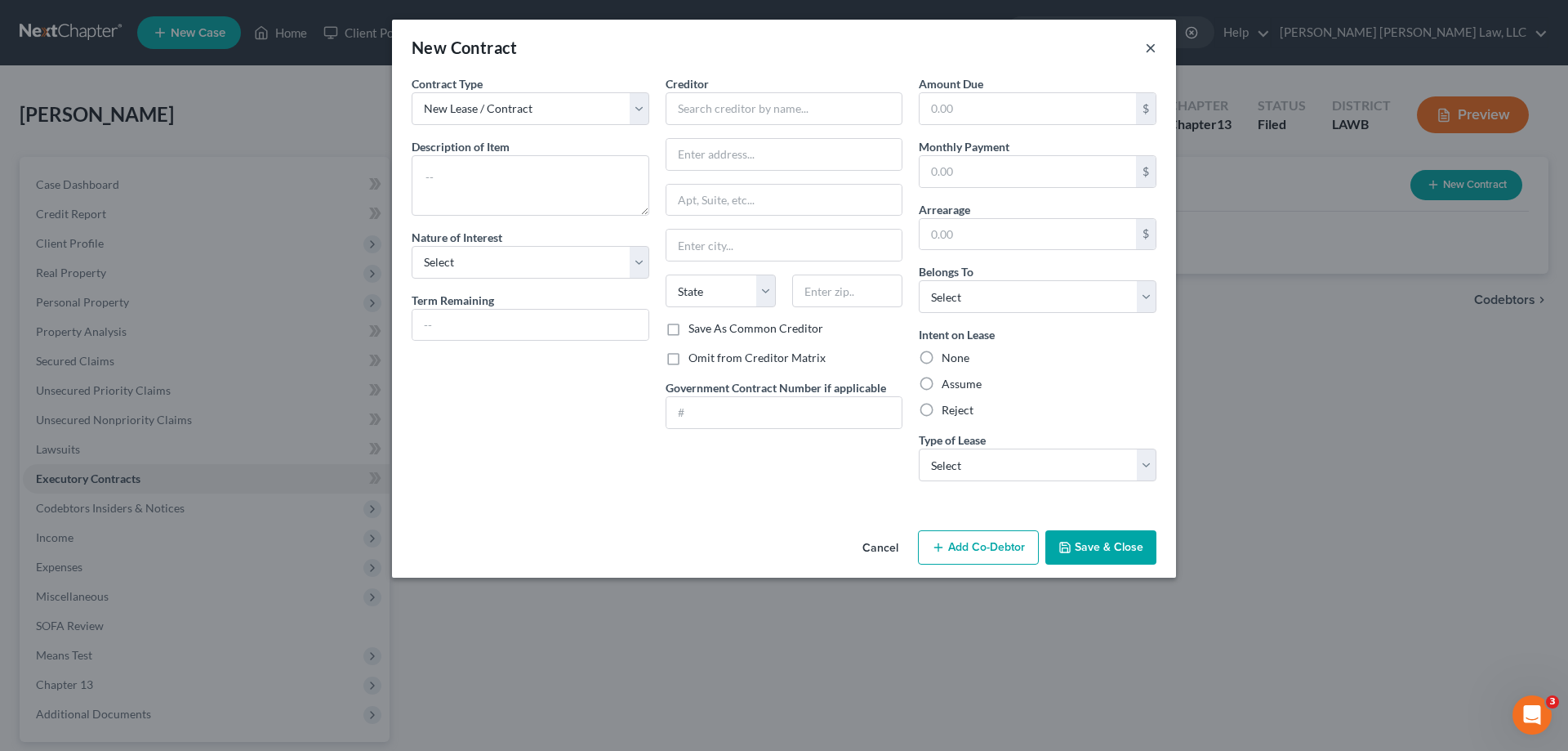
click at [1146, 52] on button "×" at bounding box center [1152, 48] width 12 height 20
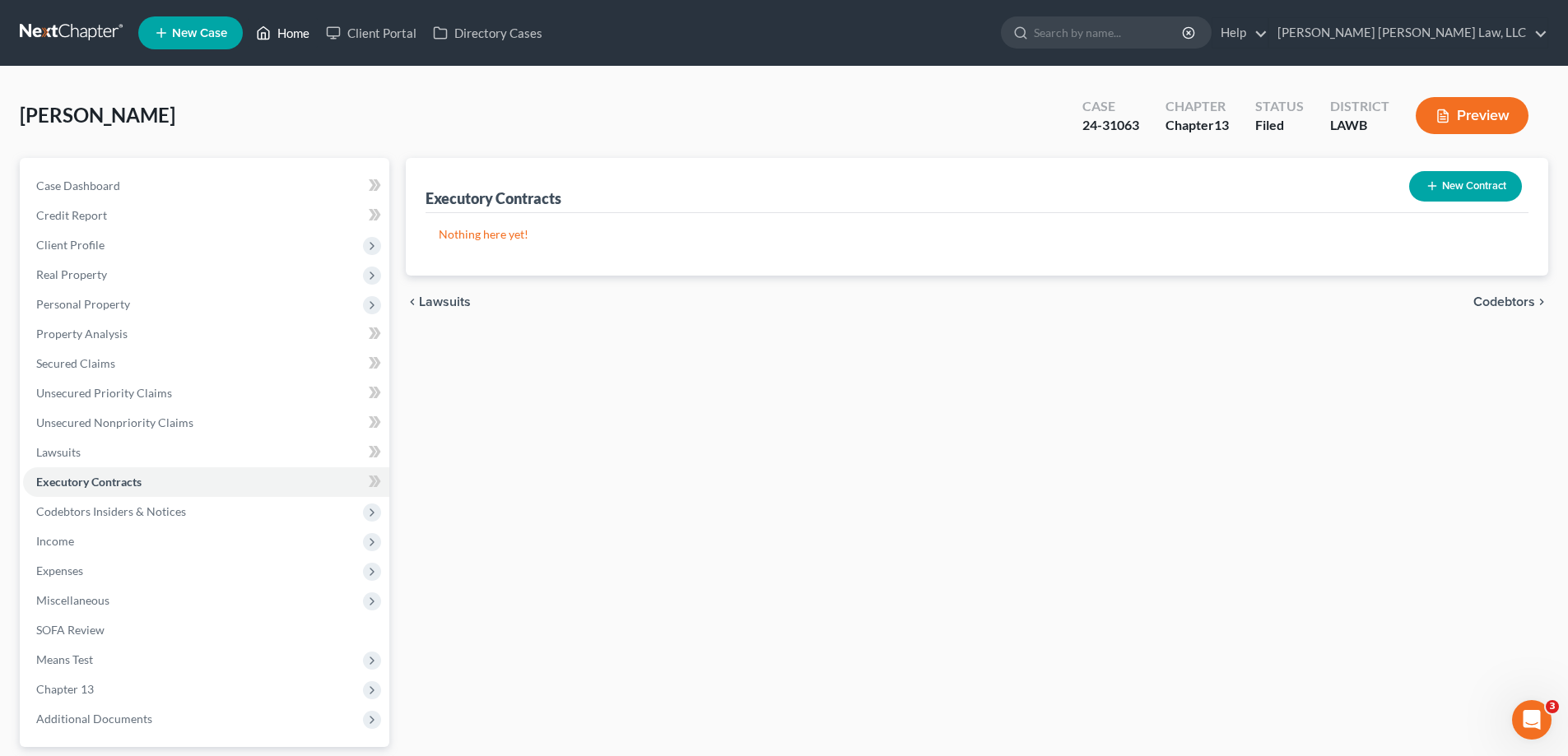
click at [304, 33] on link "Home" at bounding box center [282, 32] width 70 height 29
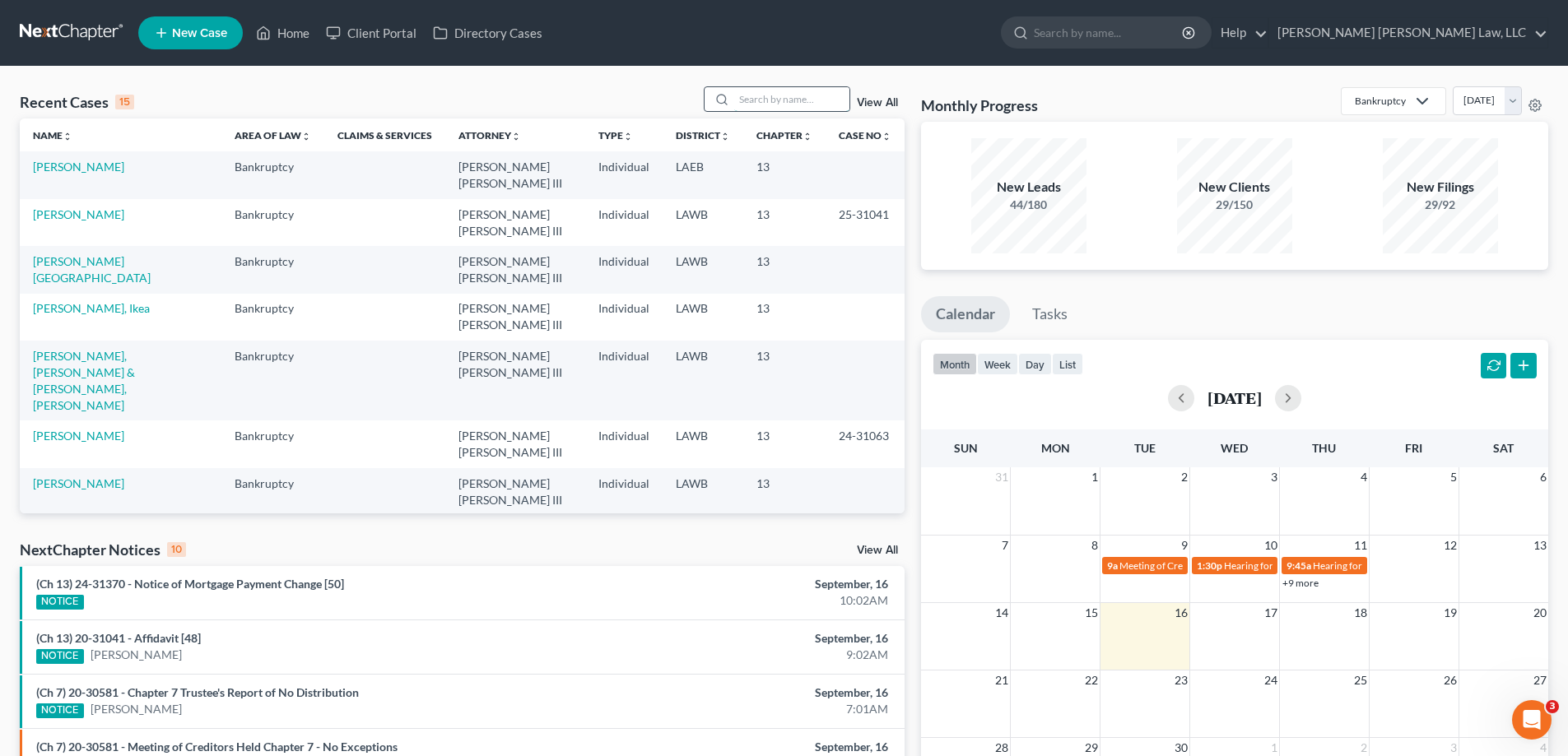
click at [762, 100] on input "search" at bounding box center [791, 99] width 115 height 24
type input "25-30894"
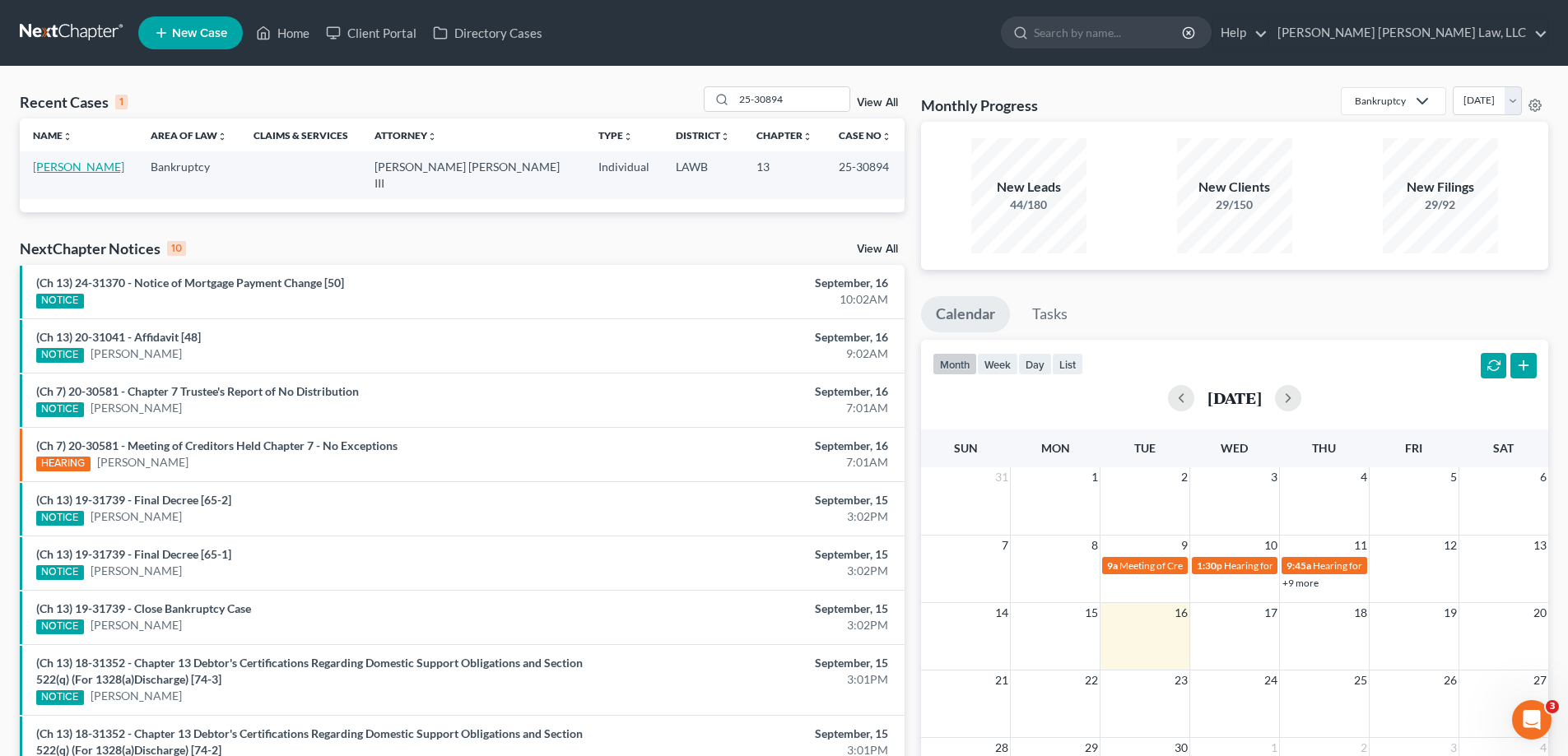
click at [88, 172] on link "[PERSON_NAME]" at bounding box center [79, 167] width 91 height 14
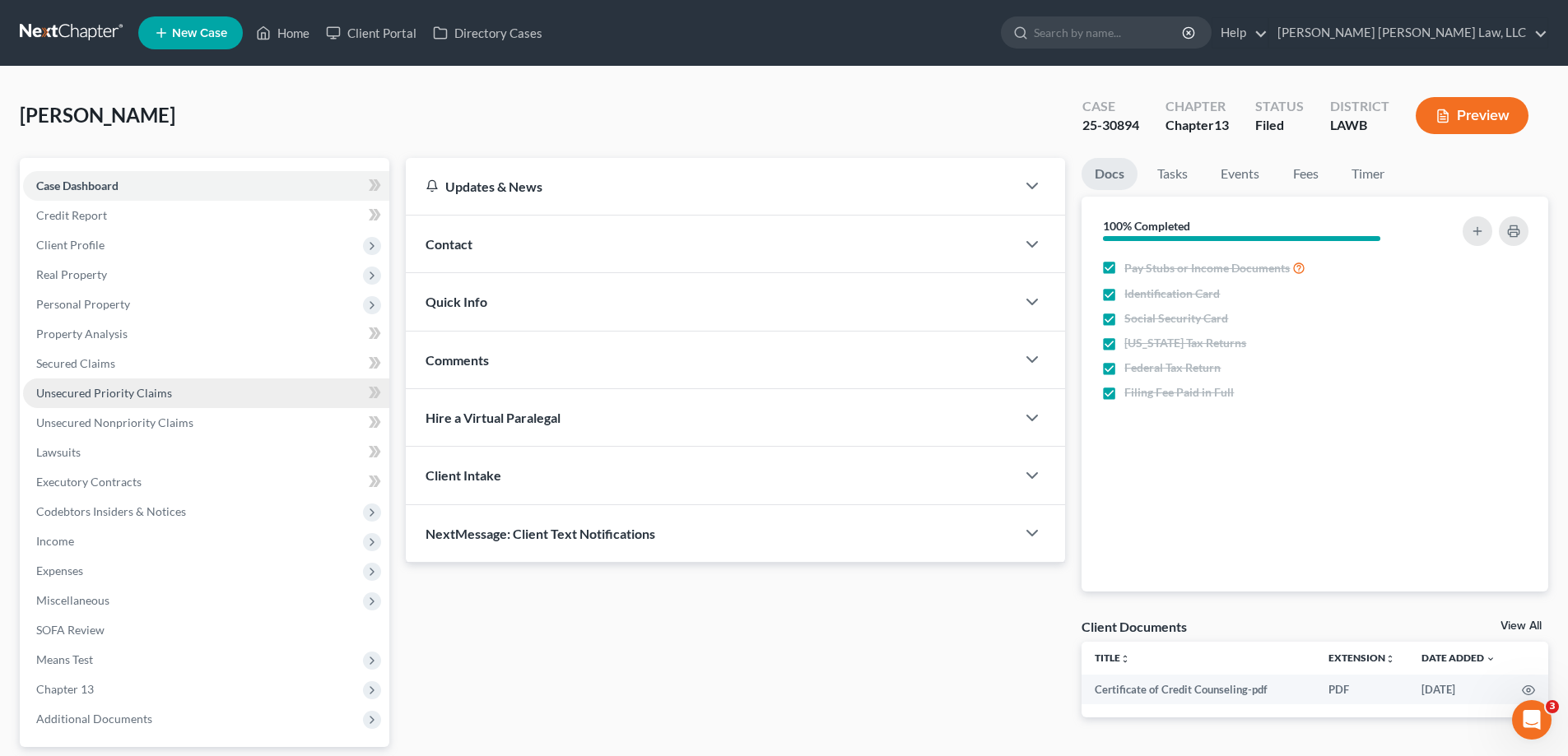
click at [121, 392] on span "Unsecured Priority Claims" at bounding box center [104, 393] width 136 height 14
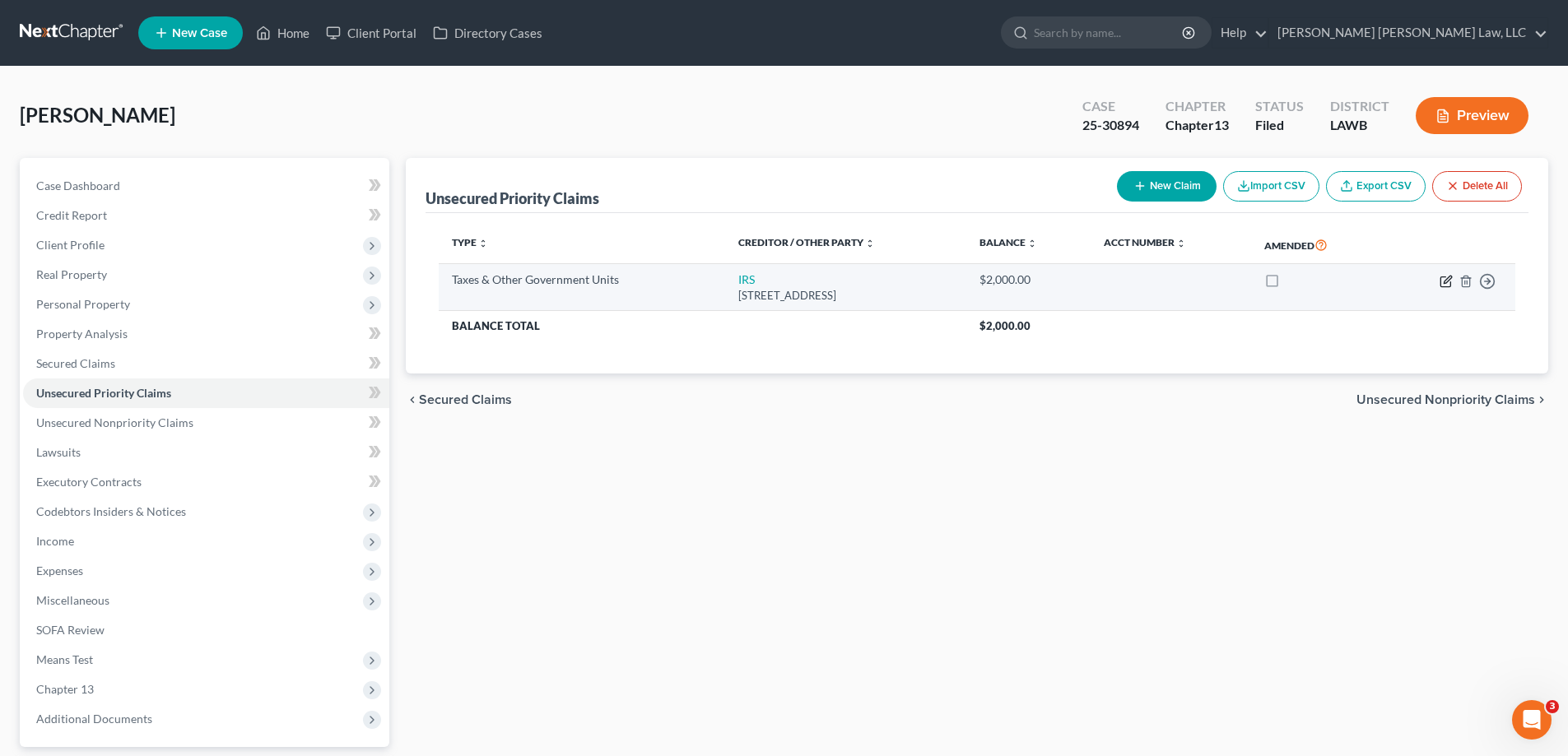
click at [1445, 276] on icon "button" at bounding box center [1445, 281] width 13 height 13
select select "0"
select select "39"
select select "0"
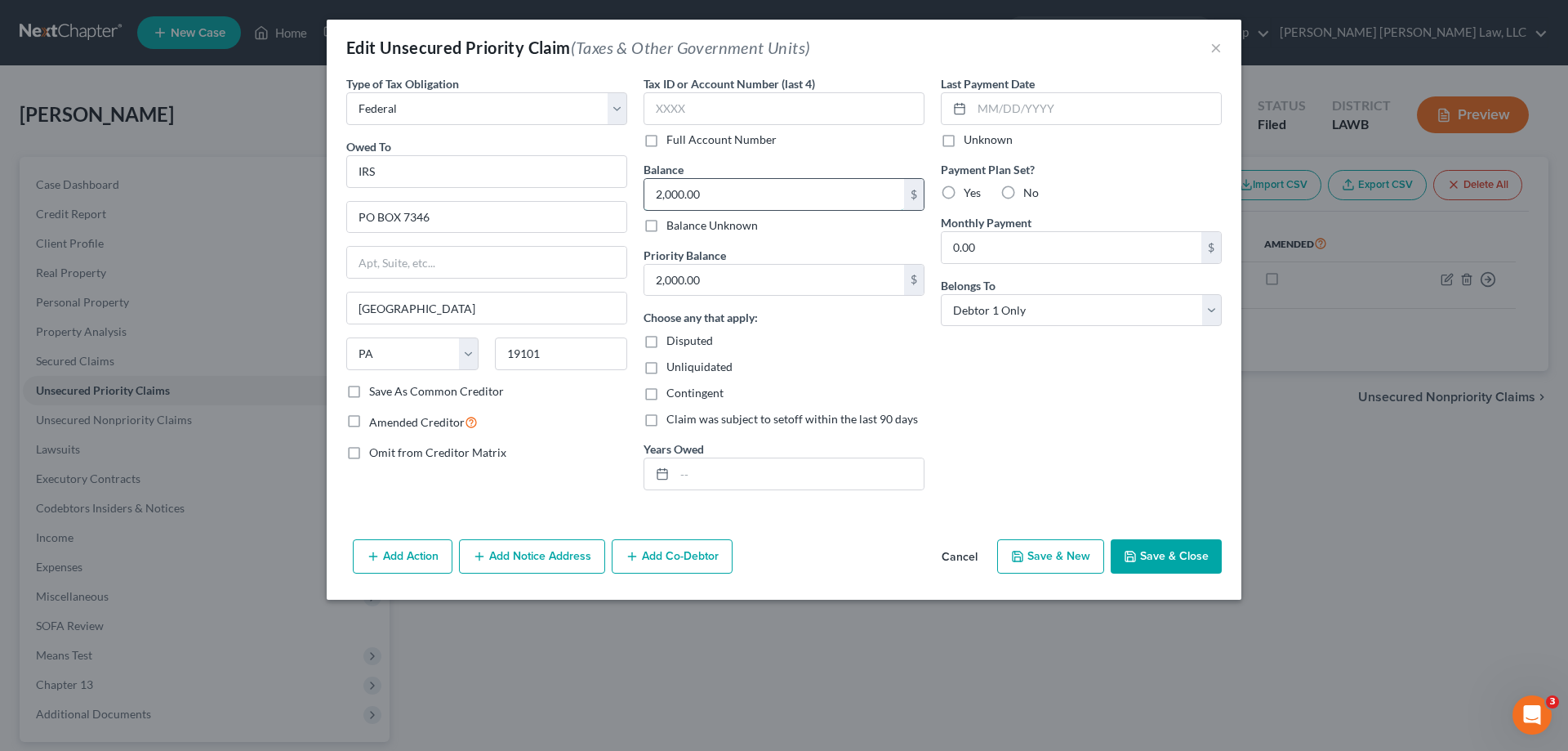
click at [736, 202] on input "2,000.00" at bounding box center [774, 194] width 259 height 31
type input "3,357.93"
click at [737, 274] on input "2,000.00" at bounding box center [774, 280] width 259 height 31
type input "3,357.93"
click at [1145, 552] on button "Save & Close" at bounding box center [1166, 556] width 111 height 34
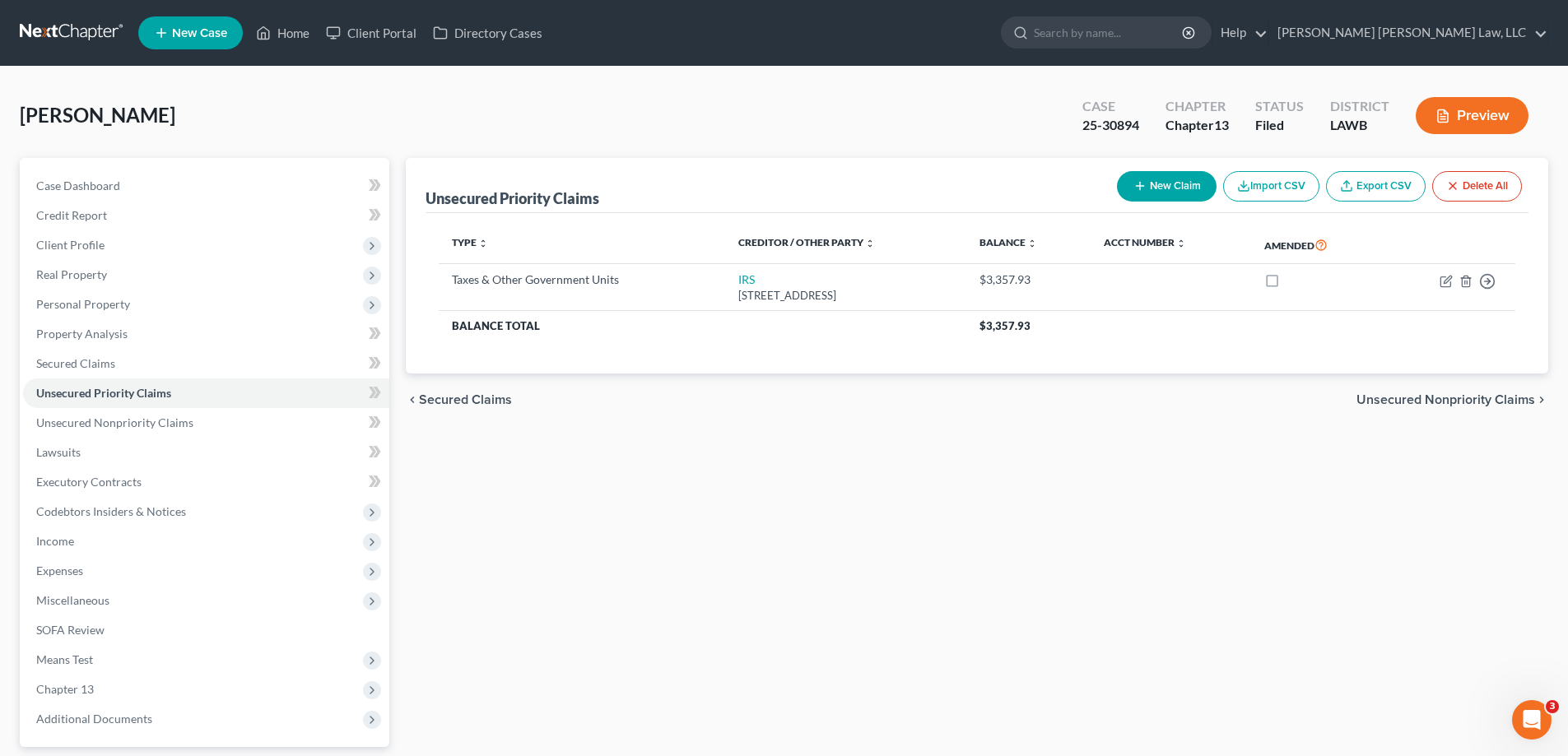
drag, startPoint x: 875, startPoint y: 467, endPoint x: 814, endPoint y: 470, distance: 61.1
click at [875, 467] on div "Unsecured Priority Claims New Claim Import CSV Export CSV Delete All Type expan…" at bounding box center [978, 500] width 1159 height 683
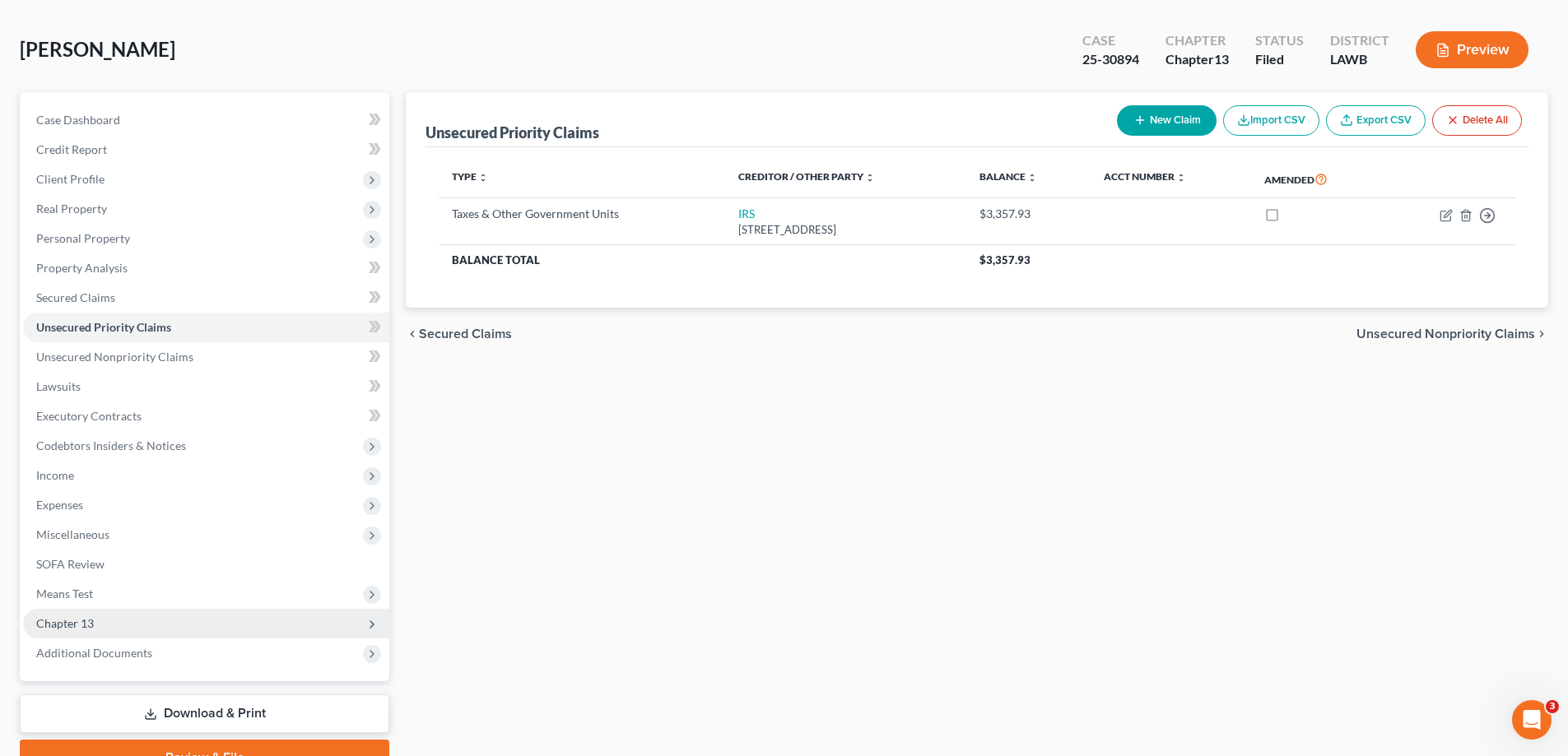
click at [101, 626] on span "Chapter 13" at bounding box center [205, 623] width 366 height 29
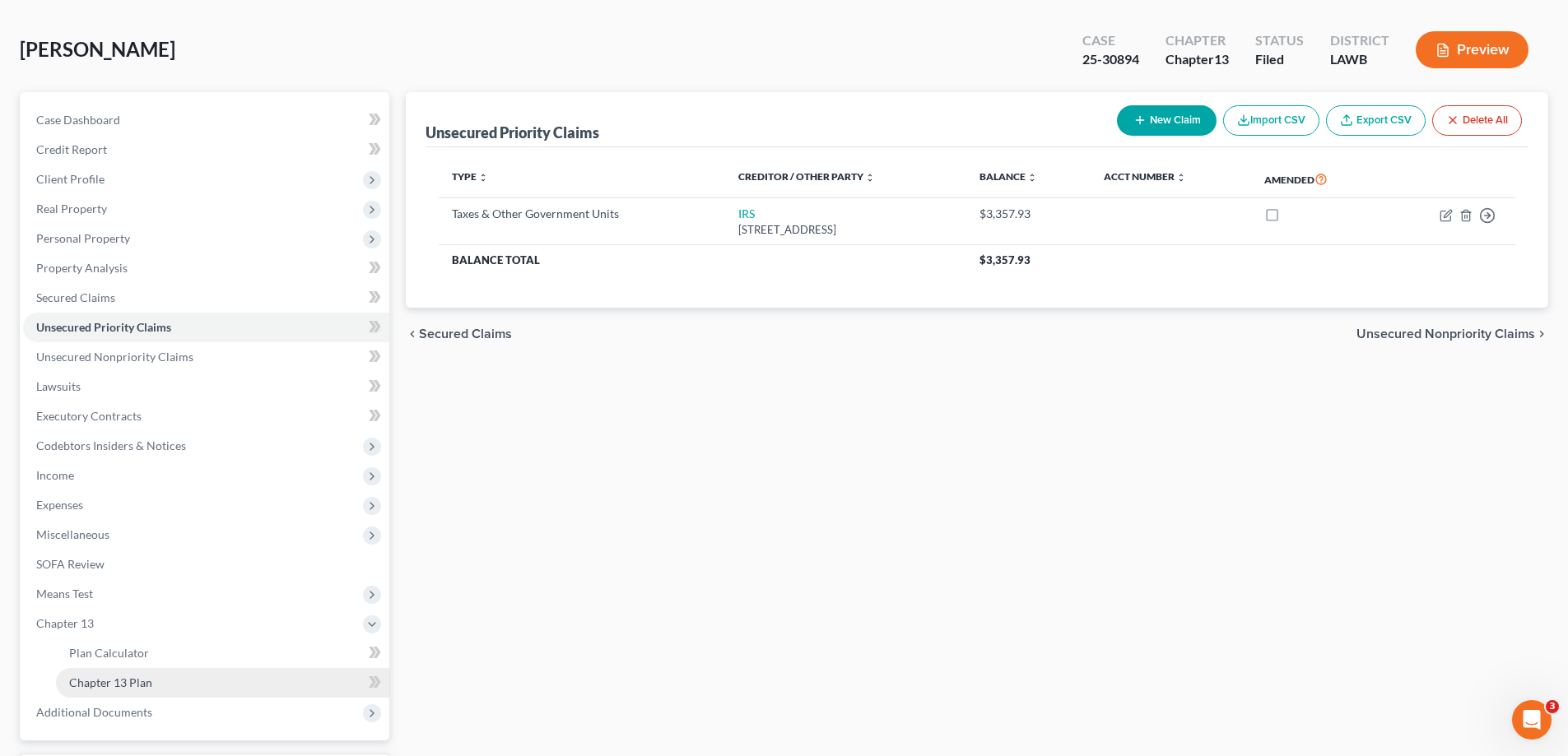
click at [203, 675] on link "Chapter 13 Plan" at bounding box center [222, 682] width 333 height 29
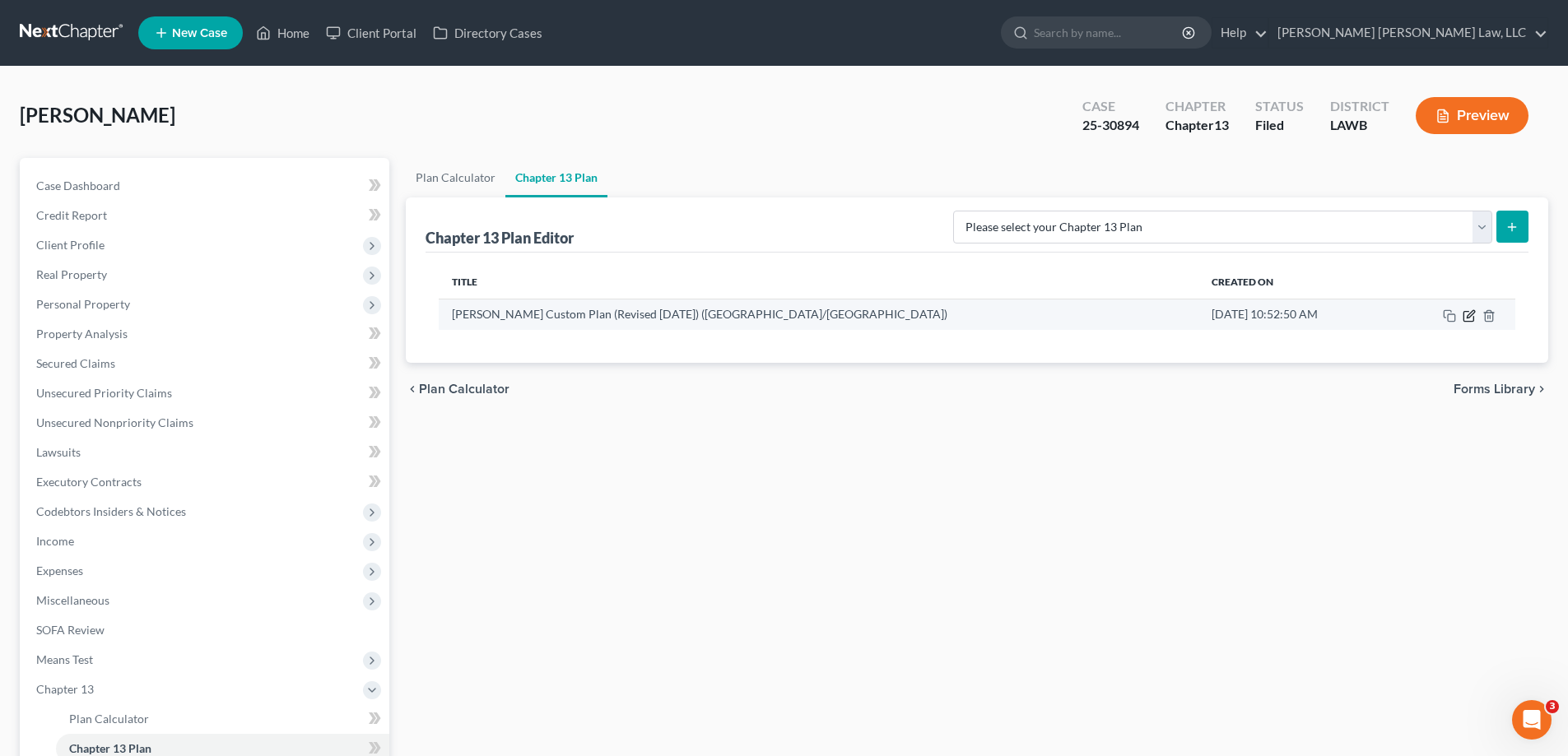
click at [1467, 318] on icon "button" at bounding box center [1469, 315] width 13 height 13
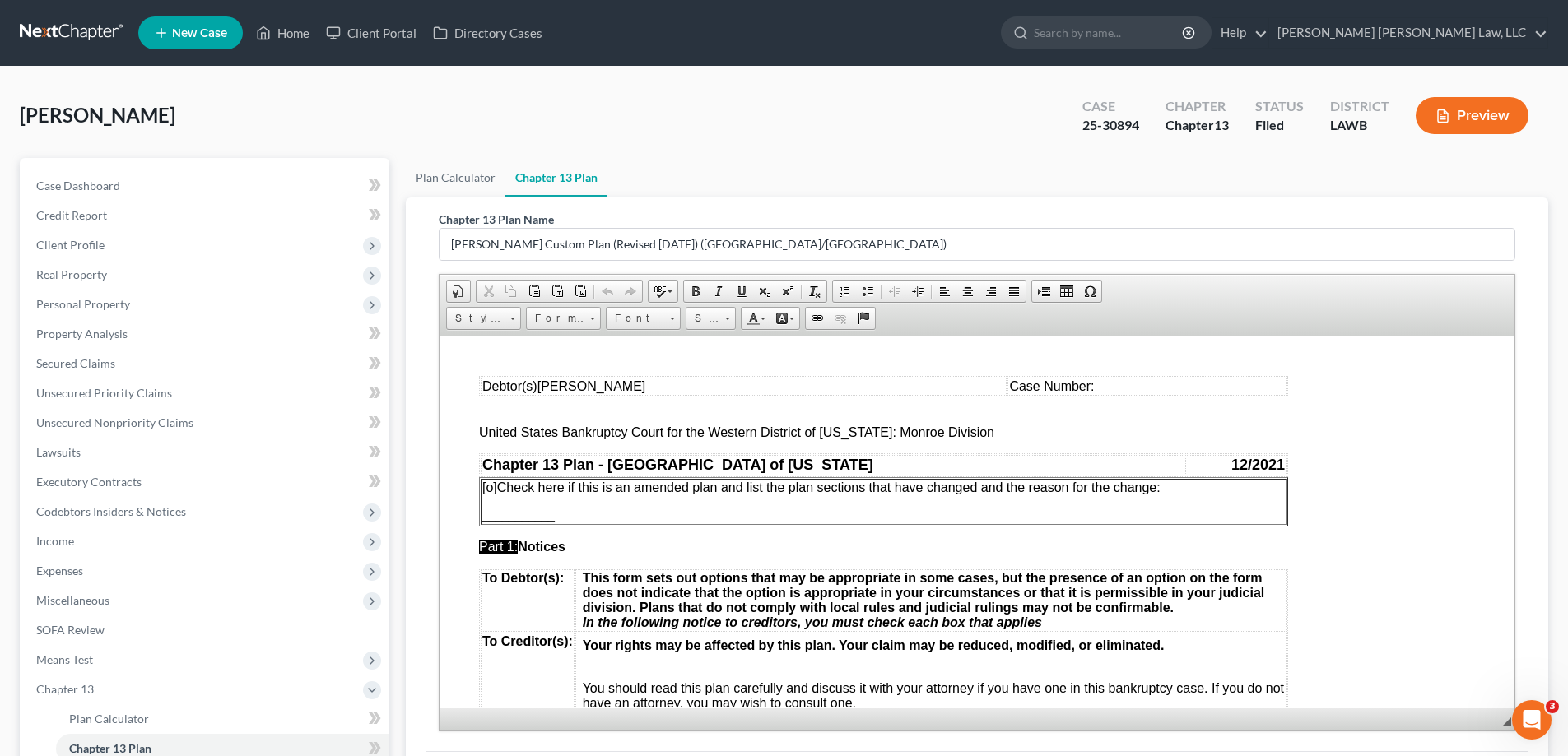
click at [1079, 388] on span "Case Number:" at bounding box center [1051, 385] width 84 height 14
click at [483, 492] on span "[o]" at bounding box center [489, 486] width 15 height 14
click at [559, 514] on p "___________" at bounding box center [883, 514] width 803 height 15
click at [489, 489] on span "[o]" at bounding box center [489, 486] width 15 height 14
click at [489, 488] on span "[o]" at bounding box center [489, 486] width 15 height 14
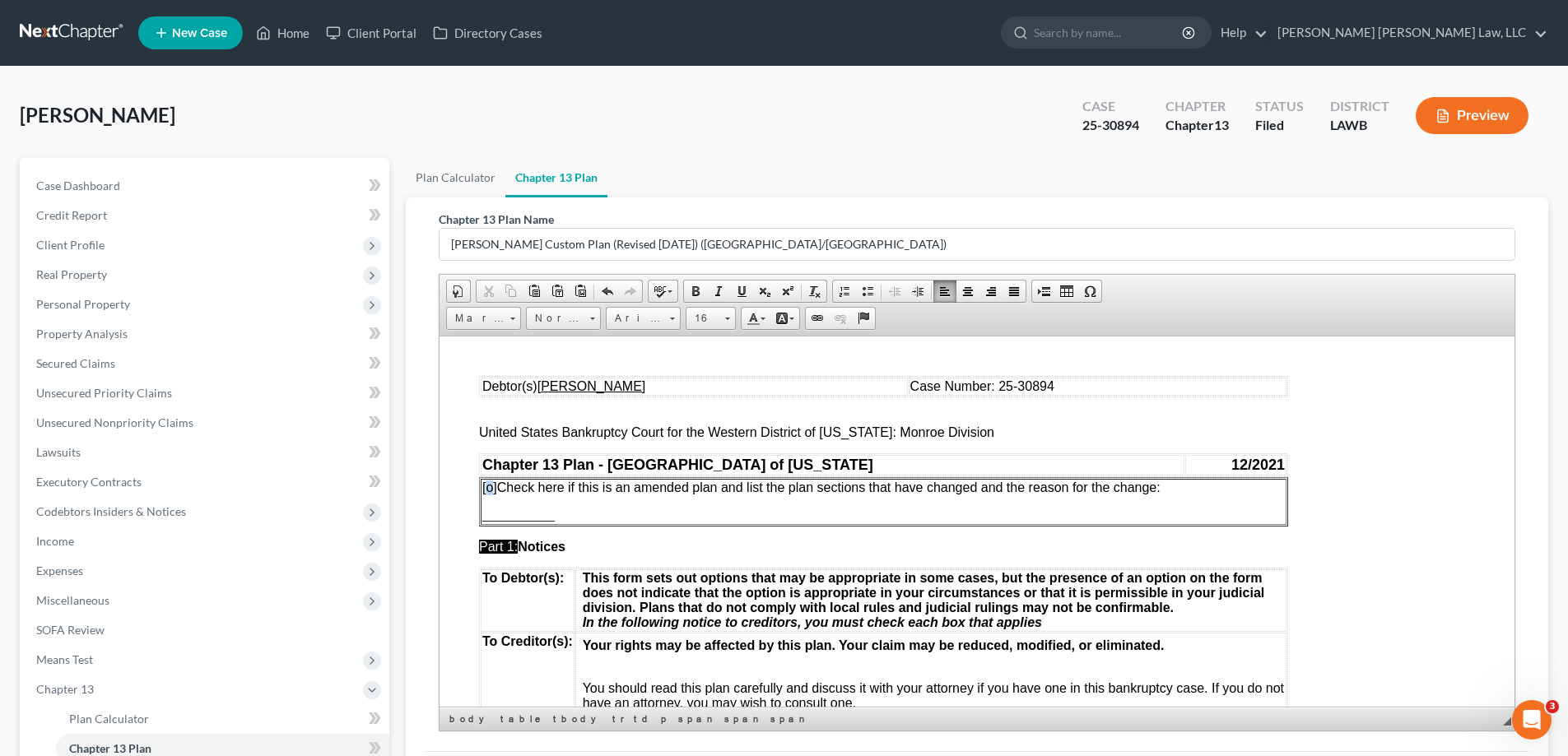
click at [488, 490] on span "[o]" at bounding box center [489, 486] width 15 height 14
drag, startPoint x: 551, startPoint y: 517, endPoint x: 484, endPoint y: 513, distance: 67.1
click at [484, 513] on p "___________" at bounding box center [883, 514] width 803 height 15
click at [1184, 488] on p "[x] Check here if this is an amended plan and list the plan sections that have …" at bounding box center [883, 486] width 803 height 15
click at [1200, 488] on span "[x] Check here if this is an amended plan and list the plan sections that have …" at bounding box center [868, 486] width 772 height 14
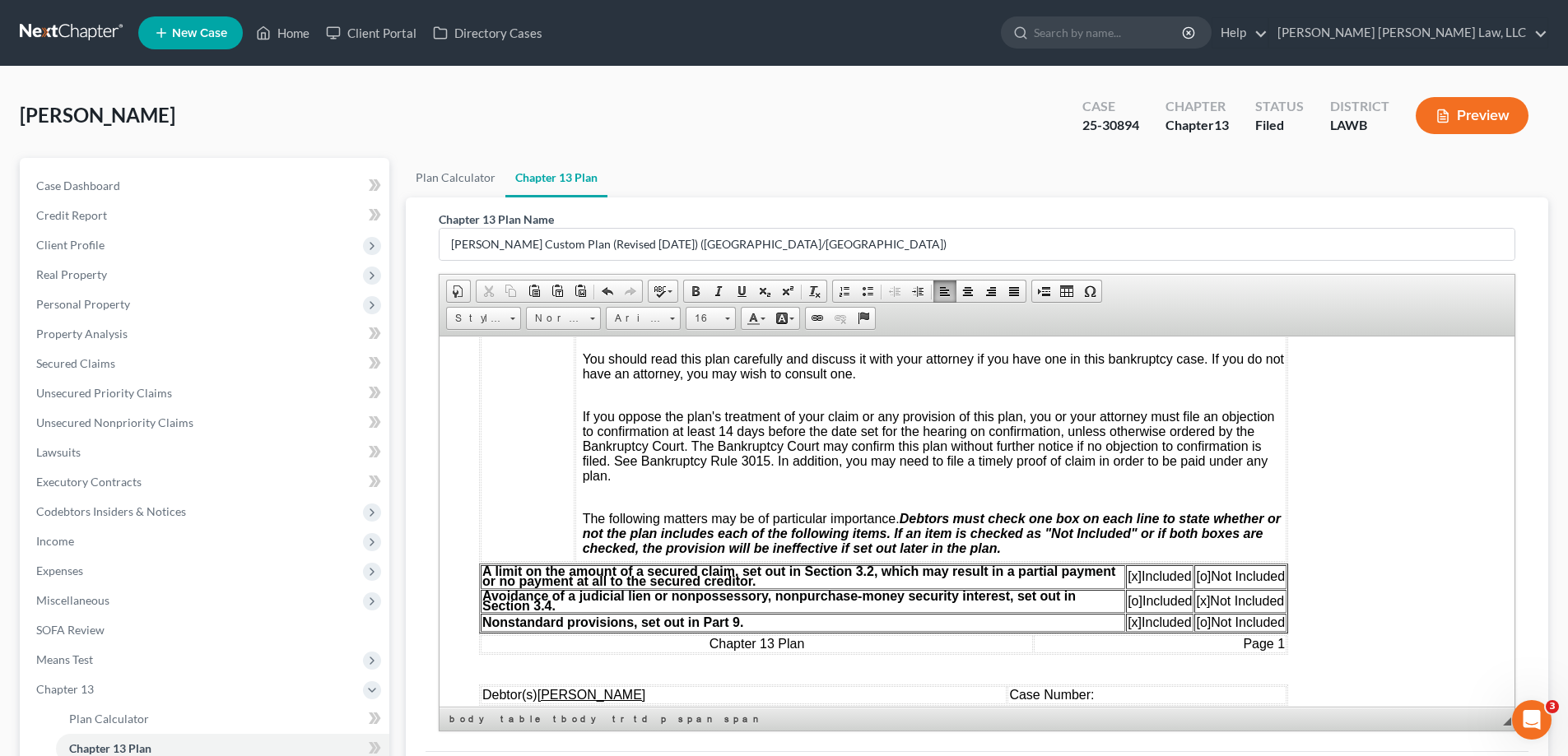
scroll to position [411, 0]
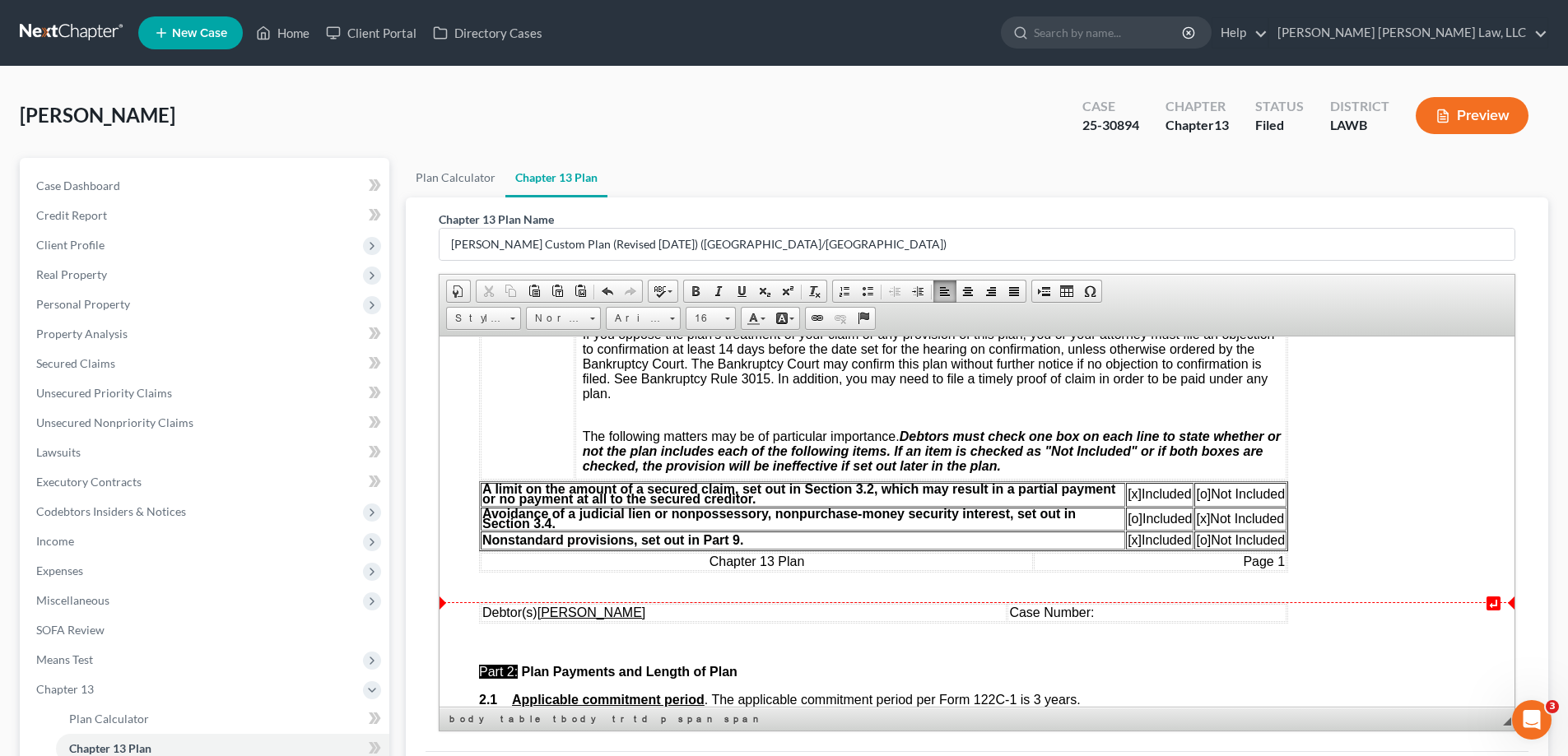
click at [1079, 611] on span "Case Number:" at bounding box center [1051, 612] width 84 height 14
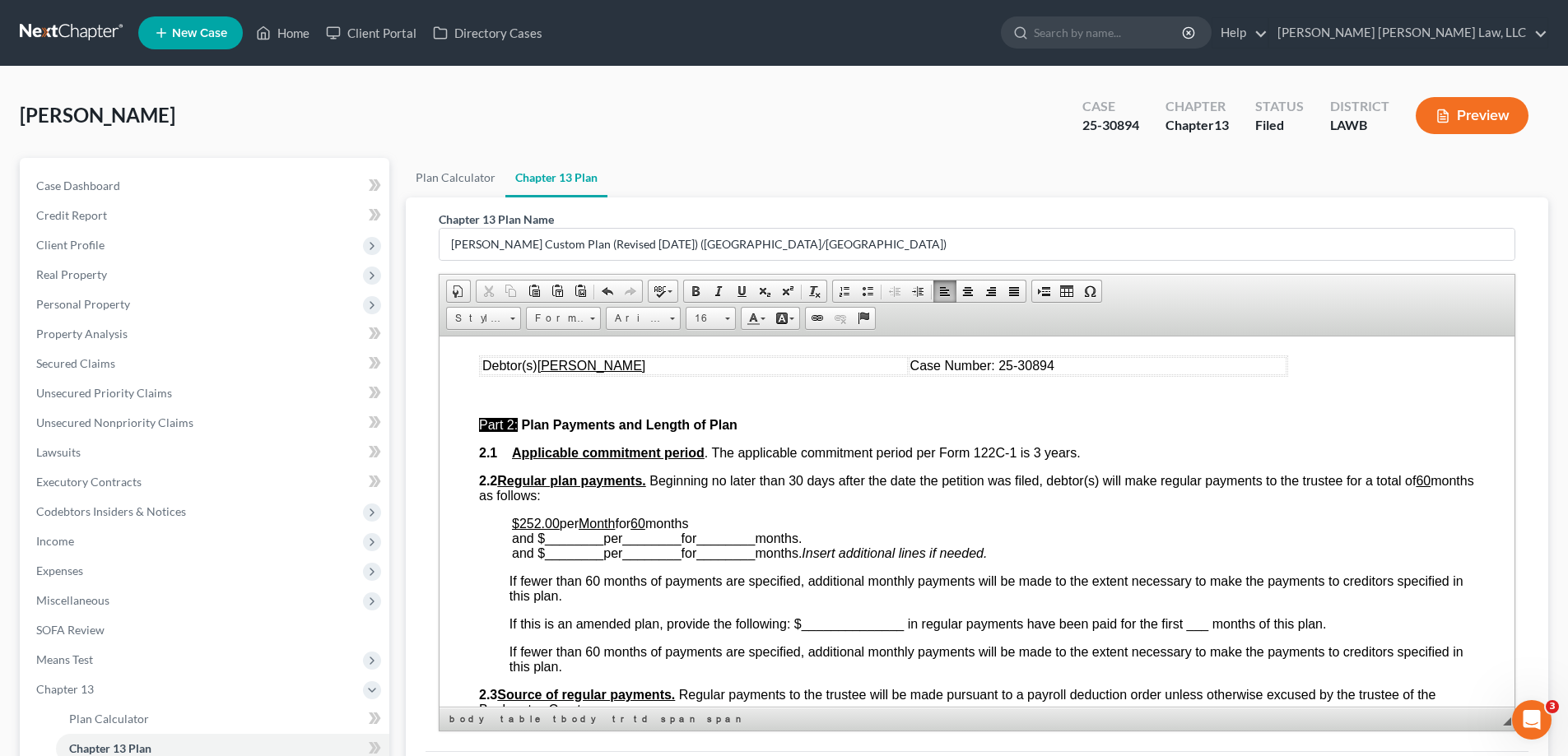
scroll to position [905, 0]
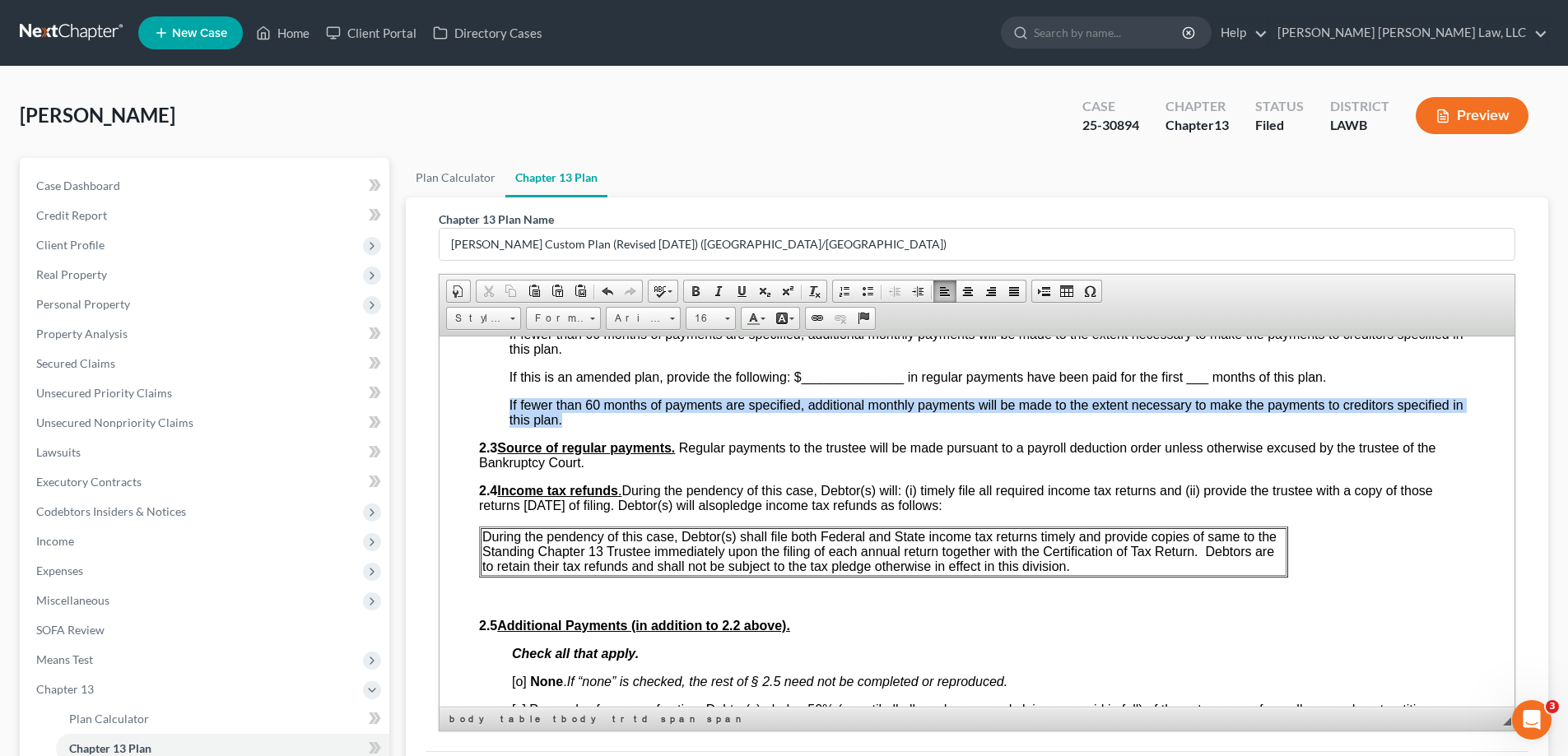
drag, startPoint x: 504, startPoint y: 403, endPoint x: 621, endPoint y: 412, distance: 117.3
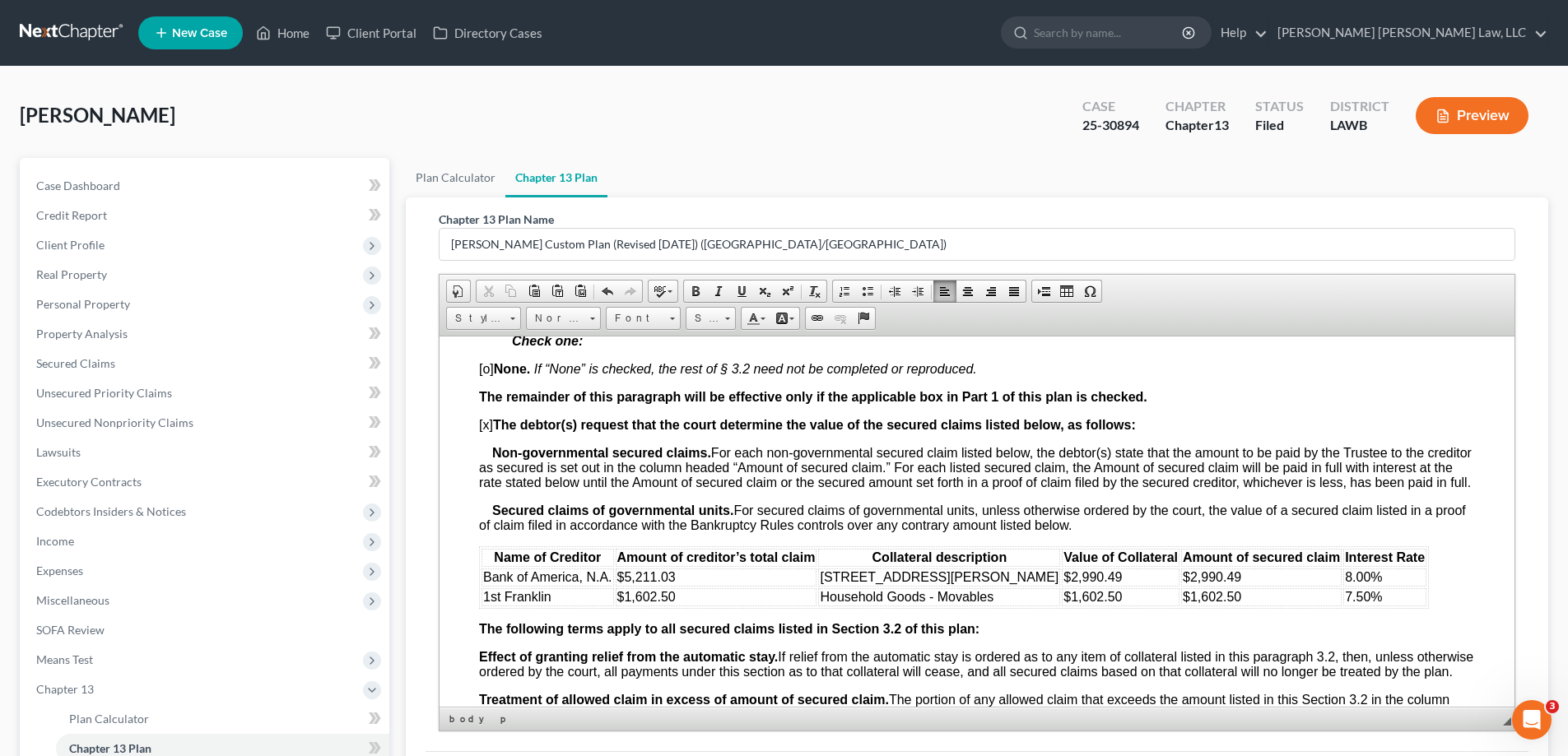
scroll to position [1727, 0]
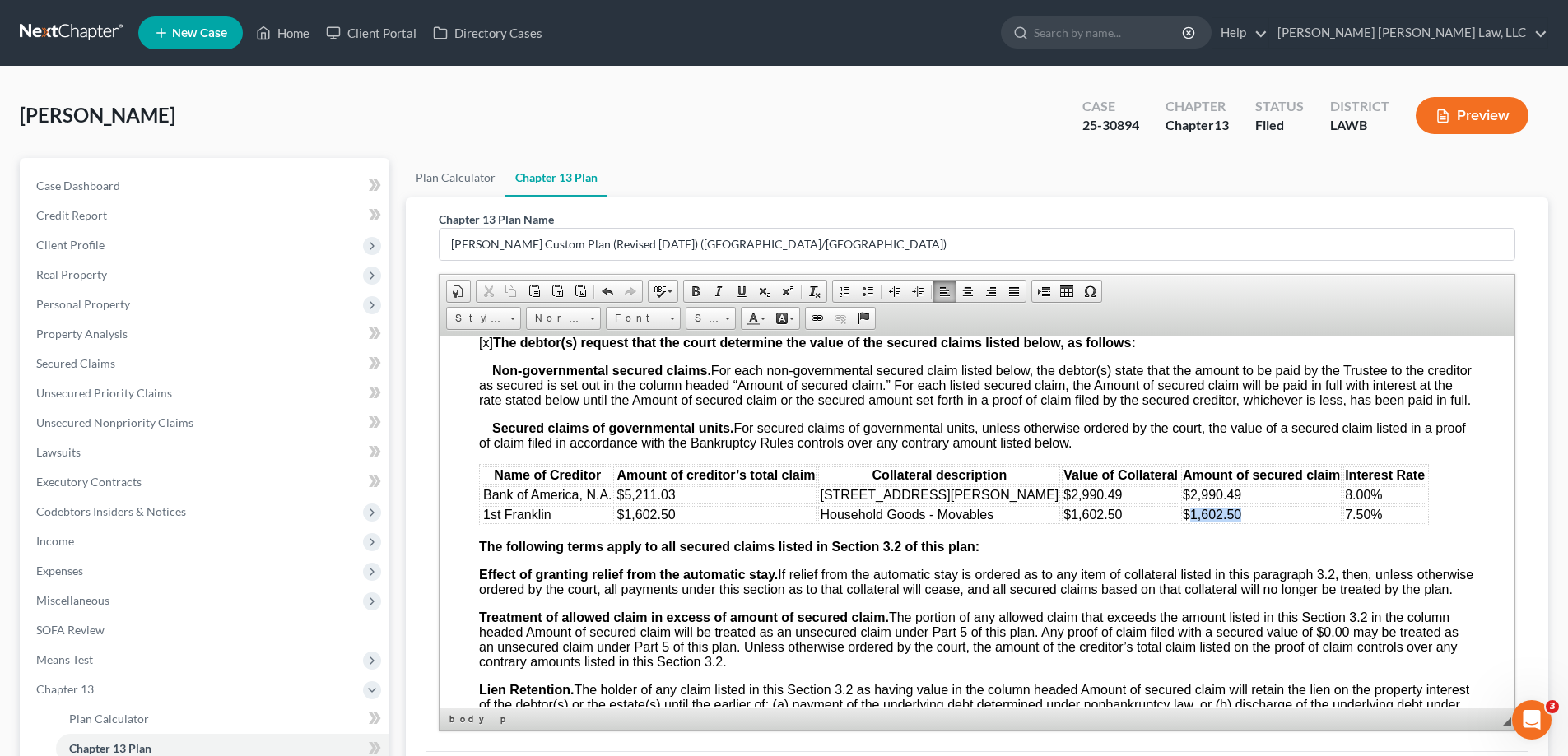
drag, startPoint x: 1124, startPoint y: 528, endPoint x: 1250, endPoint y: 540, distance: 126.6
click at [1250, 525] on table "Name of Creditor Amount of creditor’s total claim Collateral description Value …" at bounding box center [954, 495] width 950 height 63
drag, startPoint x: 625, startPoint y: 527, endPoint x: 733, endPoint y: 524, distance: 108.0
click at [733, 523] on td "$1,602.50" at bounding box center [716, 513] width 201 height 18
drag, startPoint x: 1058, startPoint y: 527, endPoint x: 1008, endPoint y: 527, distance: 50.0
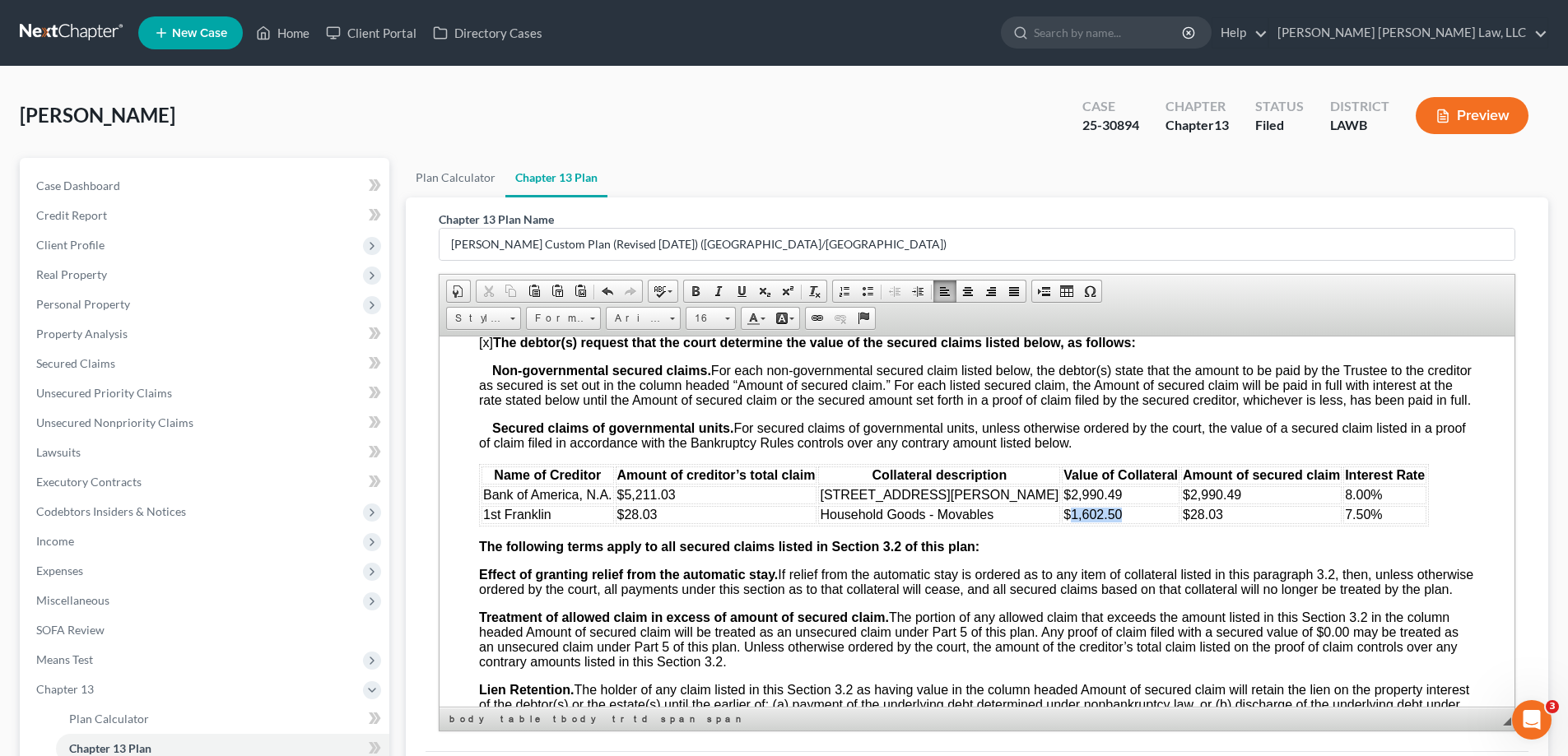
click at [1062, 523] on td "$1,602.50" at bounding box center [1121, 513] width 118 height 18
click at [1235, 596] on span "Effect of granting relief from the automatic stay. If relief from the automatic…" at bounding box center [977, 580] width 994 height 28
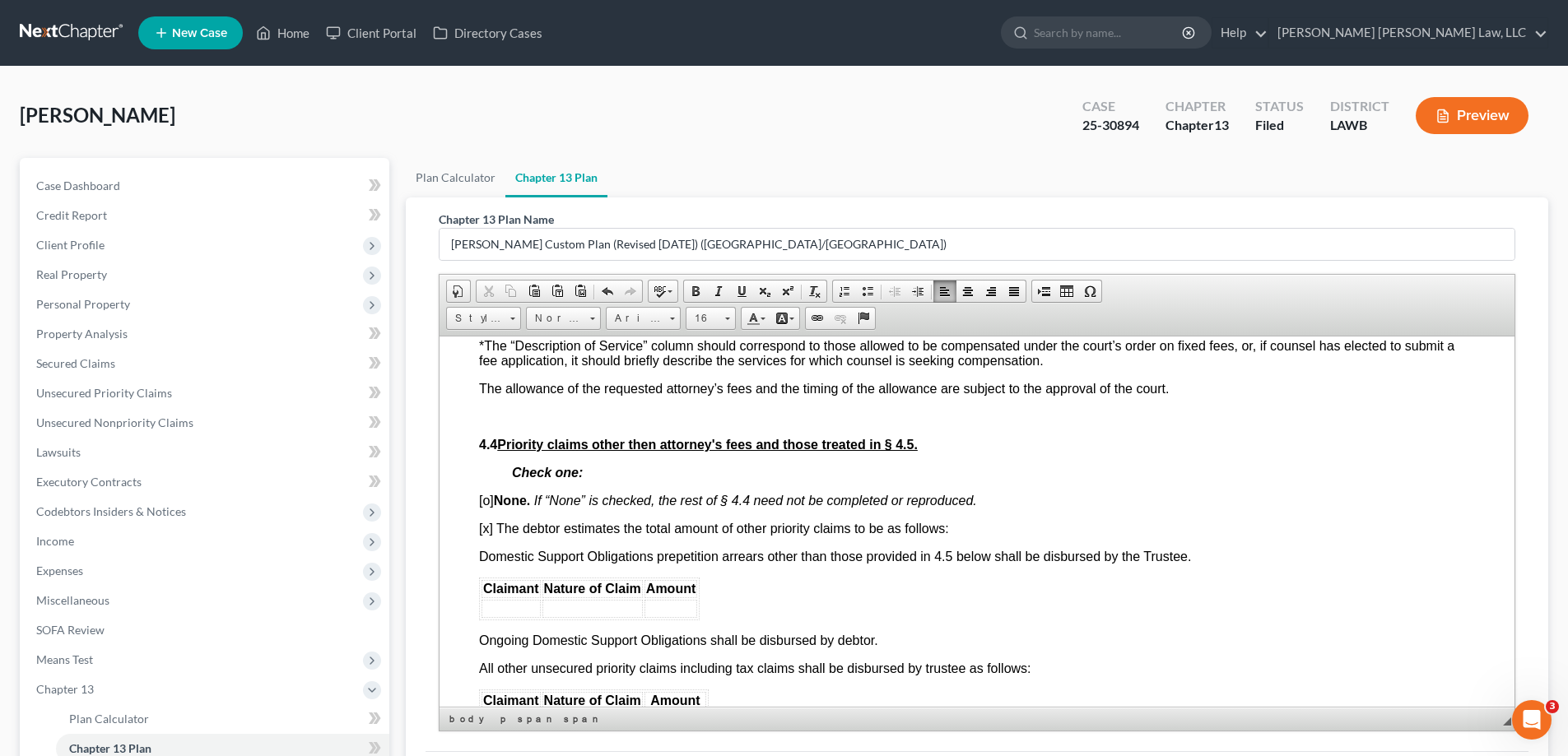
scroll to position [3373, 0]
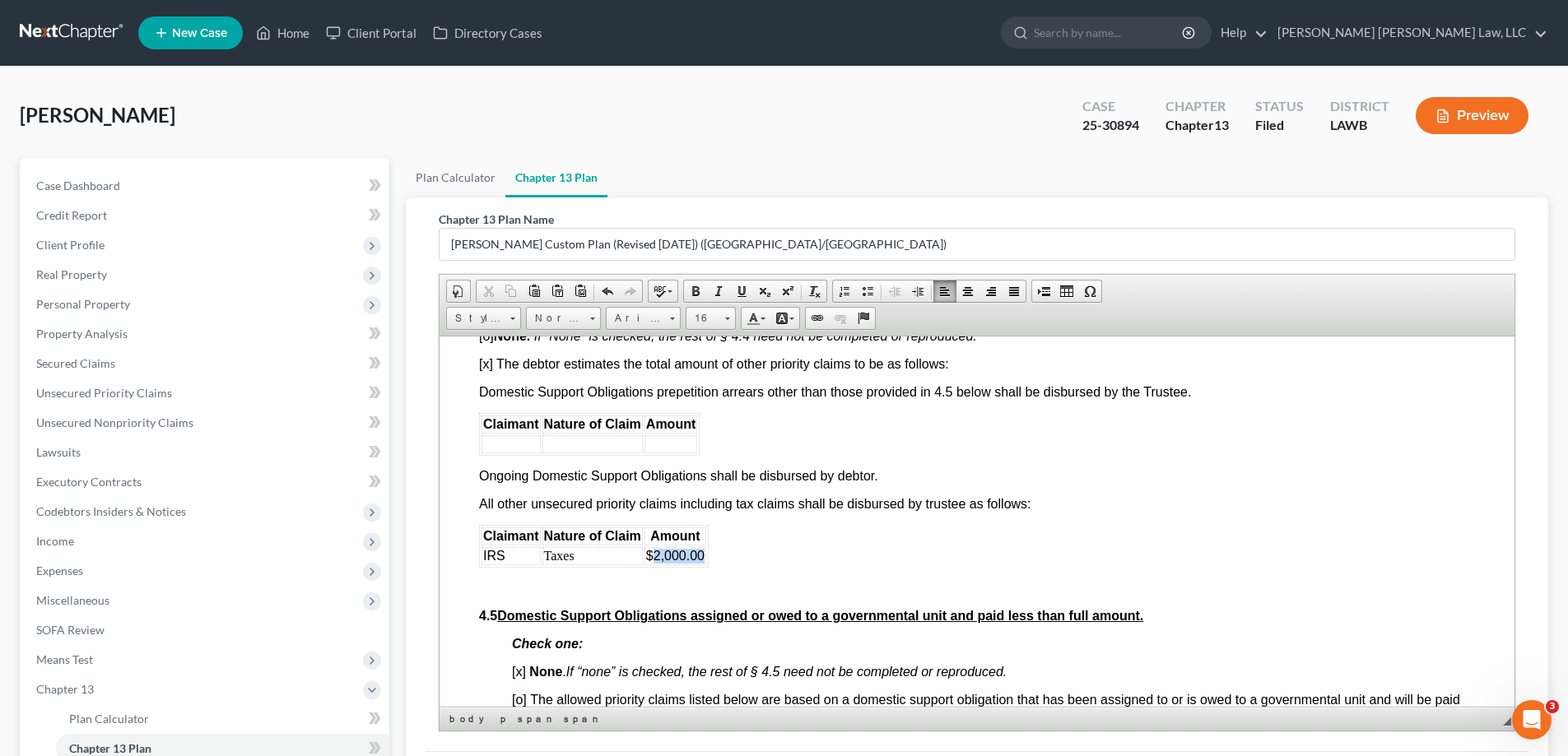
drag, startPoint x: 654, startPoint y: 581, endPoint x: 702, endPoint y: 583, distance: 48.0
click at [702, 562] on span "$2,000.00" at bounding box center [675, 555] width 58 height 14
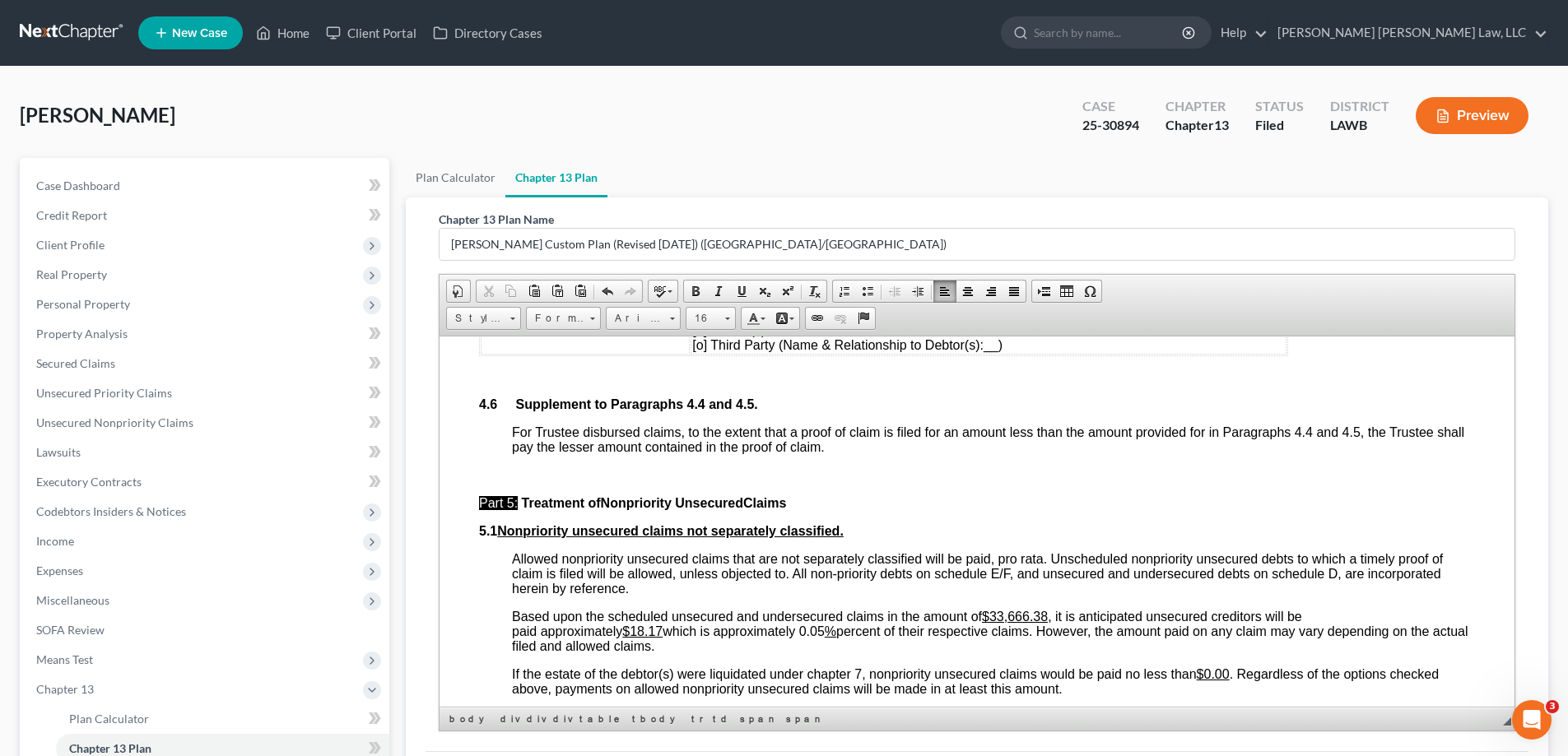
scroll to position [3948, 0]
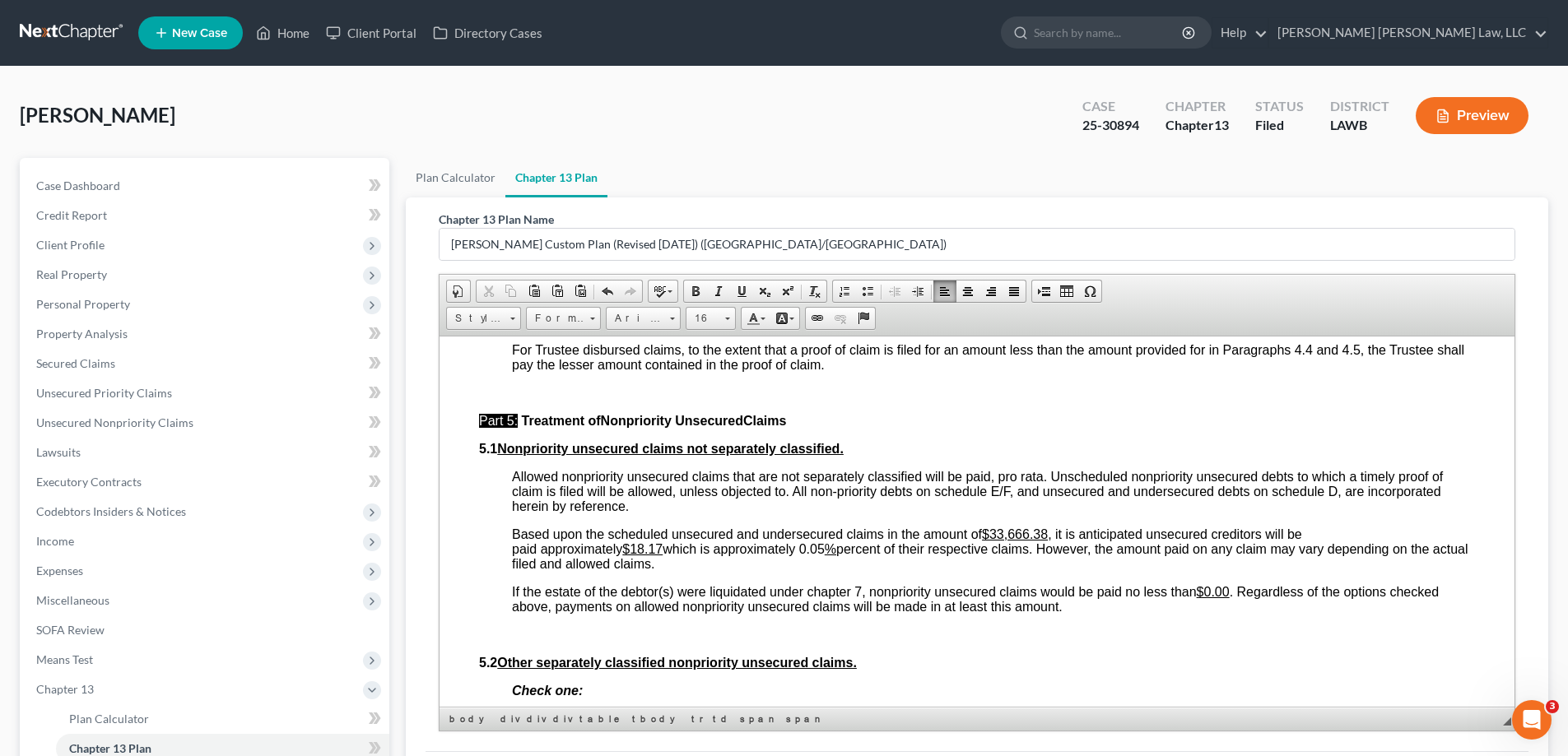
click at [627, 555] on u "$18.17" at bounding box center [642, 548] width 40 height 14
drag, startPoint x: 633, startPoint y: 574, endPoint x: 667, endPoint y: 575, distance: 34.0
click at [667, 570] on span "Based upon the scheduled unsecured and undersecured claims in the amount of $33…" at bounding box center [989, 548] width 956 height 43
drag, startPoint x: 814, startPoint y: 575, endPoint x: 842, endPoint y: 576, distance: 28.0
click at [842, 570] on span "Based upon the scheduled unsecured and undersecured claims in the amount of $33…" at bounding box center [974, 548] width 924 height 43
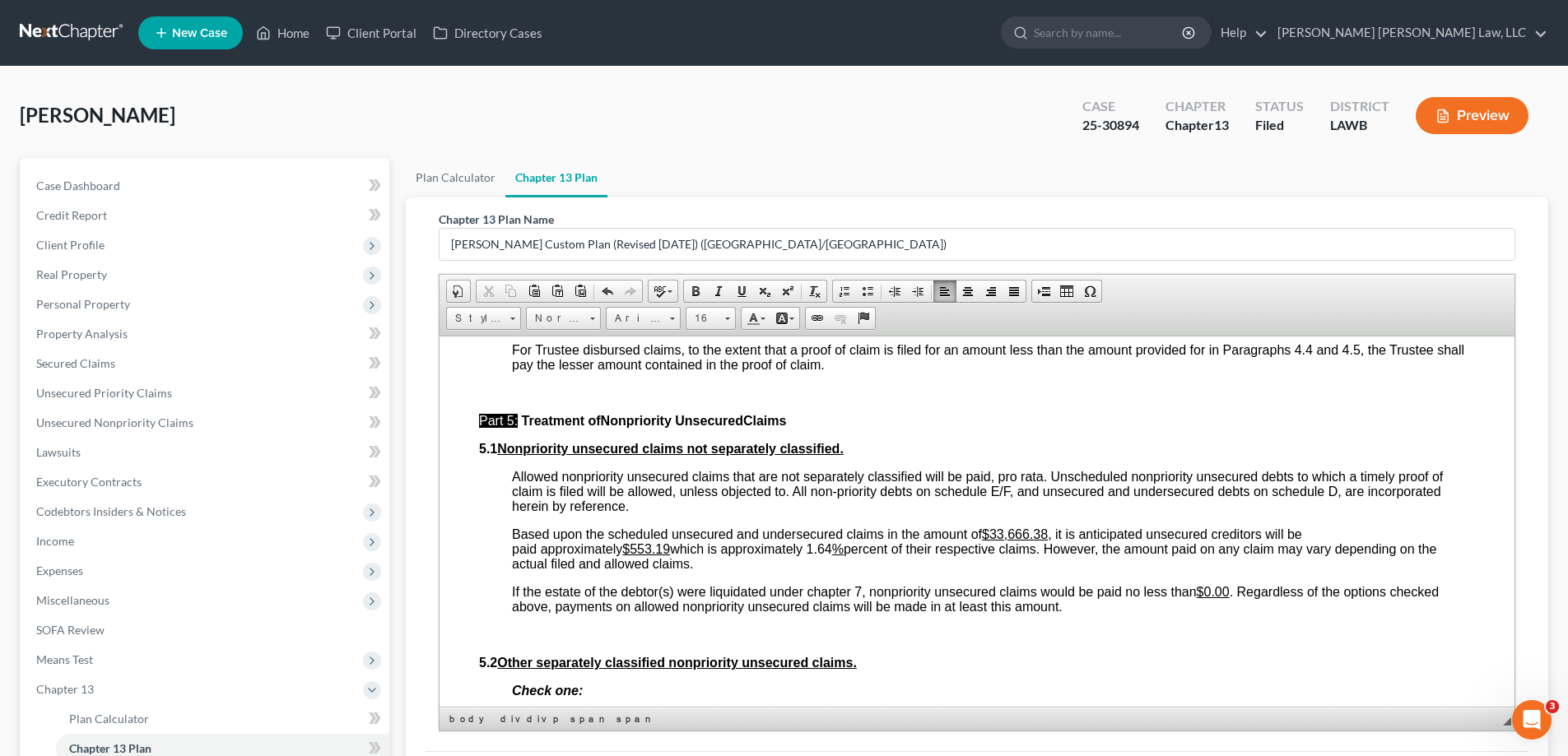
drag, startPoint x: 814, startPoint y: 579, endPoint x: 839, endPoint y: 576, distance: 25.2
click at [839, 570] on span "Based upon the scheduled unsecured and undersecured claims in the amount of $33…" at bounding box center [974, 548] width 924 height 43
drag, startPoint x: 738, startPoint y: 292, endPoint x: 366, endPoint y: 250, distance: 374.4
click at [738, 292] on span at bounding box center [741, 291] width 13 height 13
click at [988, 513] on span "Allowed nonpriority unsecured claims that are not separately classified will be…" at bounding box center [977, 491] width 930 height 43
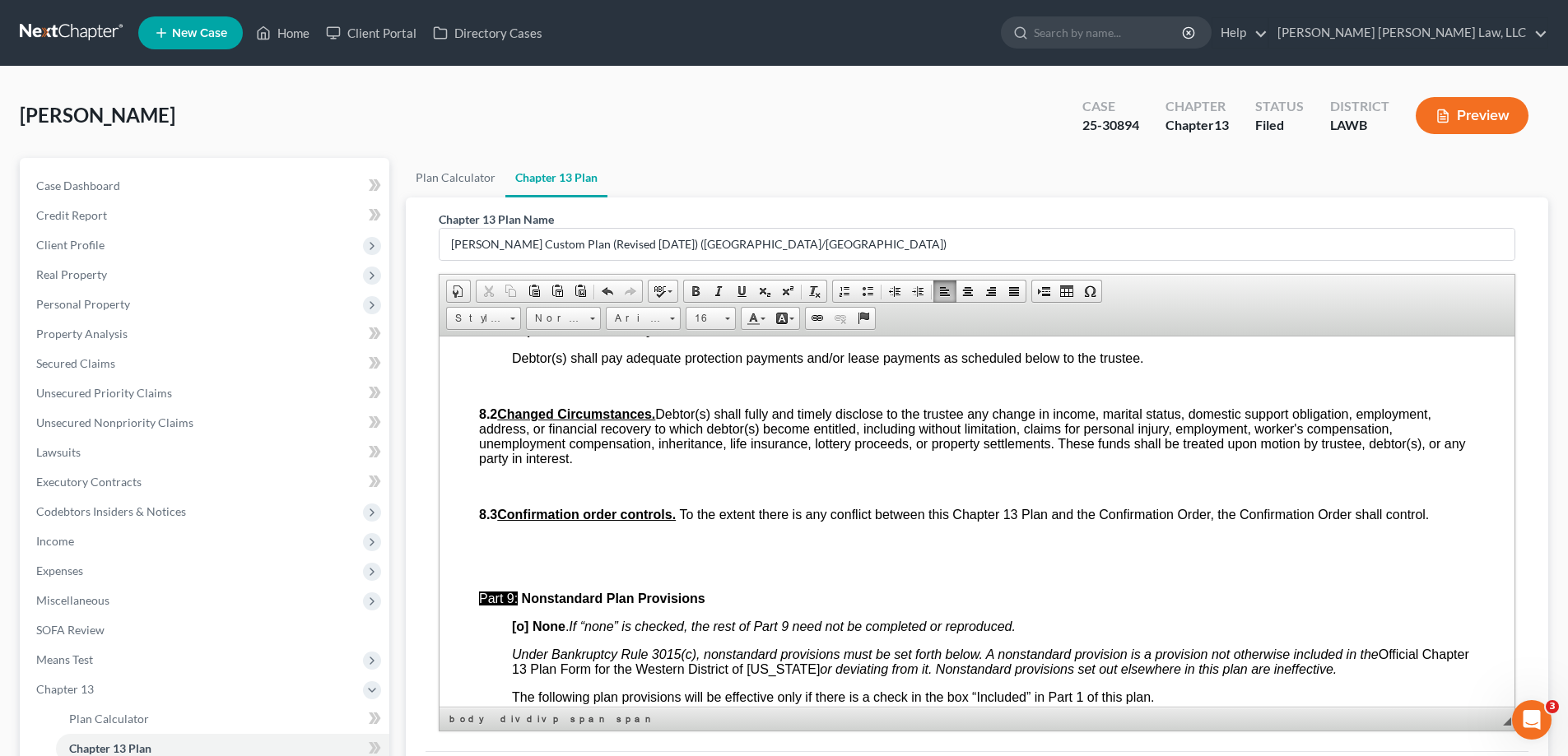
scroll to position [5159, 0]
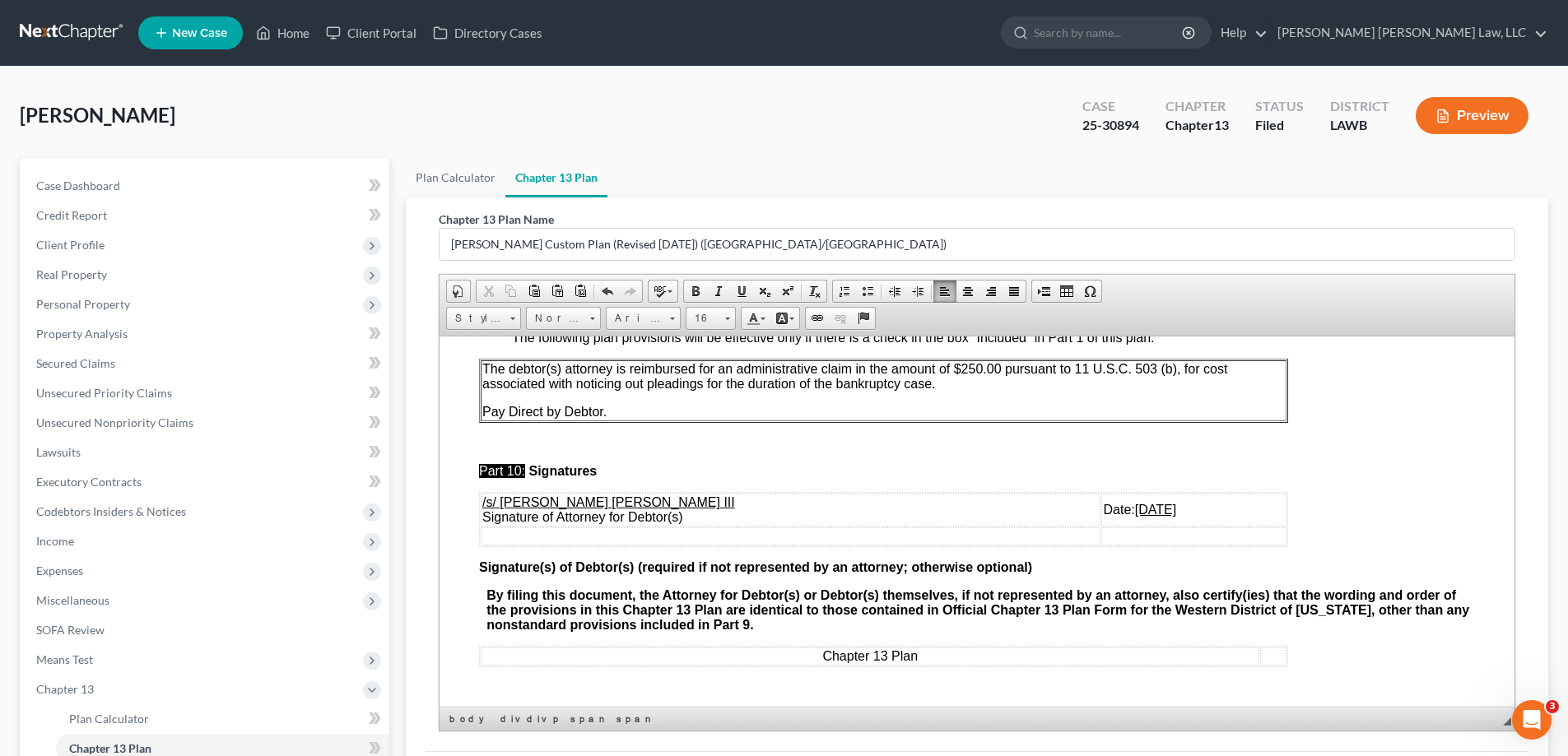
drag, startPoint x: 1049, startPoint y: 510, endPoint x: 1115, endPoint y: 503, distance: 66.4
click at [1135, 503] on u "[DATE]" at bounding box center [1155, 509] width 41 height 14
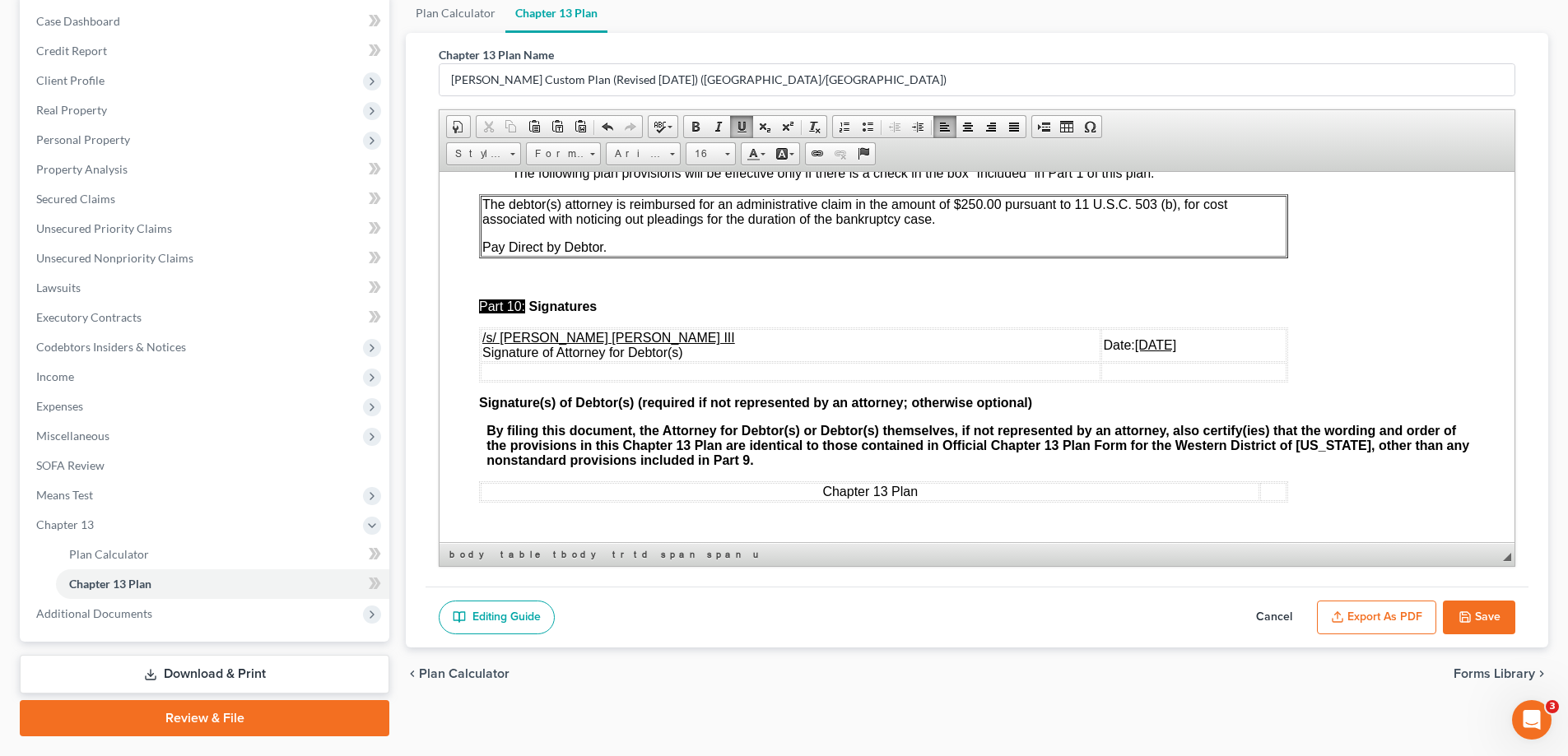
click at [1495, 615] on button "Save" at bounding box center [1480, 618] width 73 height 34
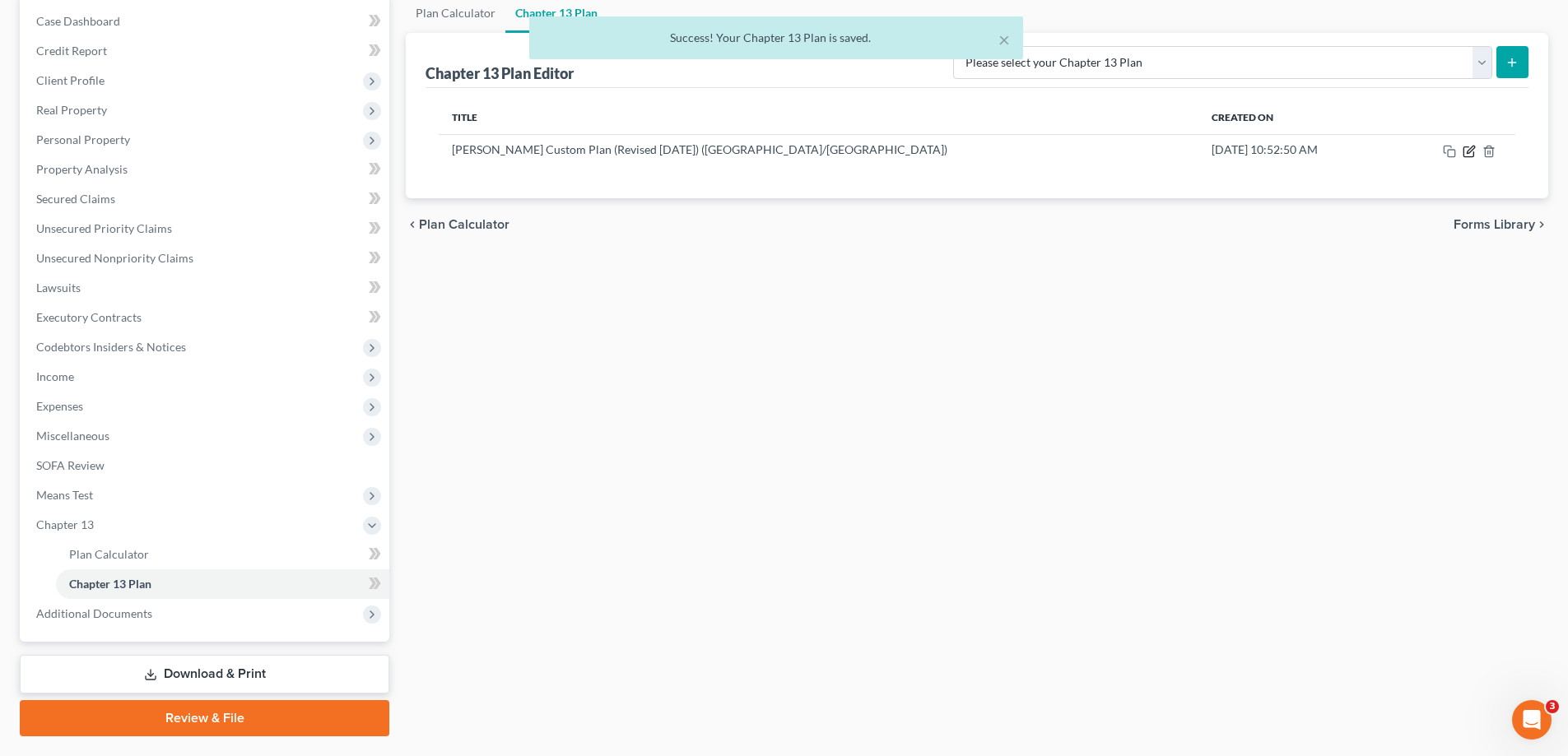
drag, startPoint x: 1473, startPoint y: 149, endPoint x: 1335, endPoint y: 397, distance: 283.8
click at [1472, 149] on icon "button" at bounding box center [1469, 150] width 13 height 13
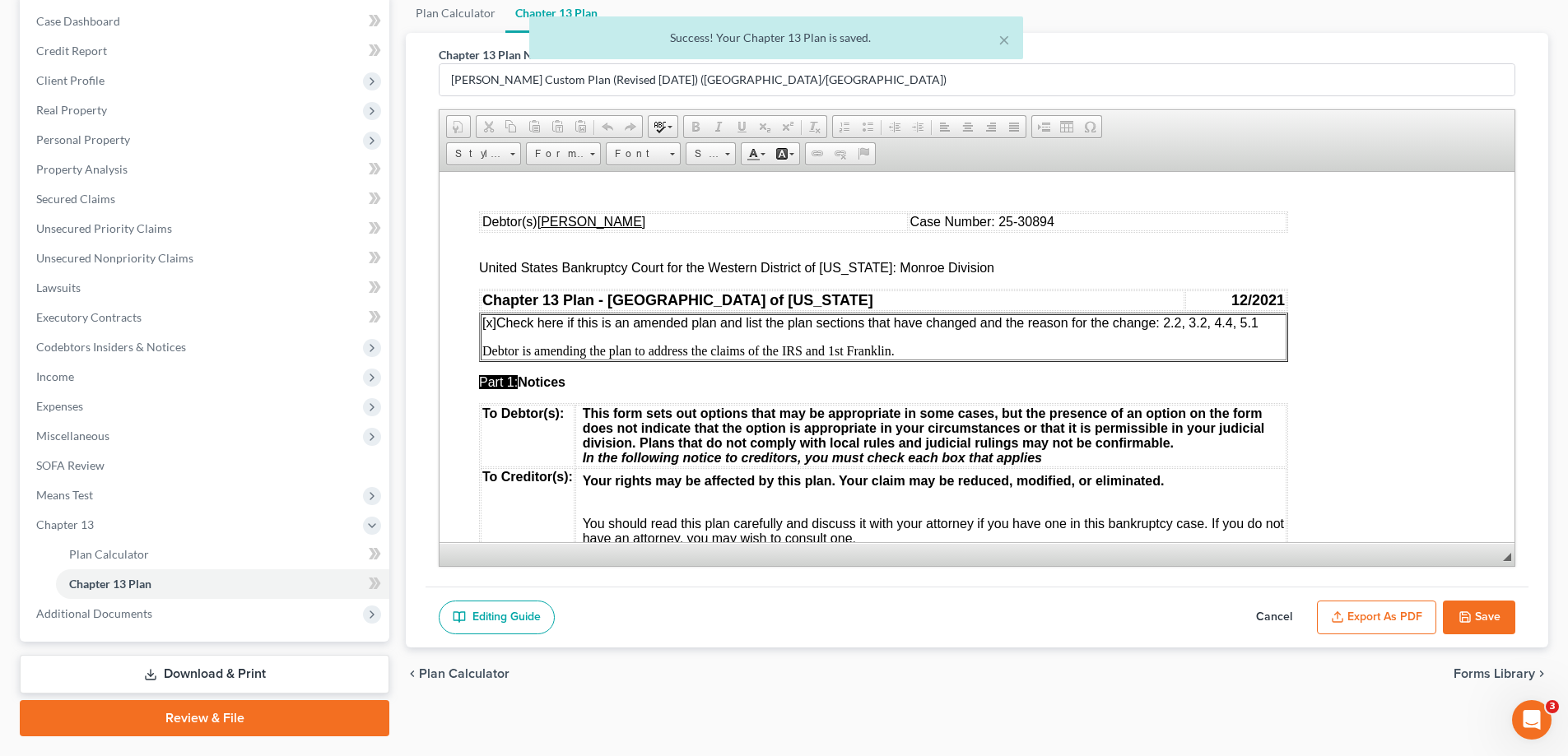
scroll to position [0, 0]
click at [1387, 616] on button "Export as PDF" at bounding box center [1375, 618] width 119 height 34
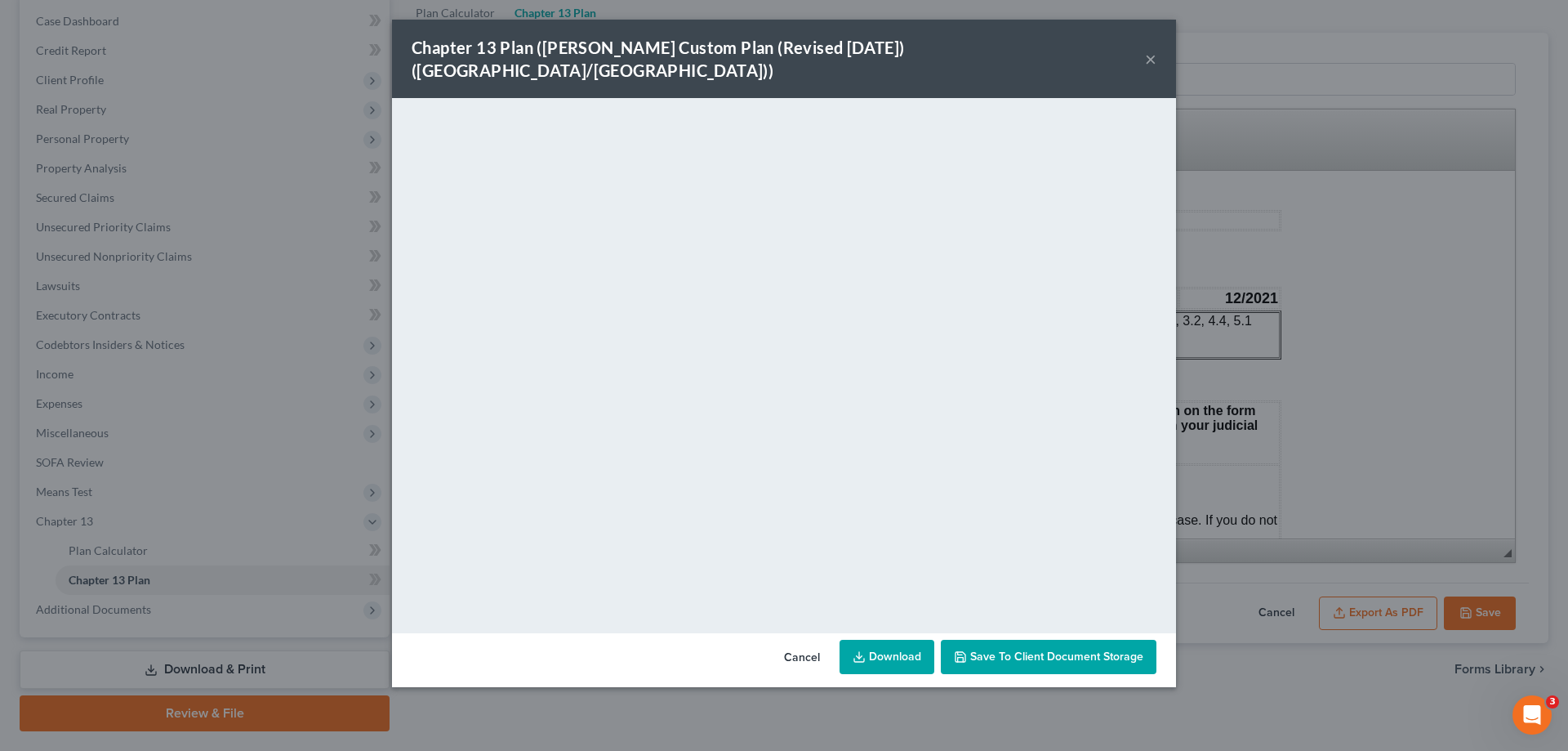
click at [1153, 50] on button "×" at bounding box center [1152, 59] width 12 height 20
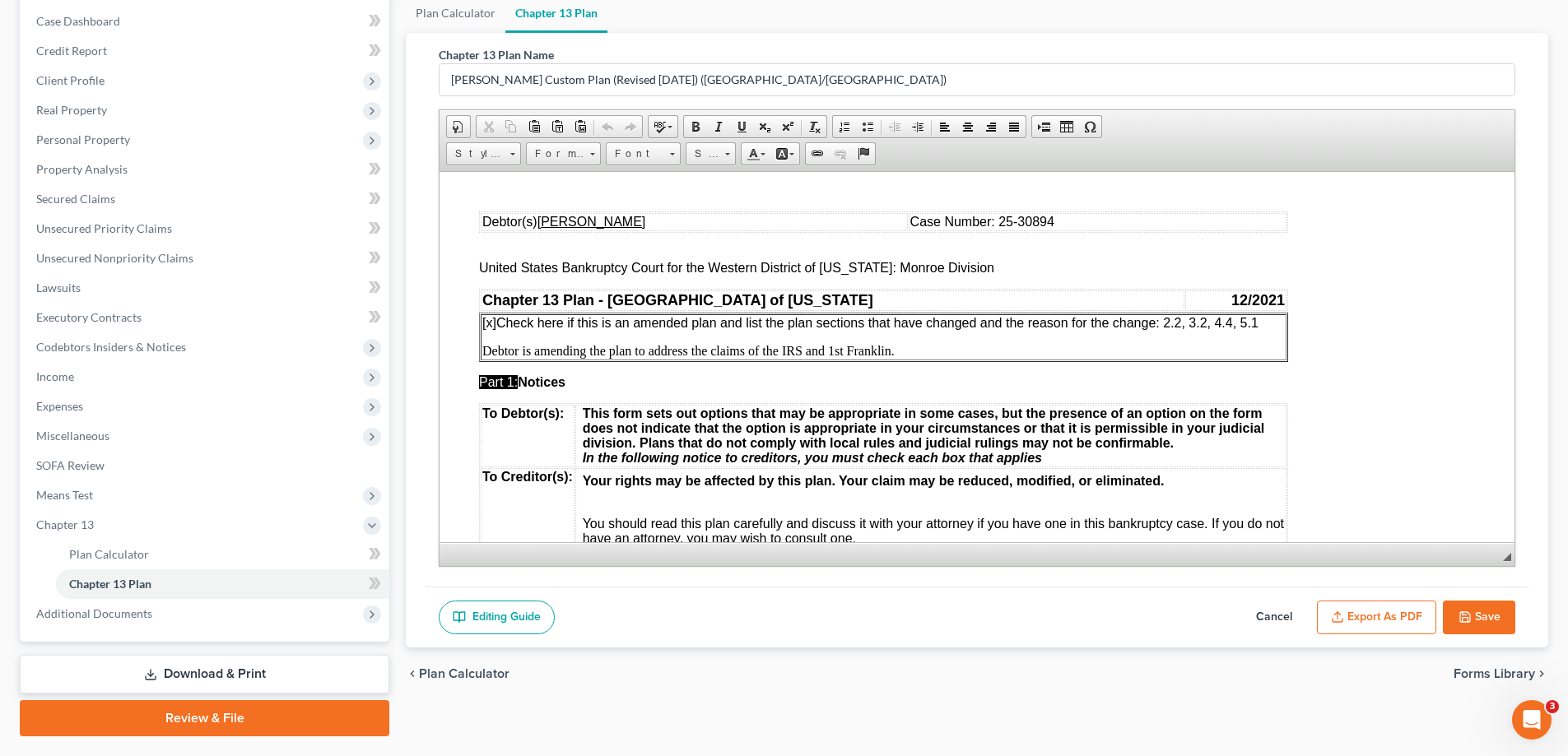
click at [1476, 616] on button "Save" at bounding box center [1480, 618] width 73 height 34
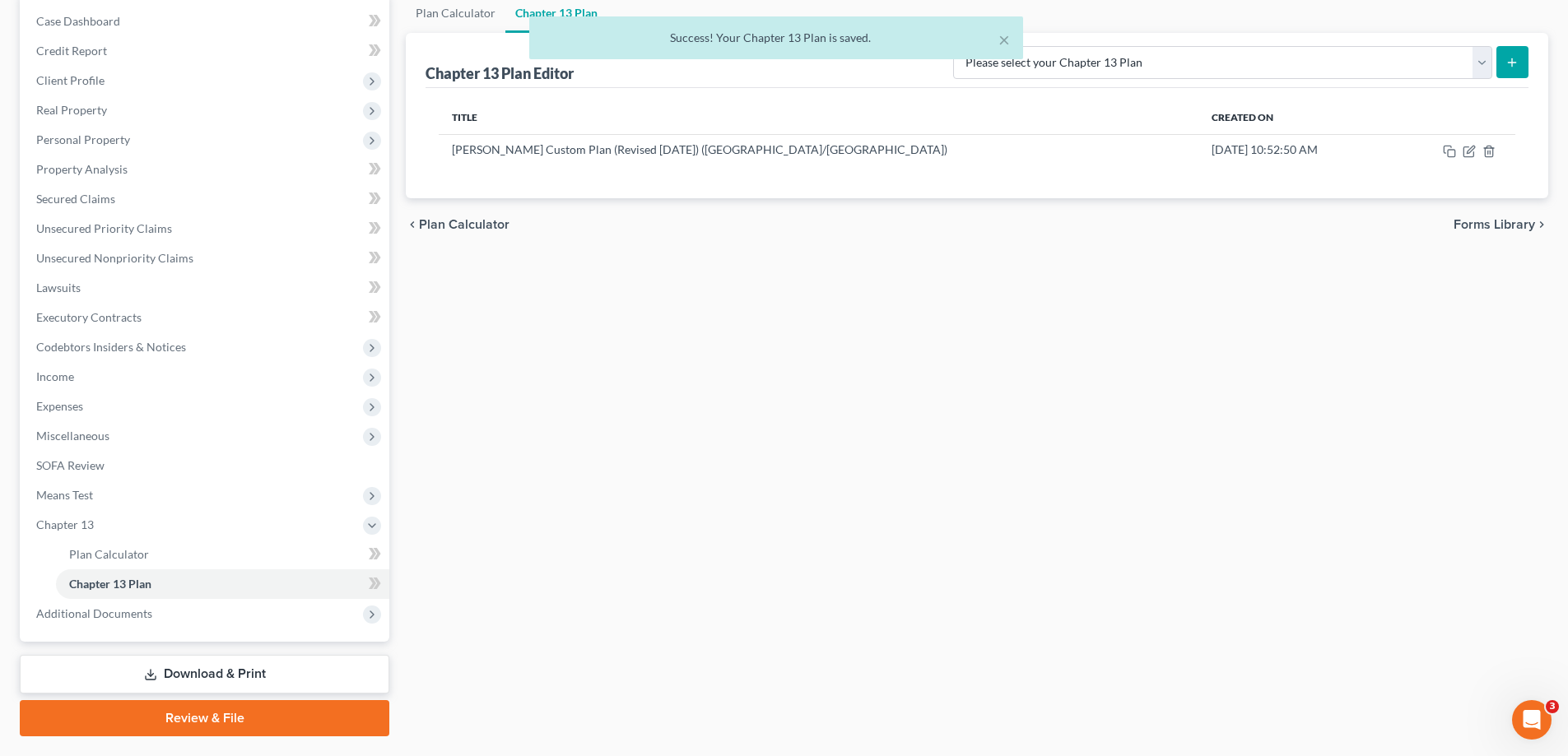
click at [315, 667] on link "Download & Print" at bounding box center [204, 674] width 369 height 38
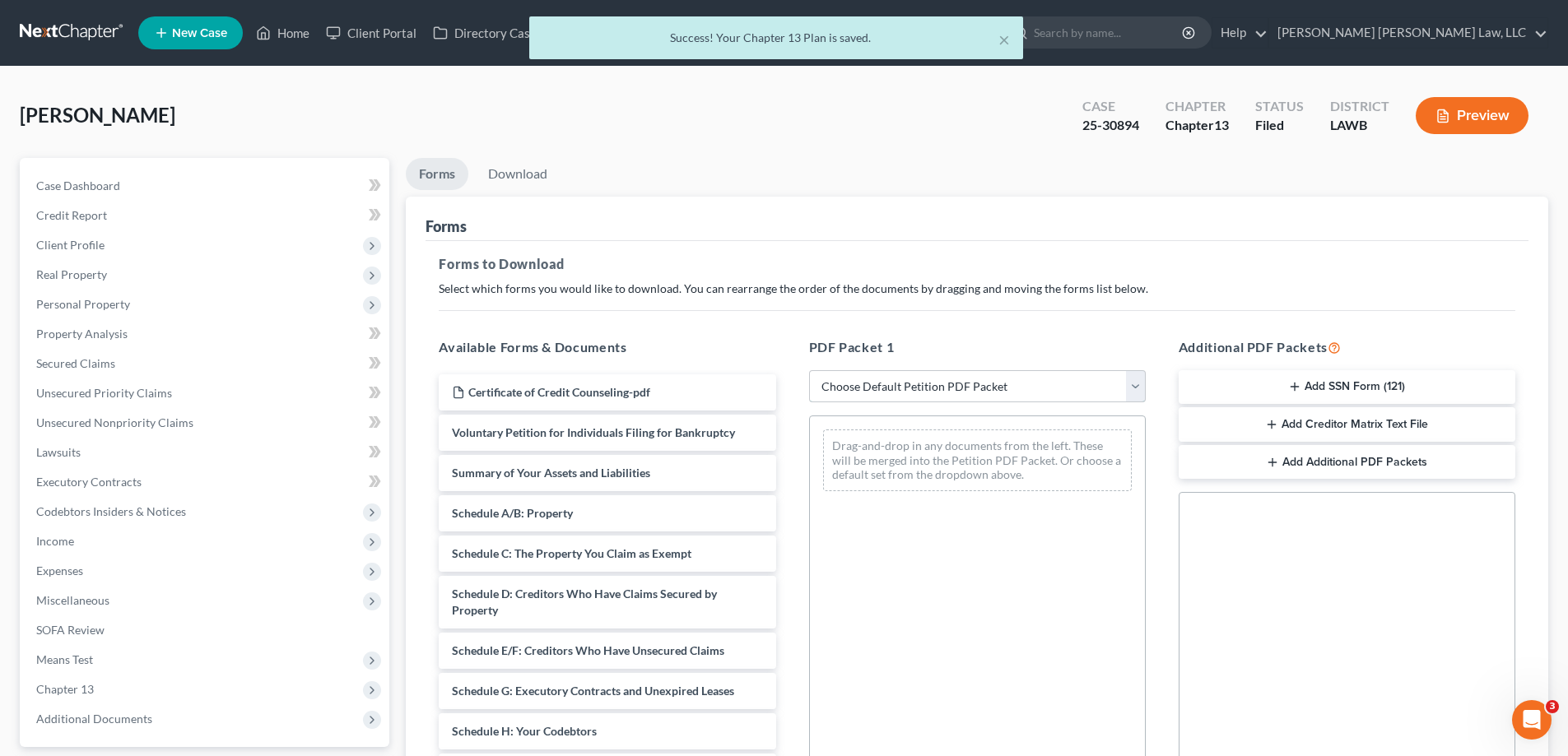
drag, startPoint x: 890, startPoint y: 388, endPoint x: 888, endPoint y: 401, distance: 13.2
click at [890, 388] on select "Choose Default Petition PDF Packet Complete Bankruptcy Petition (all forms and …" at bounding box center [977, 387] width 337 height 33
select select "2"
click at [809, 370] on select "Choose Default Petition PDF Packet Complete Bankruptcy Petition (all forms and …" at bounding box center [977, 387] width 337 height 33
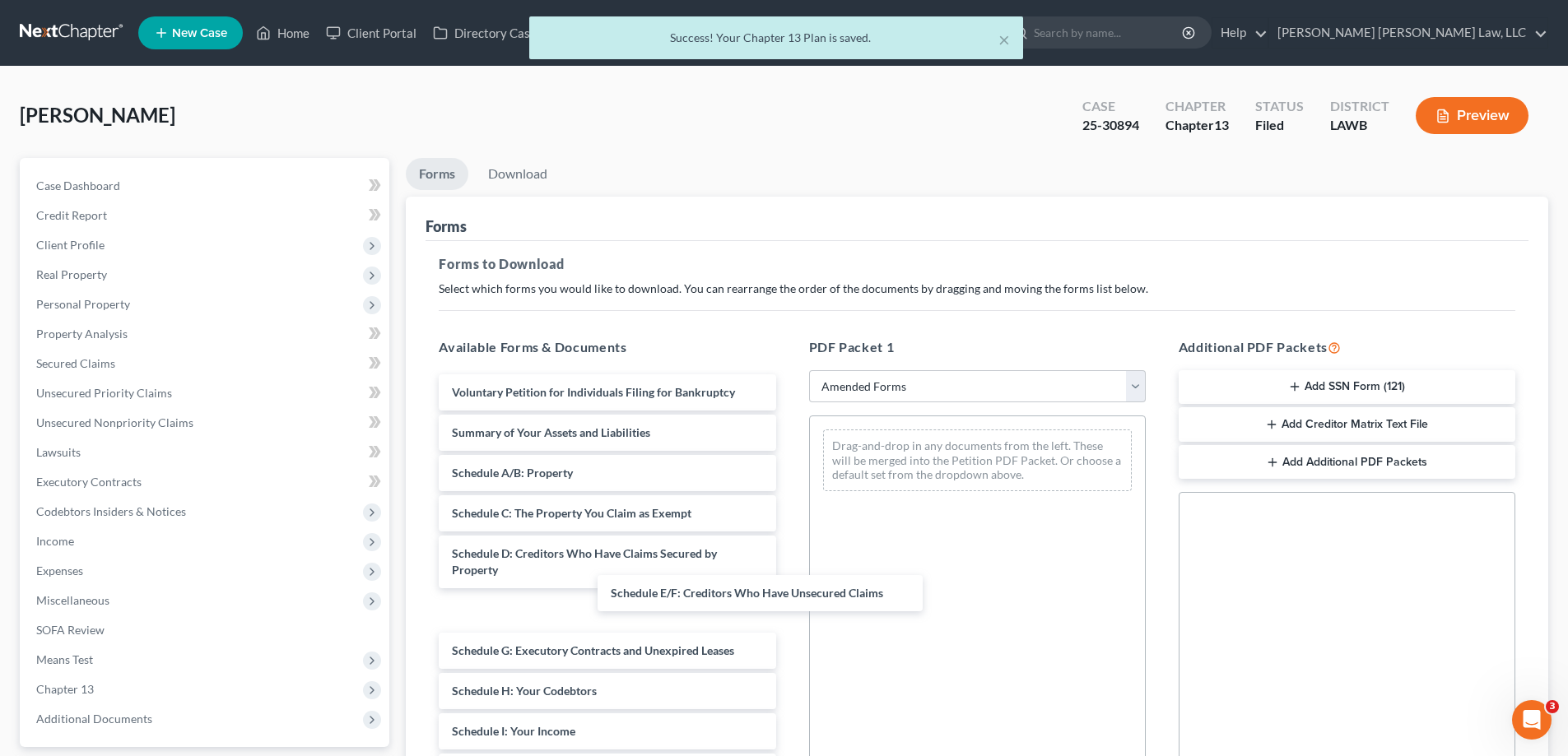
drag, startPoint x: 591, startPoint y: 617, endPoint x: 768, endPoint y: 603, distance: 177.6
click at [789, 548] on div "Schedule E/F: Creditors Who Have Unsecured Claims Voluntary Petition for Indivi…" at bounding box center [606, 739] width 363 height 730
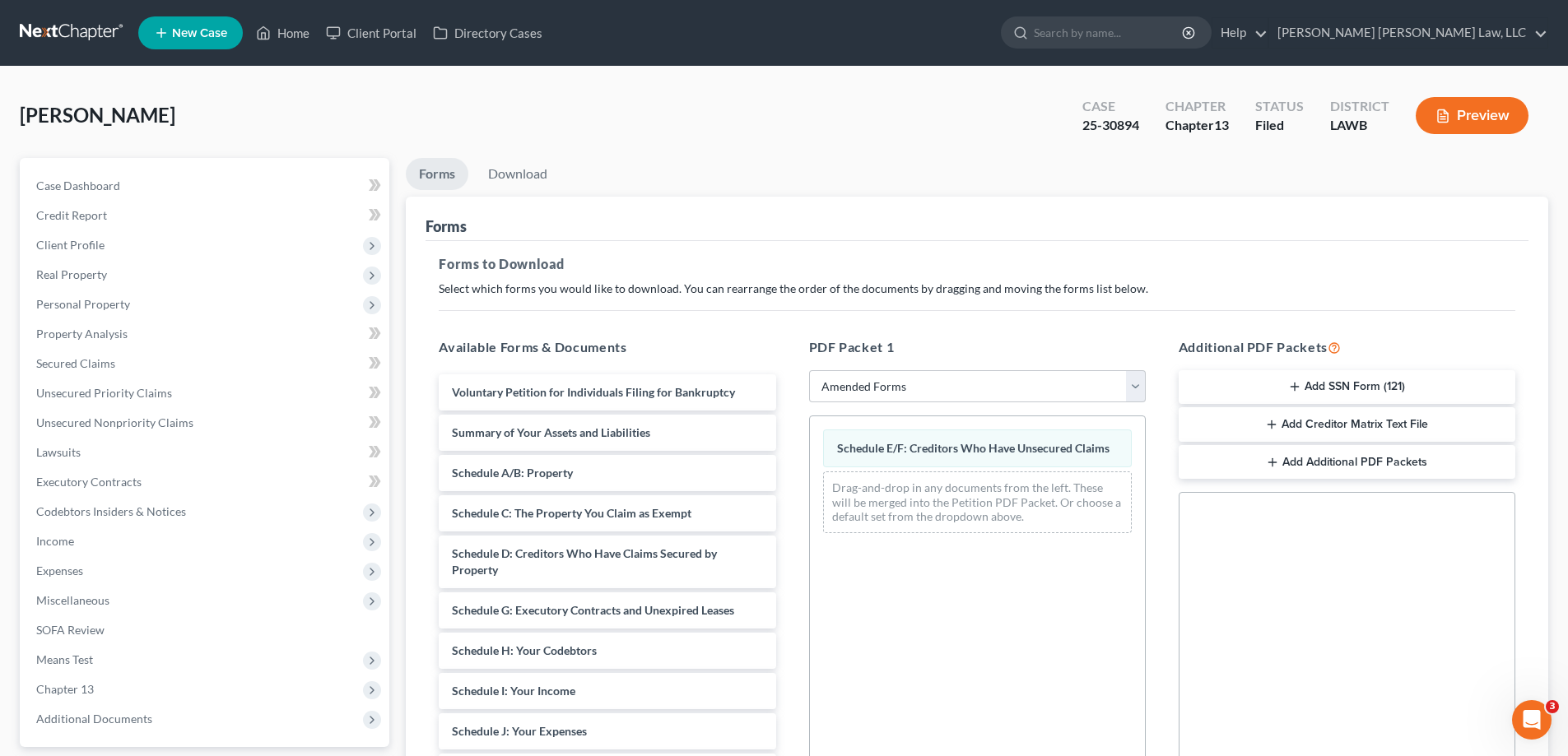
scroll to position [245, 0]
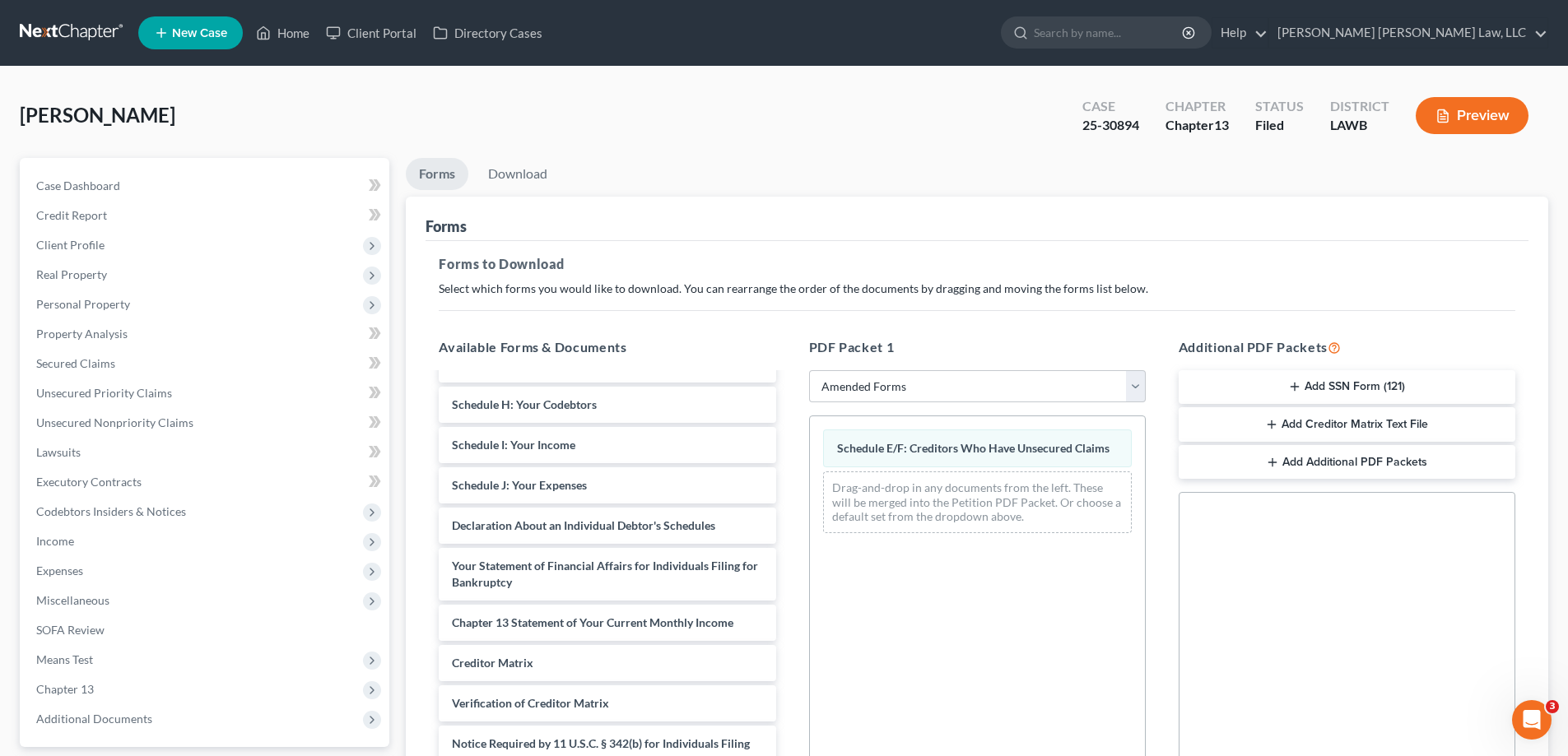
click at [789, 520] on div "Voluntary Petition for Individuals Filing for Bankruptcy Summary of Your Assets…" at bounding box center [606, 473] width 363 height 690
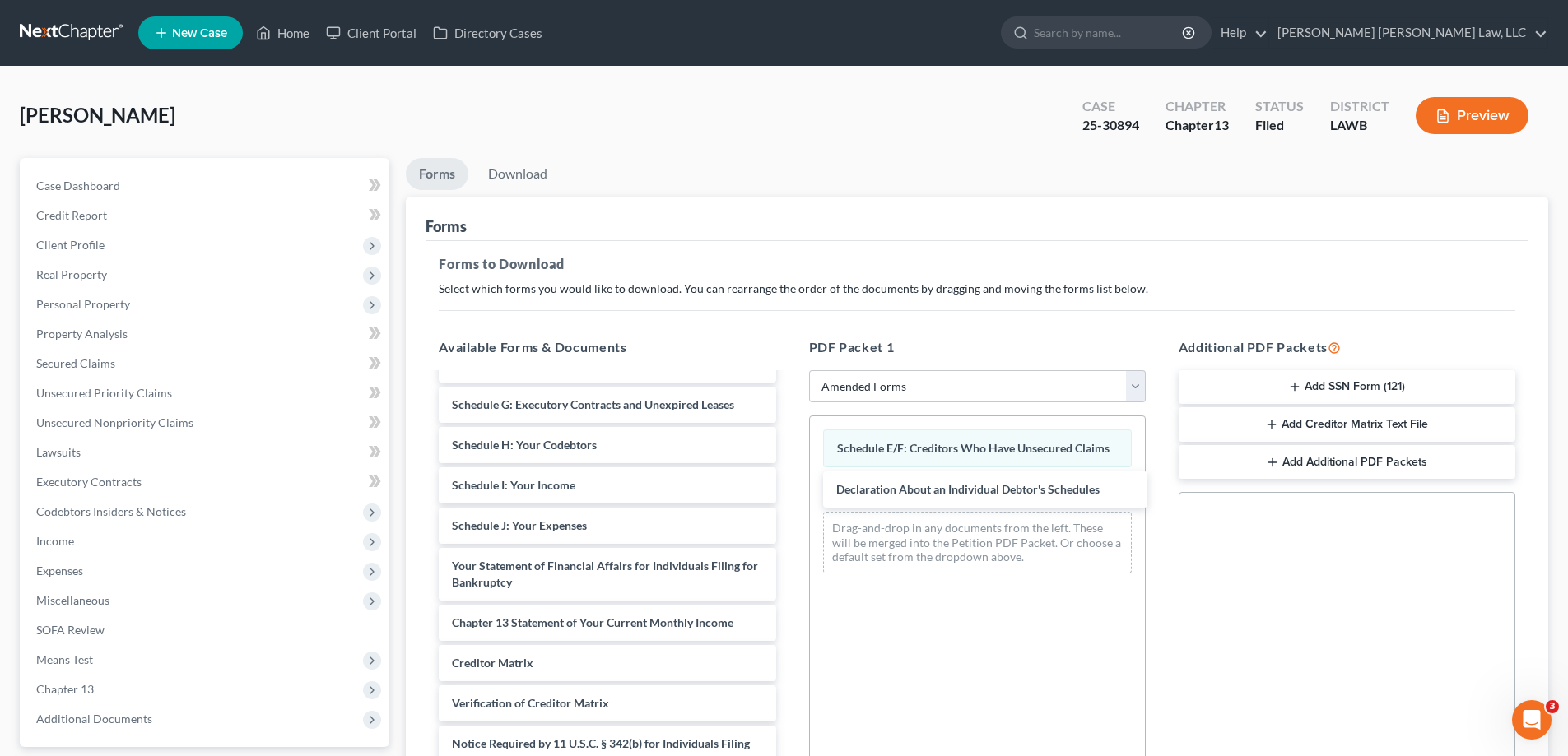
scroll to position [205, 0]
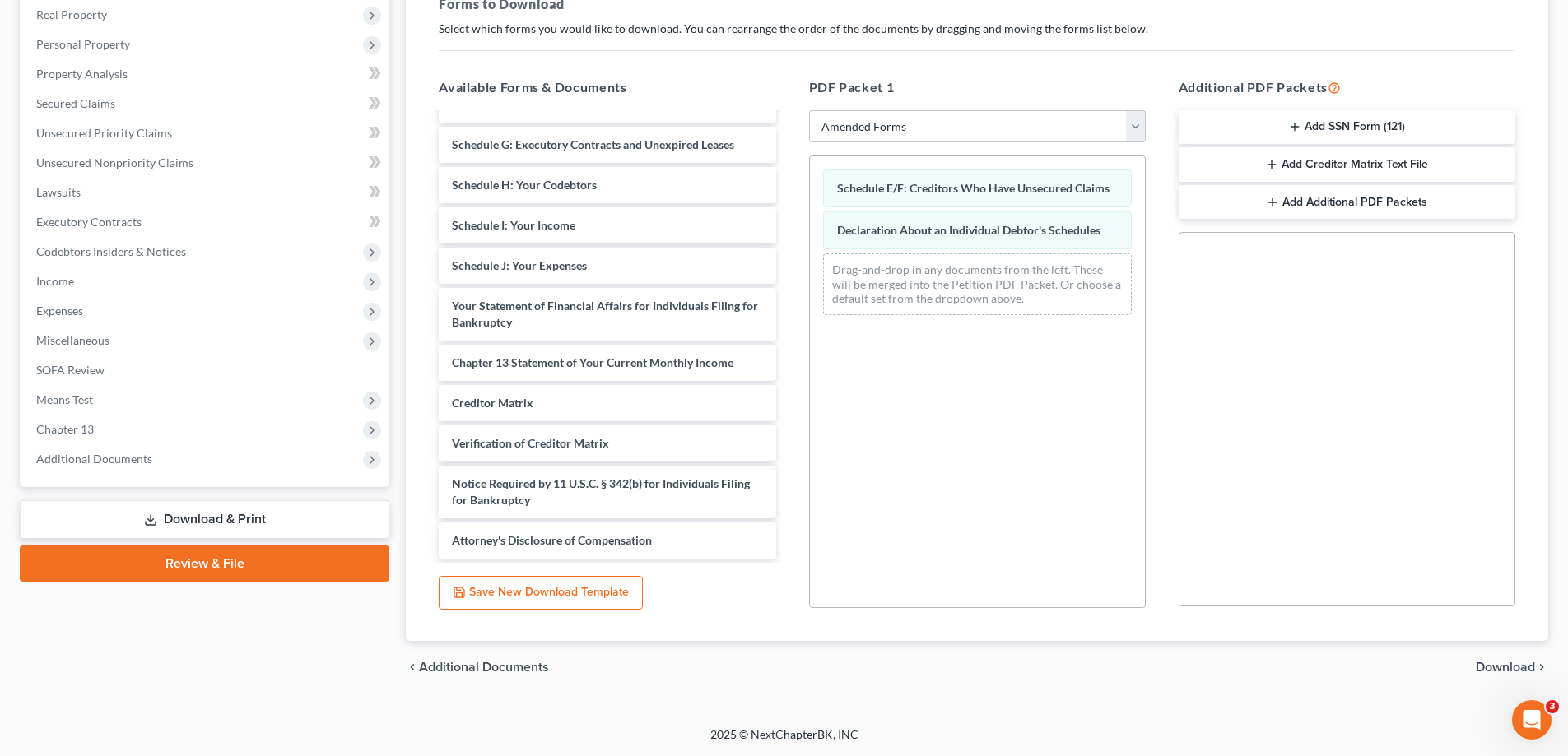
click at [1488, 668] on span "Download" at bounding box center [1505, 667] width 59 height 13
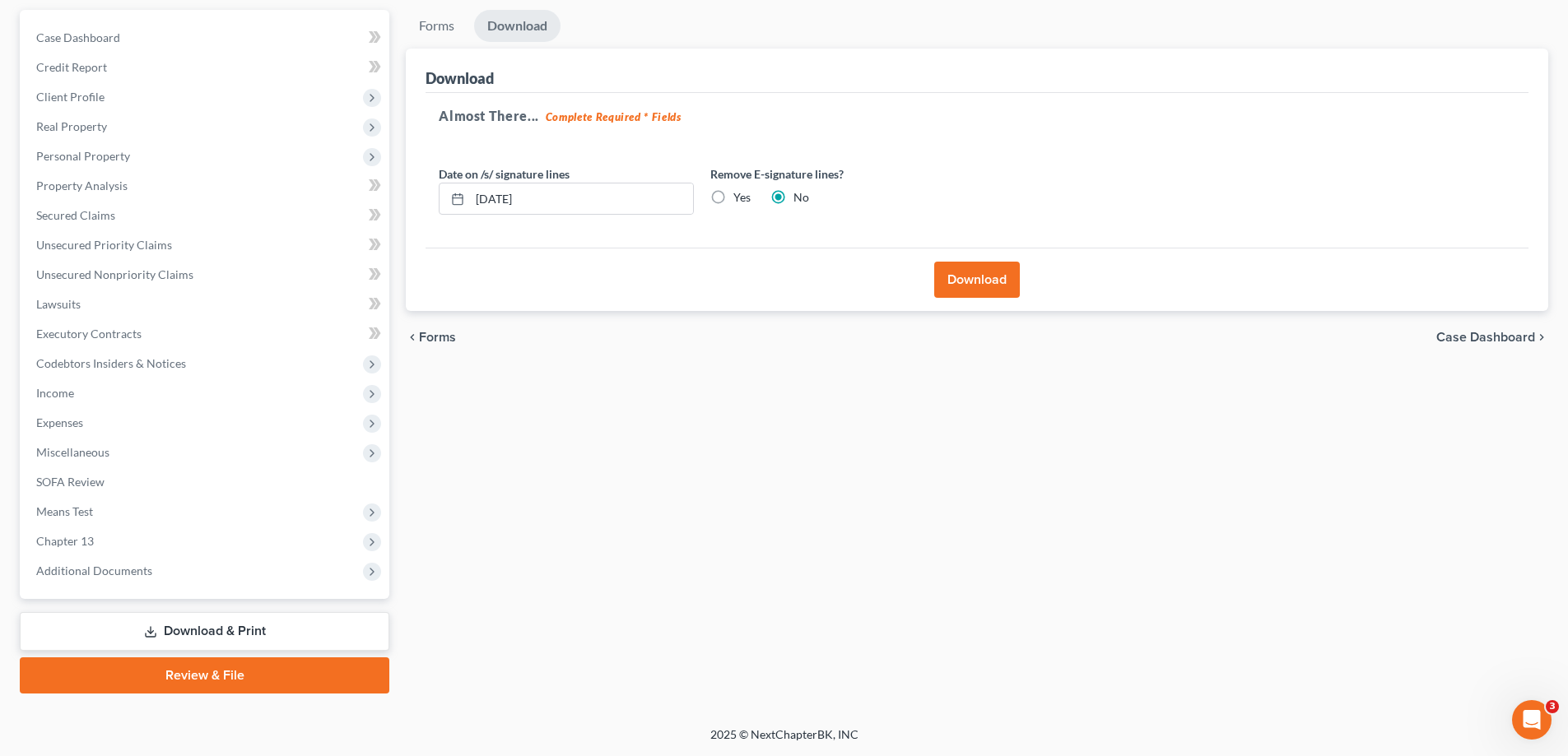
click at [977, 276] on button "Download" at bounding box center [977, 279] width 85 height 36
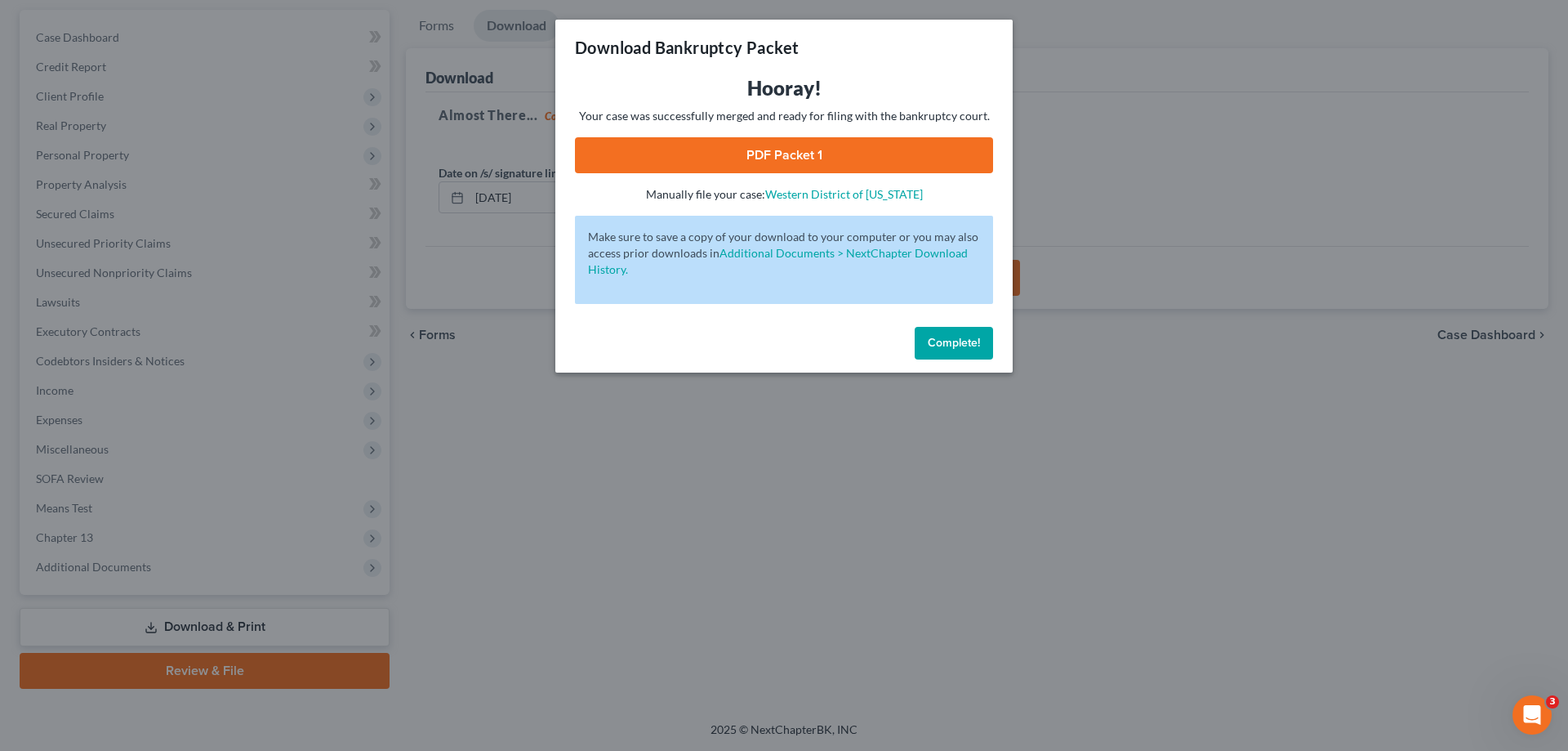
click at [981, 153] on link "PDF Packet 1" at bounding box center [784, 155] width 418 height 36
click at [968, 343] on span "Complete!" at bounding box center [955, 342] width 53 height 14
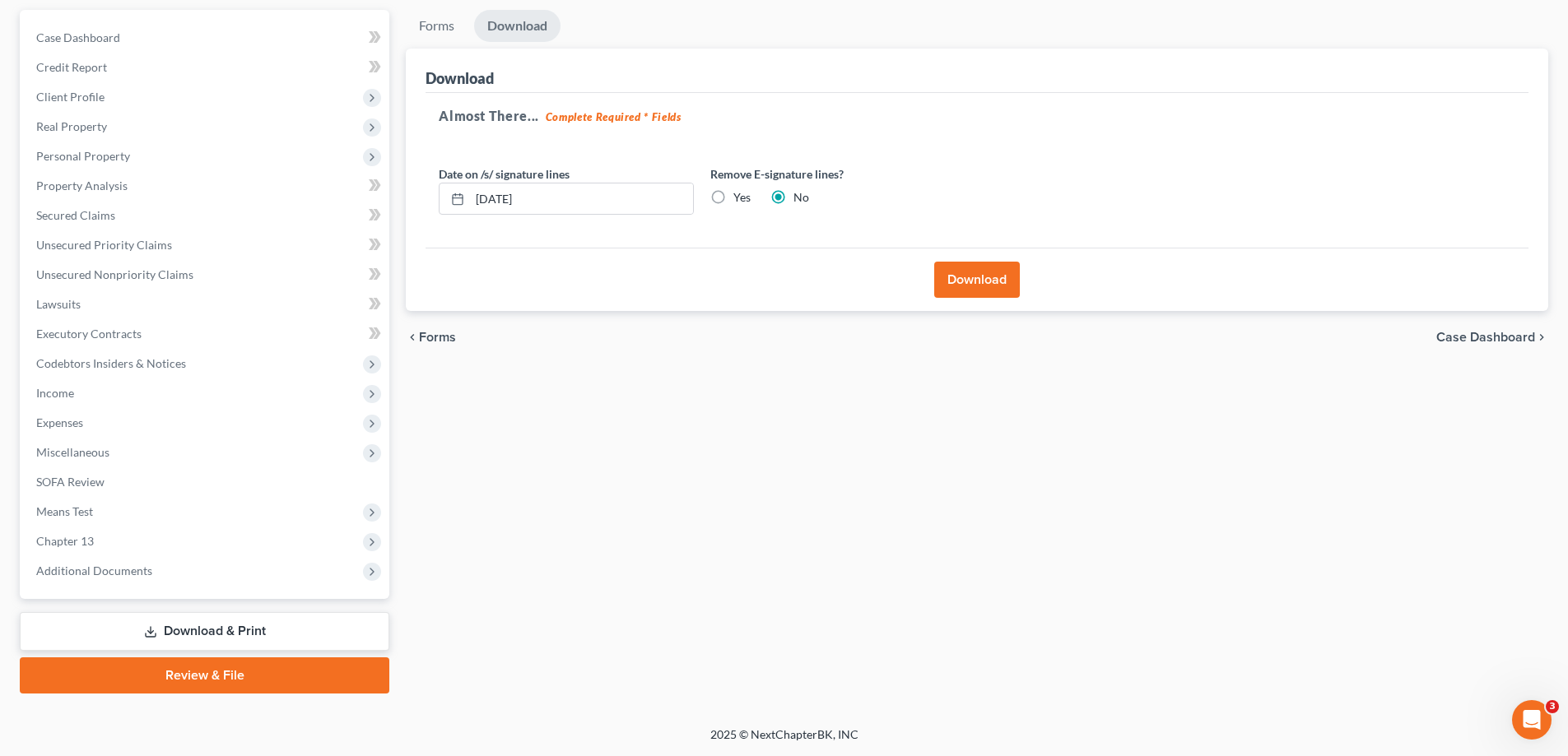
click at [1172, 507] on div at bounding box center [784, 378] width 1568 height 756
click at [608, 686] on div "Forms Download Forms Forms to Download Select which forms you would like to dow…" at bounding box center [978, 351] width 1159 height 683
